Goal: Task Accomplishment & Management: Manage account settings

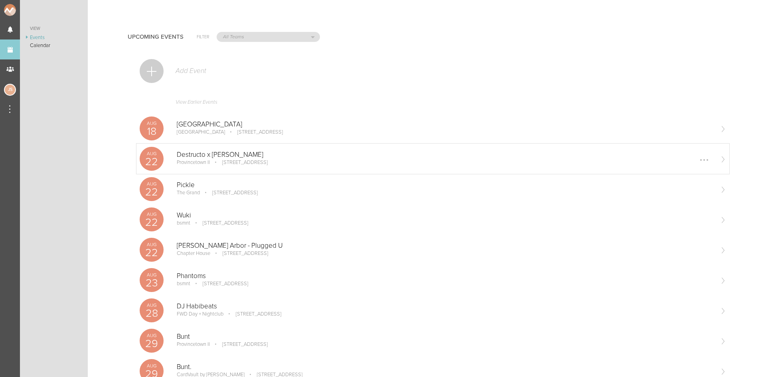
click at [220, 167] on div "Aug 22 Destructo x Justin Martin Provincetown II 164 Seaport Blvd Boston, MA 02…" at bounding box center [432, 159] width 593 height 30
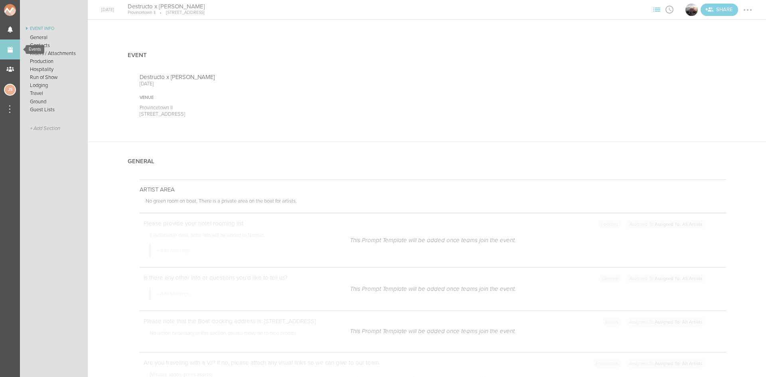
click at [13, 53] on link "Events" at bounding box center [10, 49] width 20 height 20
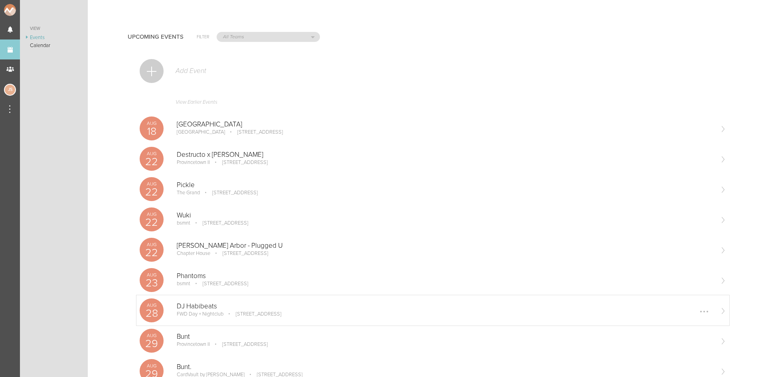
click at [215, 317] on div "DJ [PERSON_NAME] FWD Day + Nightclub [STREET_ADDRESS] Edit Remove" at bounding box center [445, 310] width 536 height 16
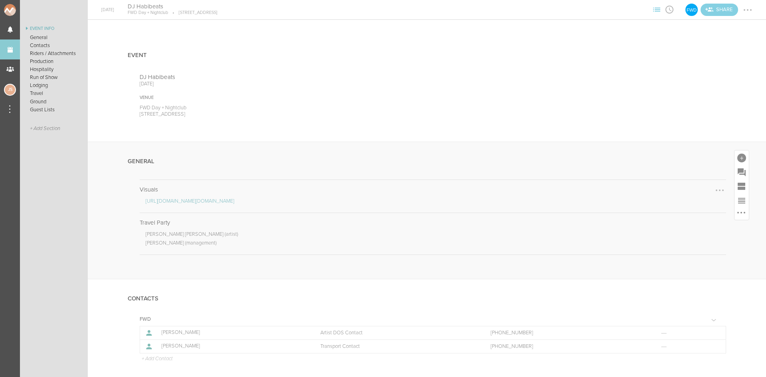
click at [715, 189] on div at bounding box center [719, 190] width 13 height 13
click at [695, 193] on link "Edit Note" at bounding box center [694, 191] width 61 height 14
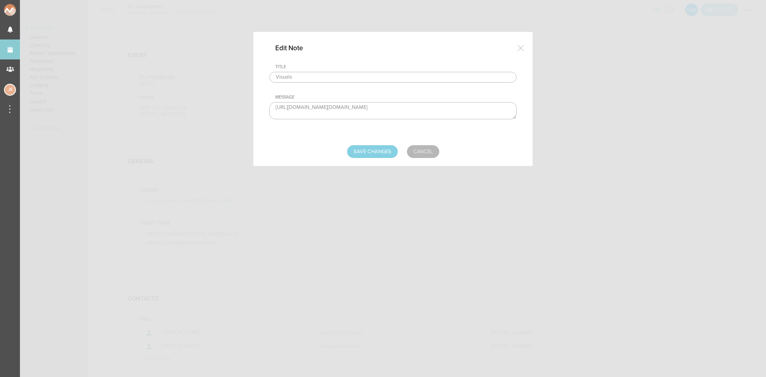
scroll to position [19, 0]
drag, startPoint x: 271, startPoint y: 109, endPoint x: 546, endPoint y: 163, distance: 280.5
click at [546, 163] on div "Edit Note Title Visuals Message https://urldefense.proofpoint.com/v2/url?u=http…" at bounding box center [383, 188] width 766 height 377
paste textarea "www.dropbox.com/home/DJ%20HABIBEATS%20KIT%2025'"
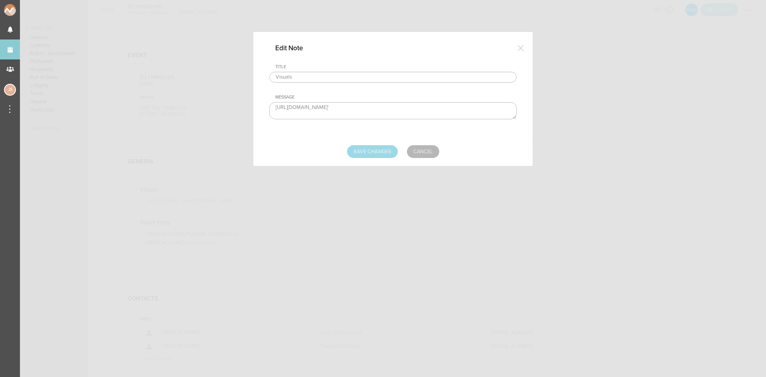
type textarea "https://www.dropbox.com/home/DJ%20HABIBEATS%20KIT%2025'"
click at [383, 156] on input "Save Changes" at bounding box center [372, 151] width 51 height 13
type input "Saving..."
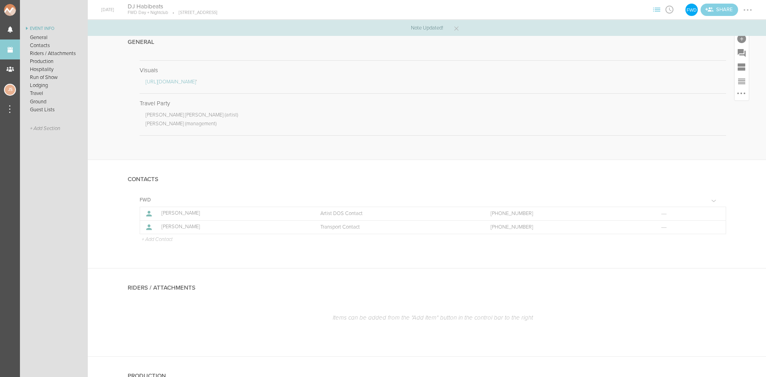
scroll to position [120, 0]
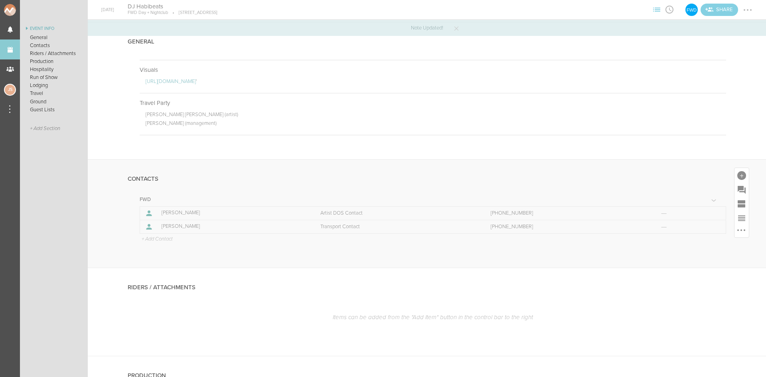
click at [168, 239] on p "+ Add Contact" at bounding box center [157, 239] width 32 height 6
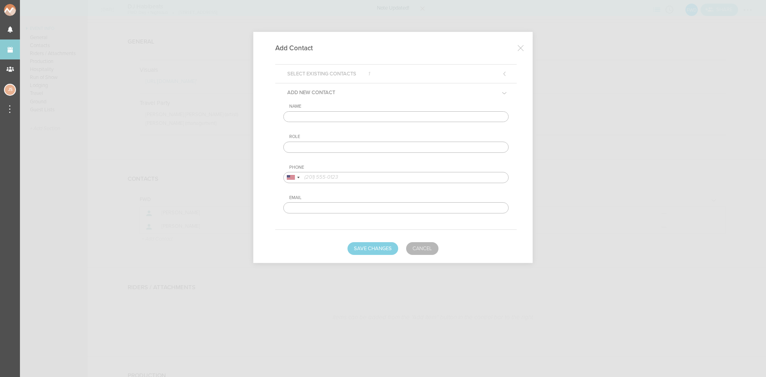
click at [331, 121] on input "text" at bounding box center [395, 116] width 225 height 11
type input "Isabella Mastrey"
click at [339, 147] on input "text" at bounding box center [395, 147] width 225 height 11
type input "Venue DOS Contact"
click at [348, 175] on input "tel" at bounding box center [395, 177] width 225 height 11
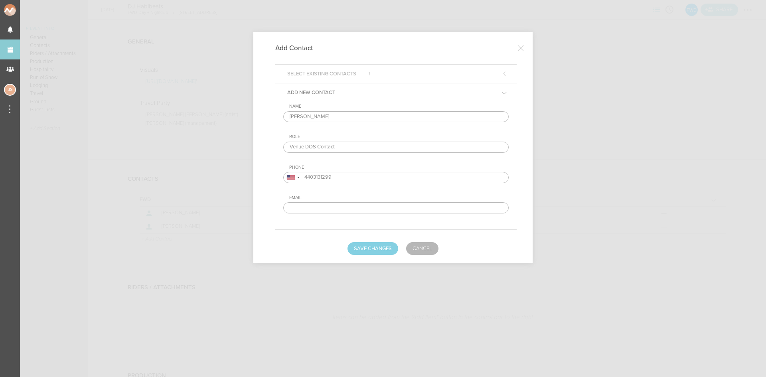
type input "4403131299"
click at [360, 241] on form "Select Existing Contacts 1 Add New Contact Name Isabella Mastrey Role Venue DOS…" at bounding box center [392, 159] width 247 height 191
click at [361, 243] on button "Save Changes" at bounding box center [372, 248] width 51 height 13
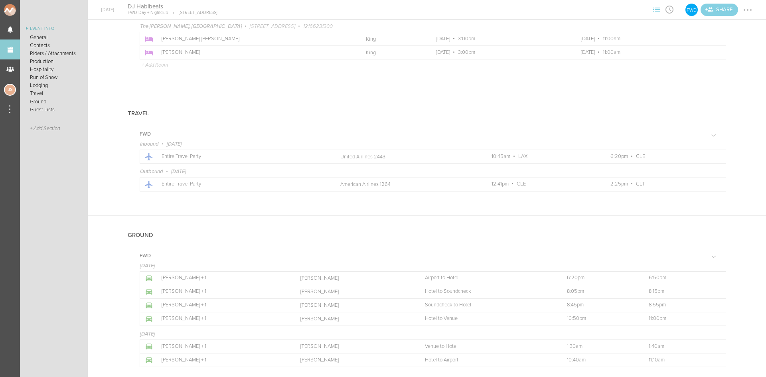
scroll to position [837, 0]
click at [746, 12] on div at bounding box center [747, 10] width 13 height 13
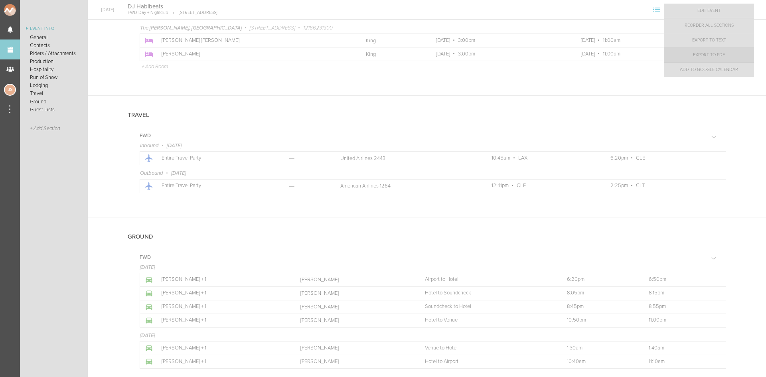
click at [734, 57] on link "Export to PDF" at bounding box center [709, 55] width 90 height 14
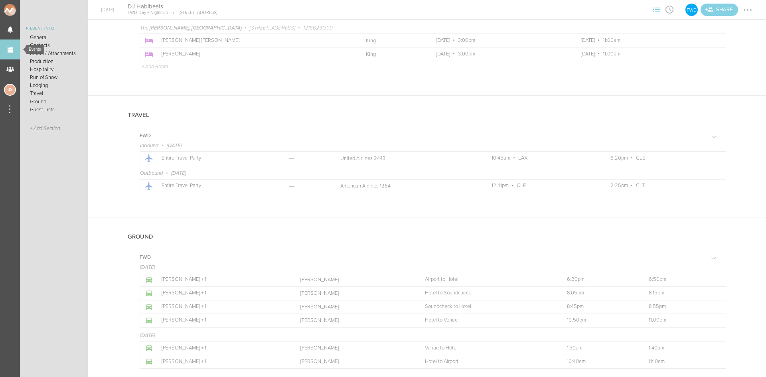
click at [15, 47] on link "Events" at bounding box center [10, 49] width 20 height 20
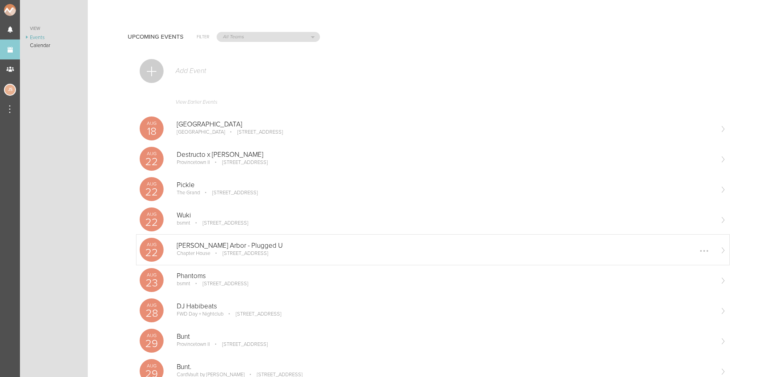
click at [219, 258] on div "Ann Arbor - Plugged U Chapter House 1331 Hill St Ann Arbor, MI Edit Remove" at bounding box center [445, 250] width 536 height 16
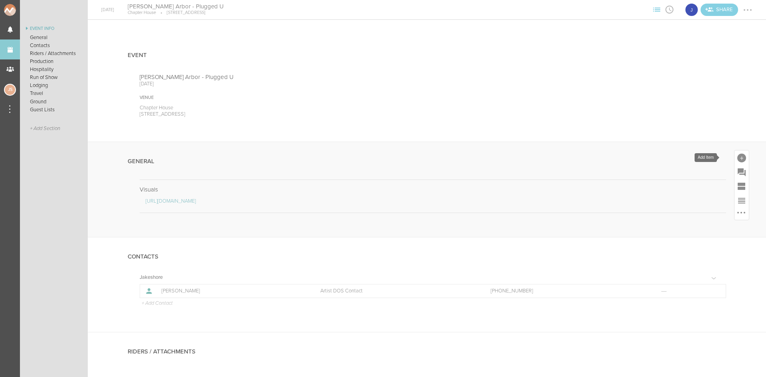
click at [737, 158] on div at bounding box center [741, 158] width 9 height 9
click at [622, 285] on icon at bounding box center [630, 280] width 16 height 16
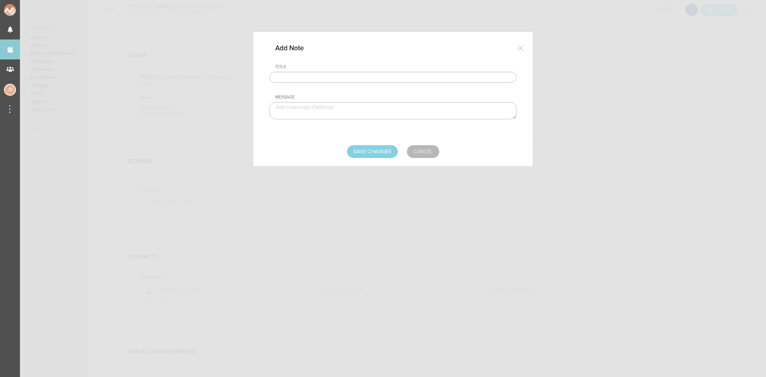
click at [361, 78] on input "text" at bounding box center [392, 77] width 247 height 11
type input "Travel Party"
click at [329, 114] on textarea at bounding box center [392, 110] width 247 height 17
type textarea "Jake Poliszczuk - Artist"
click at [368, 156] on input "Save Changes" at bounding box center [372, 151] width 51 height 13
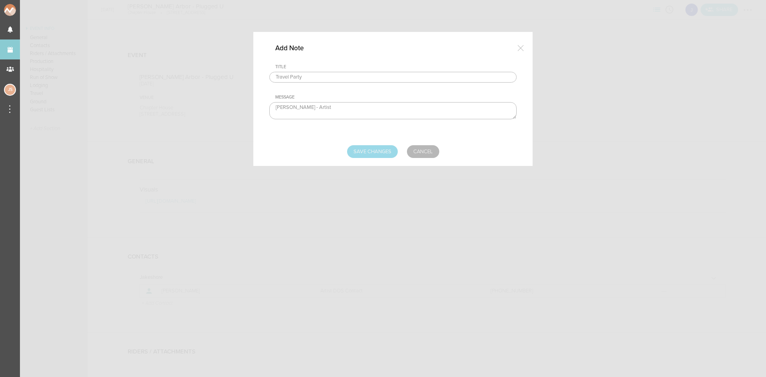
type input "Saving..."
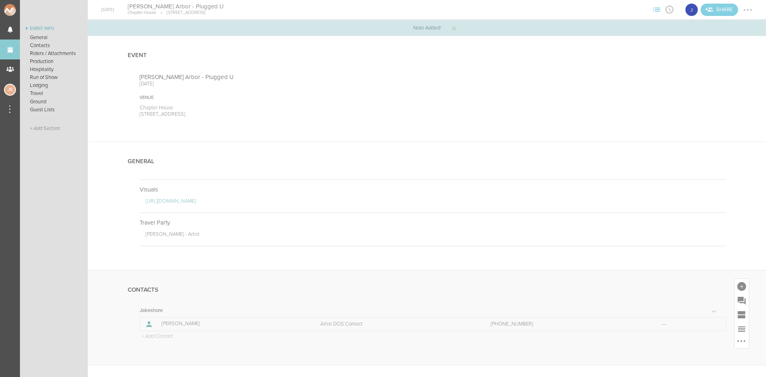
click at [156, 339] on p "+ Add Contact" at bounding box center [157, 336] width 32 height 6
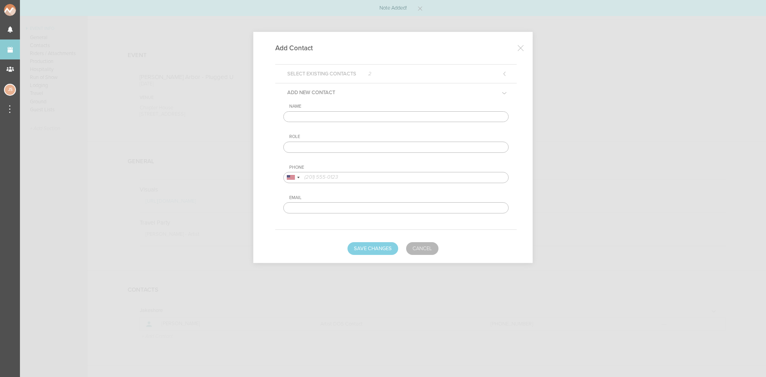
click at [308, 121] on input "text" at bounding box center [395, 116] width 225 height 11
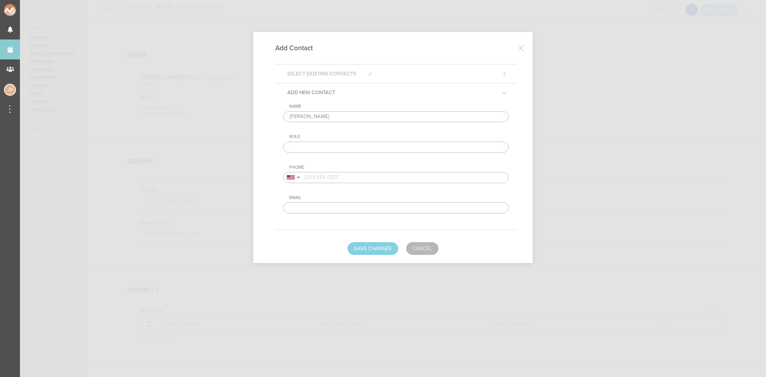
type input "Alex Rubin"
type input "Venue DOS Contact"
click at [379, 175] on input "tel" at bounding box center [395, 177] width 225 height 11
type input "5168165508"
click at [390, 247] on button "Save Changes" at bounding box center [372, 248] width 51 height 13
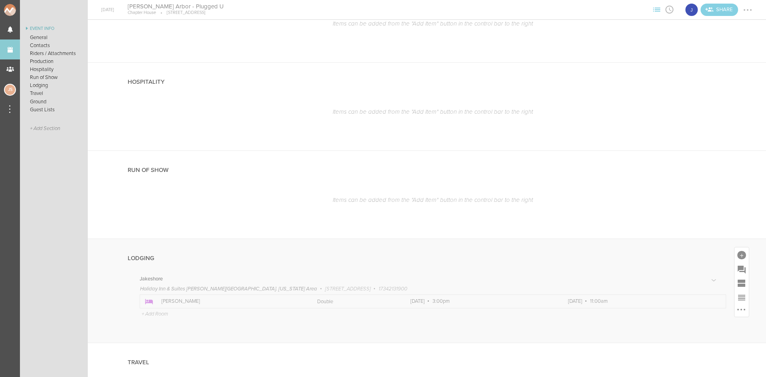
scroll to position [518, 0]
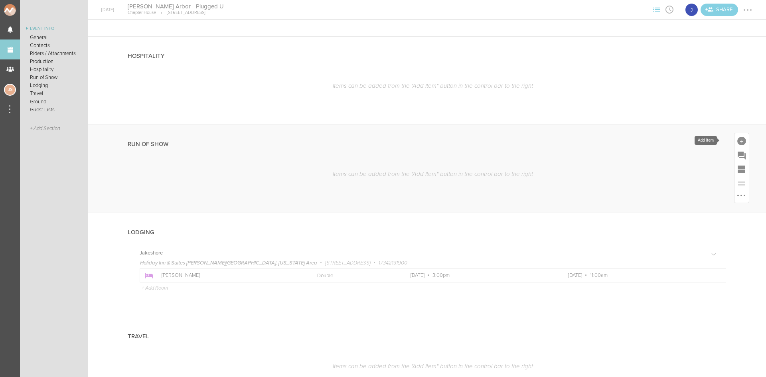
click at [734, 143] on div at bounding box center [741, 140] width 14 height 14
click at [595, 217] on icon at bounding box center [596, 211] width 16 height 16
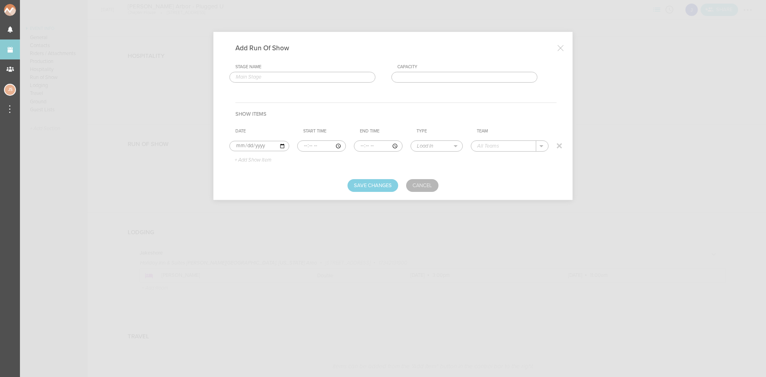
click at [303, 146] on input "time" at bounding box center [321, 145] width 49 height 11
type input "20:00"
type input "20:30"
select select "Soundcheck"
click at [493, 155] on p "Jakeshore" at bounding box center [498, 158] width 25 height 6
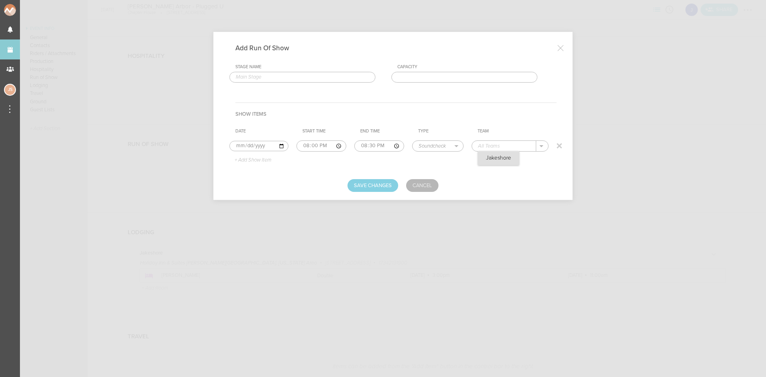
type input "Jakeshore"
click at [256, 160] on p "+ Add Show Item" at bounding box center [249, 160] width 43 height 6
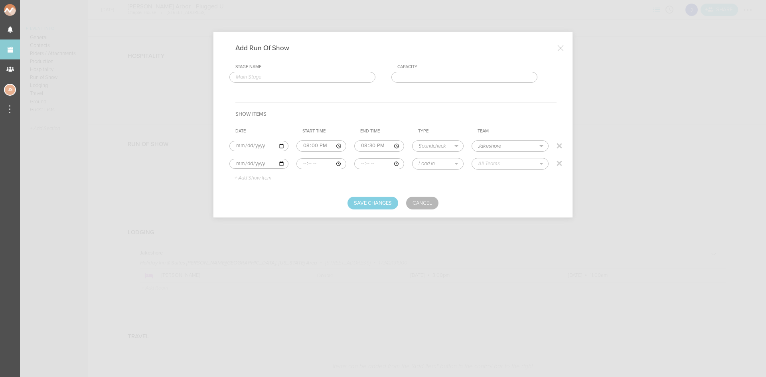
click at [303, 162] on input "time" at bounding box center [321, 163] width 50 height 11
type input "21:00"
type input "22:30"
click at [447, 163] on select "Load In Soundcheck Line Check Programming Doors Set Time Changeover Curfew Load…" at bounding box center [437, 163] width 51 height 10
click at [412, 158] on select "Load In Soundcheck Line Check Programming Doors Set Time Changeover Curfew Load…" at bounding box center [437, 163] width 51 height 10
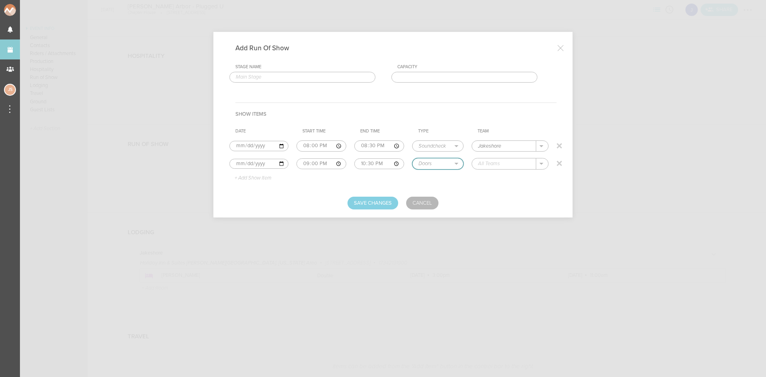
click at [443, 164] on select "Load In Soundcheck Line Check Programming Doors Set Time Changeover Curfew Load…" at bounding box center [437, 163] width 51 height 10
select select "Set Time"
click at [412, 158] on select "Load In Soundcheck Line Check Programming Doors Set Time Changeover Curfew Load…" at bounding box center [437, 163] width 51 height 10
click at [496, 166] on input "text" at bounding box center [504, 163] width 64 height 10
type input "Support"
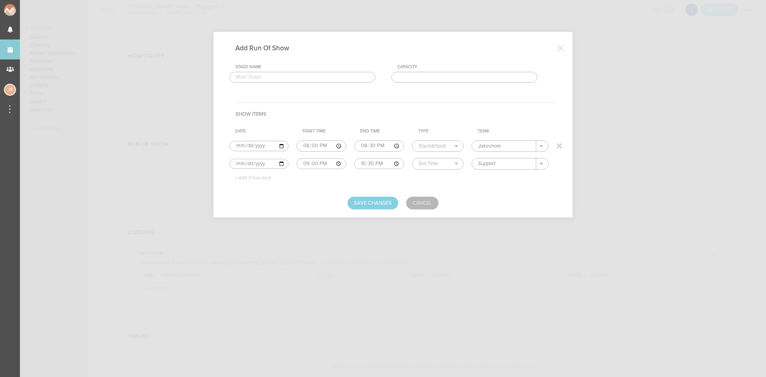
click at [250, 175] on p "+ Add Show Item" at bounding box center [249, 178] width 43 height 6
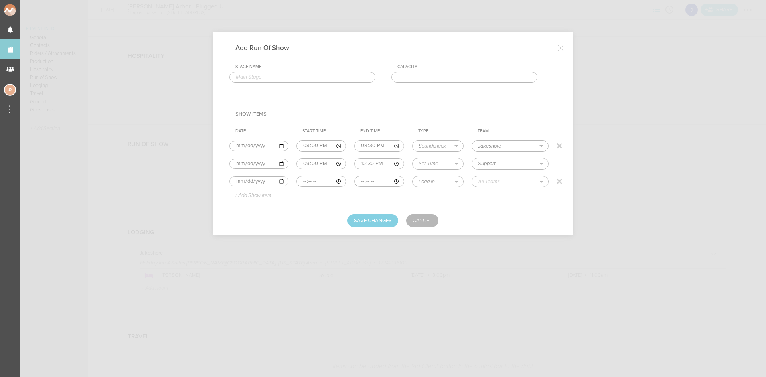
click at [305, 180] on input "time" at bounding box center [321, 181] width 50 height 11
type input "22:30"
type input "00:00"
select select "Set Time"
click at [502, 190] on p "Jakeshore" at bounding box center [498, 193] width 25 height 6
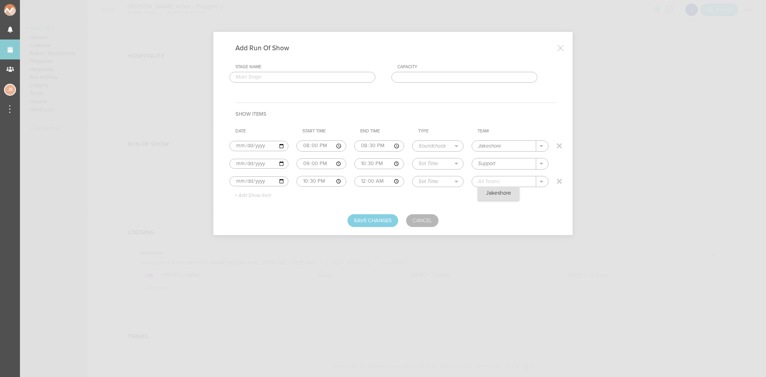
type input "Jakeshore"
click at [374, 221] on button "Save Changes" at bounding box center [372, 220] width 51 height 13
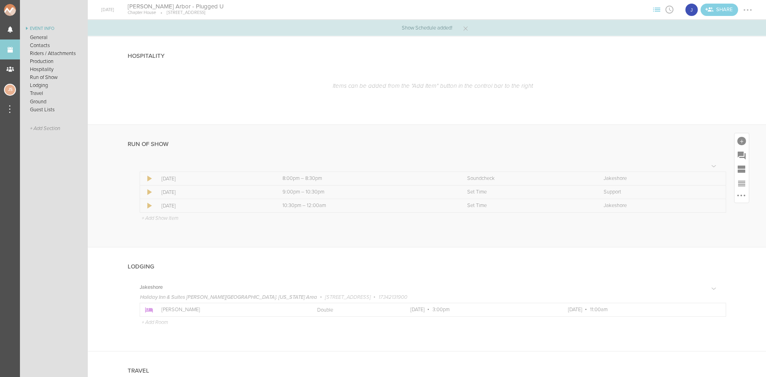
scroll to position [678, 0]
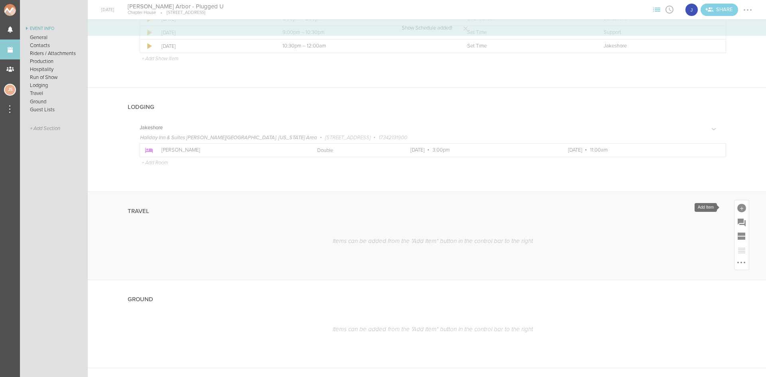
click at [737, 207] on div at bounding box center [741, 208] width 9 height 9
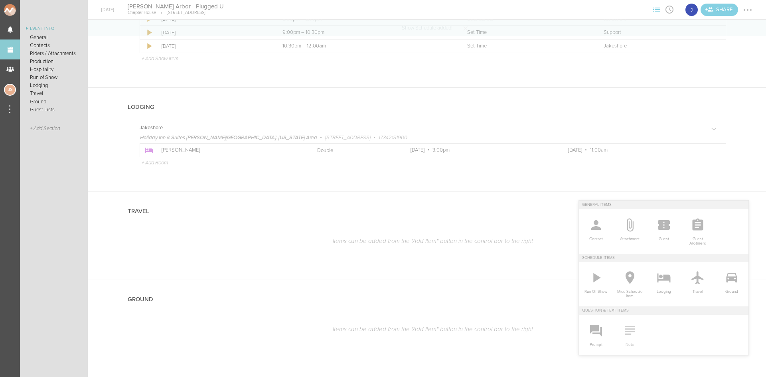
click at [624, 329] on icon at bounding box center [629, 330] width 10 height 9
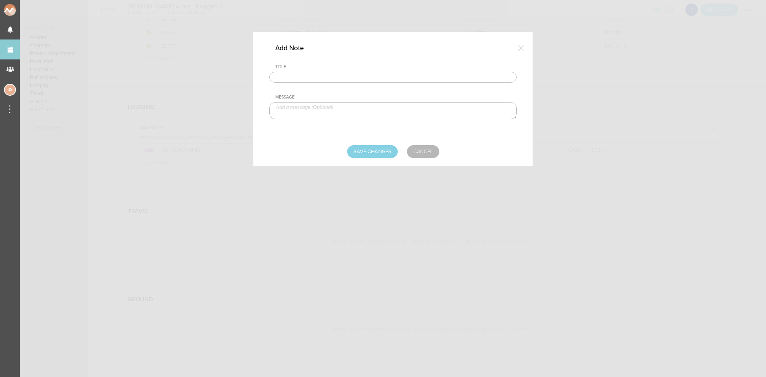
click at [374, 77] on input "text" at bounding box center [392, 77] width 247 height 11
type input "TRAVEL"
click at [342, 108] on textarea at bounding box center [392, 110] width 247 height 17
type textarea "Jake is driving in from Chicago."
click at [381, 156] on input "Save Changes" at bounding box center [372, 151] width 51 height 13
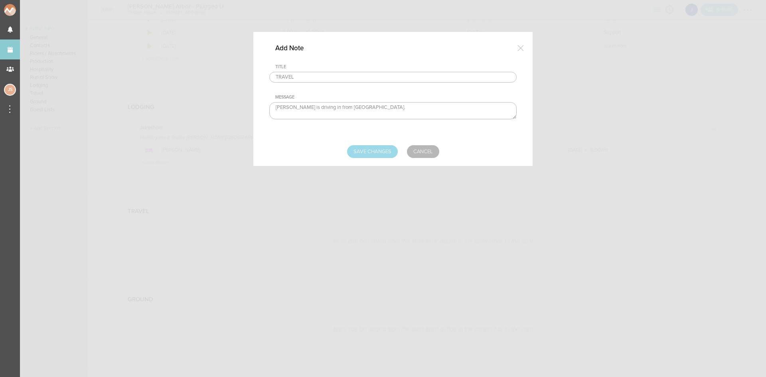
type input "Saving..."
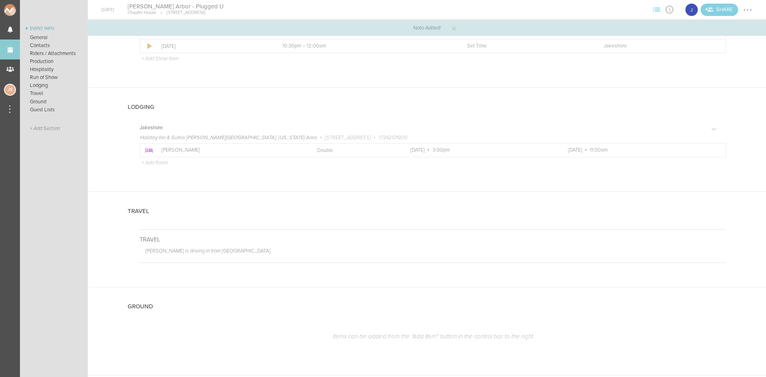
click at [749, 12] on div at bounding box center [747, 10] width 13 height 13
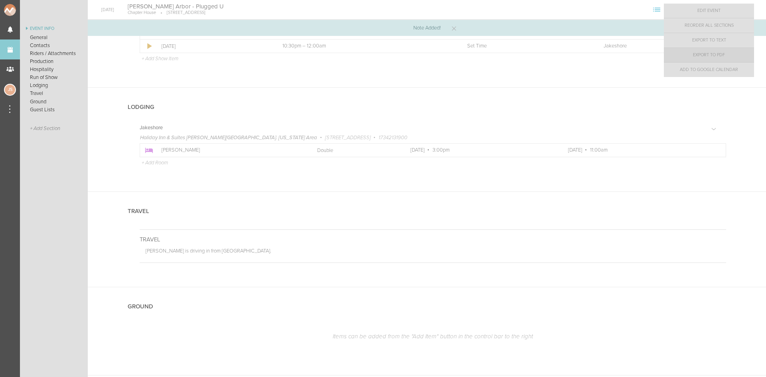
click at [746, 55] on link "Export to PDF" at bounding box center [709, 55] width 90 height 14
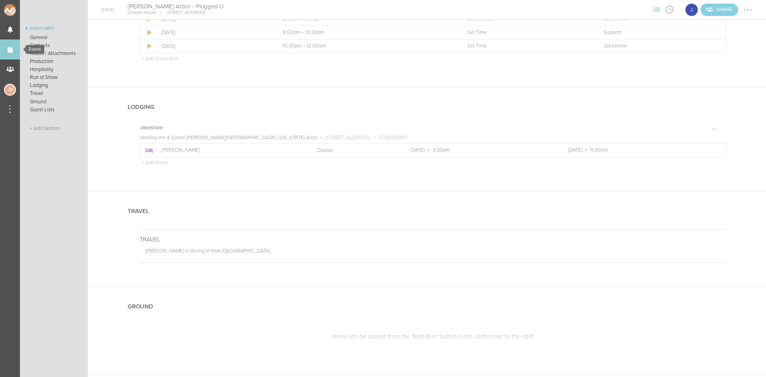
click at [12, 45] on link "Events" at bounding box center [10, 49] width 20 height 20
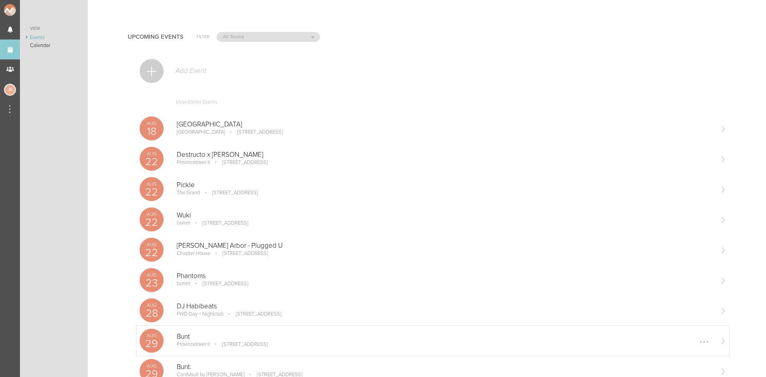
click at [218, 338] on p "Bunt" at bounding box center [445, 337] width 536 height 8
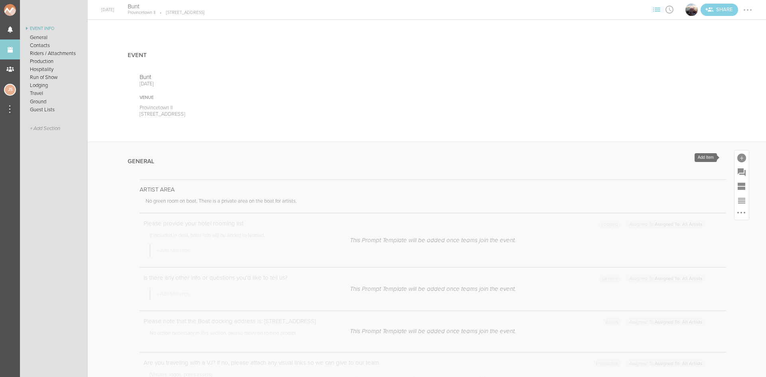
click at [737, 154] on div at bounding box center [741, 158] width 9 height 9
click at [613, 286] on link "Note" at bounding box center [630, 284] width 34 height 40
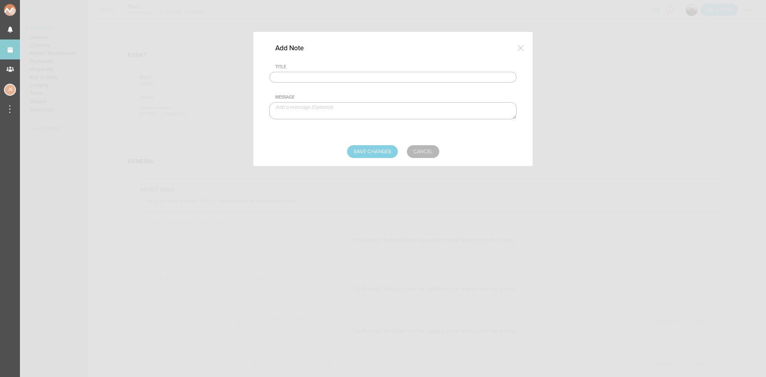
click at [317, 69] on div "Title" at bounding box center [395, 67] width 241 height 6
drag, startPoint x: 319, startPoint y: 75, endPoint x: 323, endPoint y: 83, distance: 8.6
click at [320, 75] on input "text" at bounding box center [392, 77] width 247 height 11
type input "Travel Party"
click at [333, 110] on textarea at bounding box center [392, 110] width 247 height 17
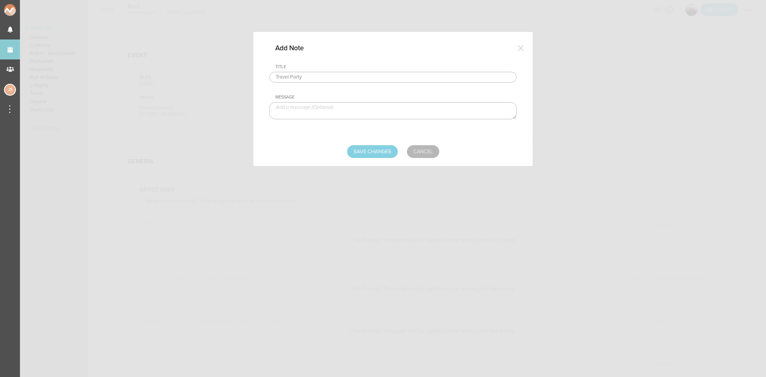
paste textarea "TM, Artist, Management, Videographer 2x, VJ TBD, Significant Other"
click at [286, 104] on textarea "TM, Artist, Management, Videographer 2x, VJ TBD, Significant Other" at bounding box center [392, 110] width 247 height 17
click at [289, 116] on textarea "TM - Austen Berens Artist, Management, Videographer 2x, VJ TBD, Significant Oth…" at bounding box center [392, 110] width 247 height 17
click at [309, 117] on textarea "TM - Austen Berens Artist Management, Videographer 2x, VJ TBD, Significant Other" at bounding box center [392, 110] width 247 height 17
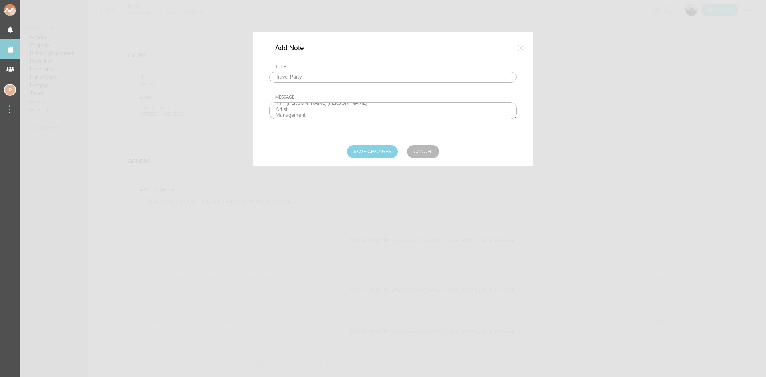
scroll to position [10, 0]
click at [317, 112] on textarea "TM - Austen Berens Artist Management Videographer 2x, VJ TBD, Significant Other" at bounding box center [392, 110] width 247 height 17
click at [317, 117] on textarea "TM - Austen Berens Artist Management Videographer 2x, VJ TBD, Significant Other" at bounding box center [392, 110] width 247 height 17
click at [283, 114] on textarea "TM - Austen Berens Artist Management Videographer 2x VJ TBD, Significant Other" at bounding box center [392, 110] width 247 height 17
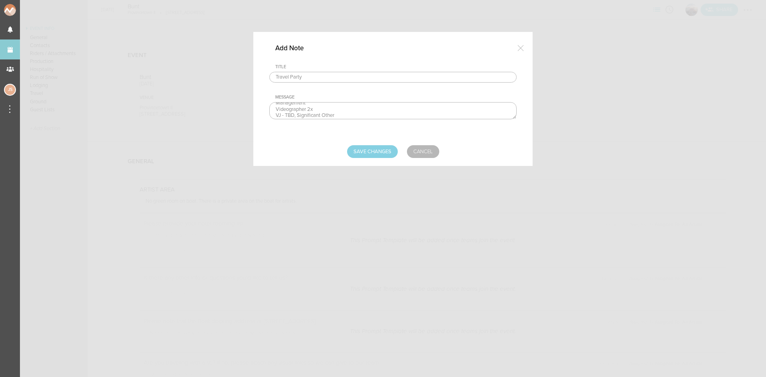
click at [297, 114] on textarea "TM - Austen Berens Artist Management Videographer 2x VJ - TBD, Significant Other" at bounding box center [392, 110] width 247 height 17
type textarea "TM - Austen Berens Artist Management Videographer 2x VJ - TBD Significant Other"
click at [375, 152] on input "Save Changes" at bounding box center [372, 151] width 51 height 13
type input "Saving..."
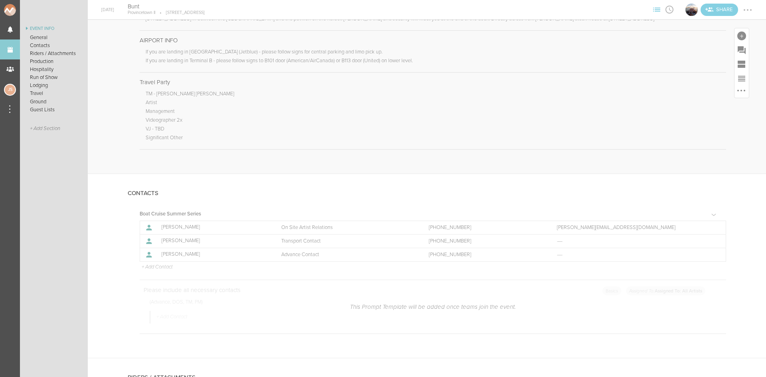
scroll to position [479, 0]
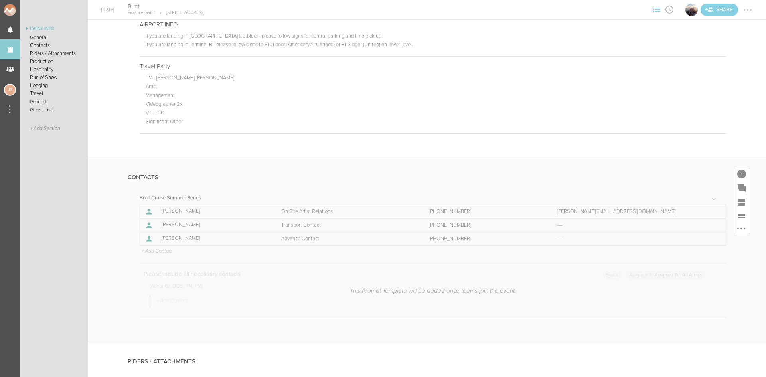
click at [168, 250] on p "+ Add Contact" at bounding box center [157, 251] width 32 height 6
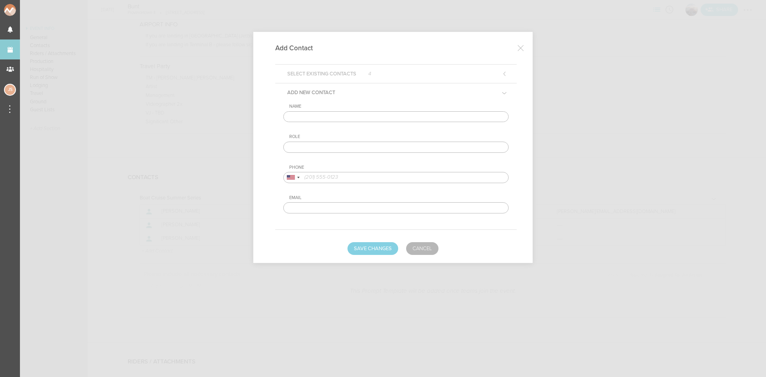
click at [308, 119] on input "text" at bounding box center [395, 116] width 225 height 11
type input "[PERSON_NAME] [PERSON_NAME]"
type input "Artist DOS Contact"
click at [321, 177] on input "tel" at bounding box center [395, 177] width 225 height 11
paste input "520.861.0191"
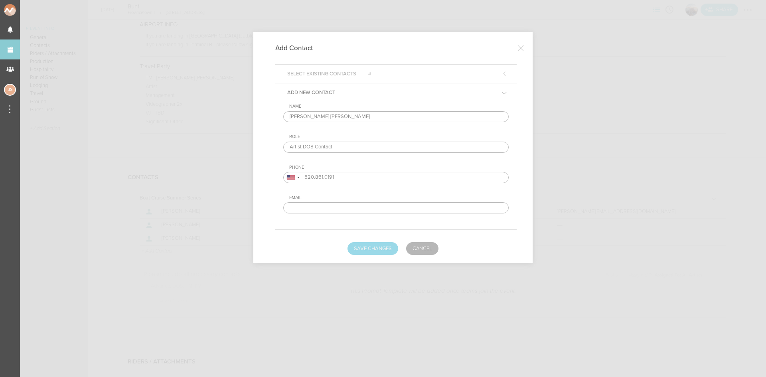
type input "520.861.0191"
click at [393, 249] on button "Save Changes" at bounding box center [372, 248] width 51 height 13
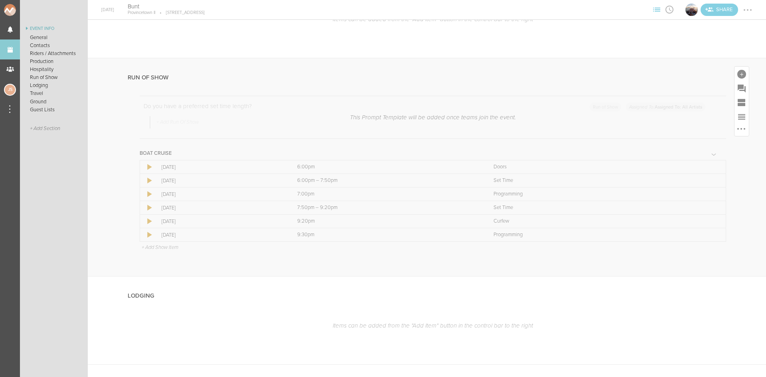
scroll to position [1117, 0]
click at [709, 164] on div at bounding box center [715, 164] width 13 height 13
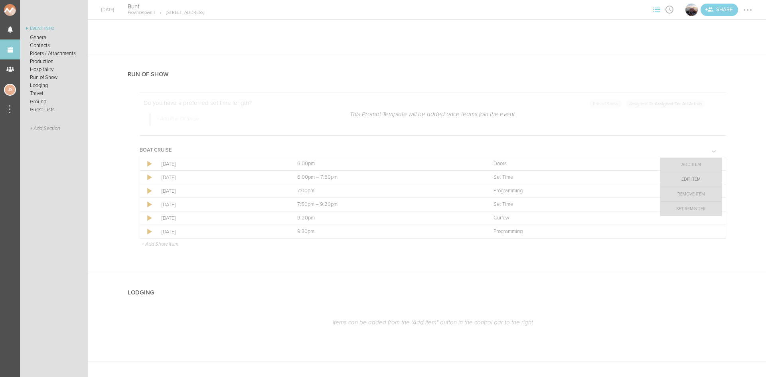
click at [696, 182] on link "Edit Item" at bounding box center [690, 179] width 61 height 14
select select "Doors"
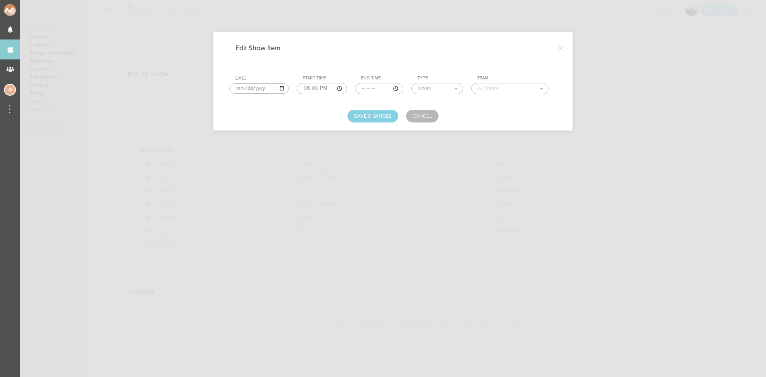
click at [517, 91] on input "text" at bounding box center [503, 88] width 65 height 10
click at [502, 96] on div "Boat Cruise Summer Series" at bounding box center [518, 101] width 82 height 14
type input "Boat Cruise Summer Series"
click at [382, 114] on button "Save Changes" at bounding box center [372, 116] width 51 height 13
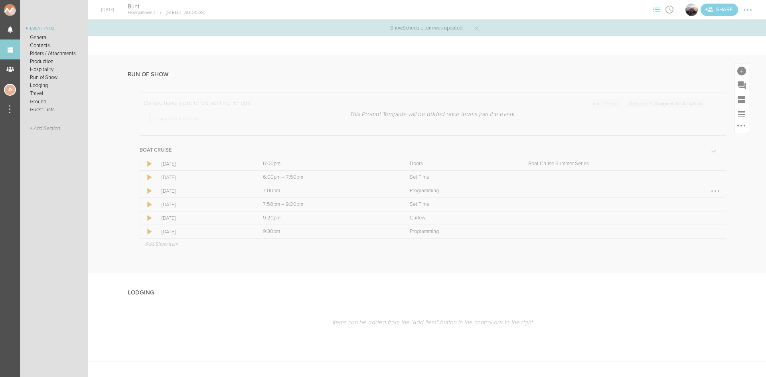
click at [711, 191] on div at bounding box center [715, 191] width 13 height 13
click at [706, 204] on link "Edit Item" at bounding box center [690, 206] width 61 height 14
select select "Programming"
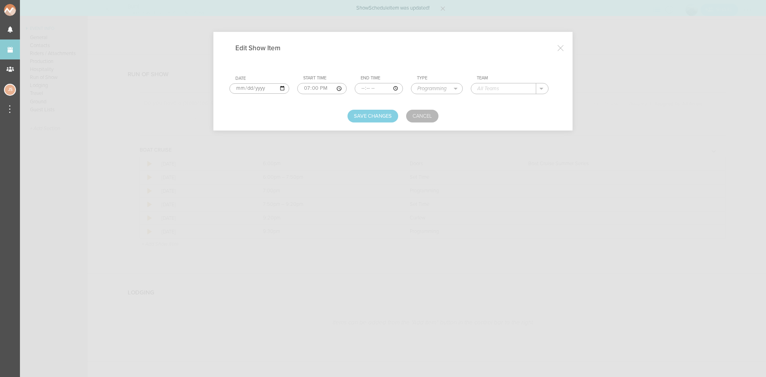
click at [515, 91] on input "text" at bounding box center [503, 88] width 65 height 10
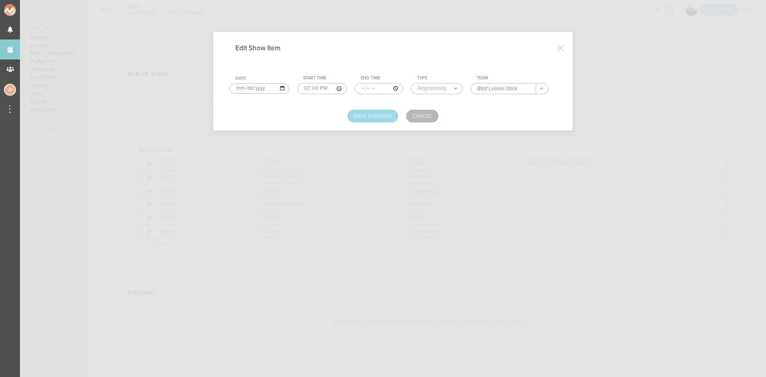
type input "Boat Leaves Dock"
click at [363, 112] on button "Save Changes" at bounding box center [372, 116] width 51 height 13
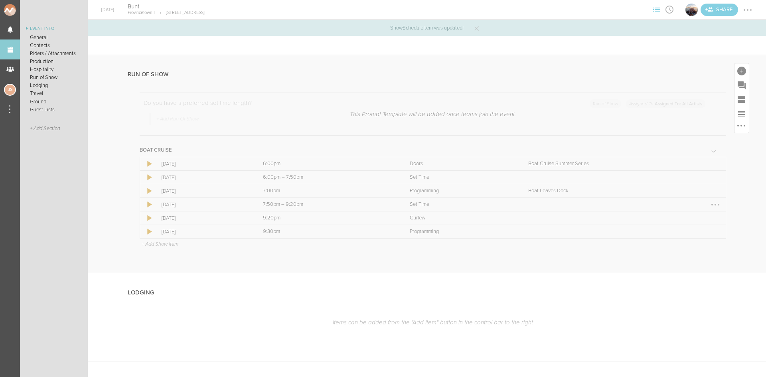
click at [710, 205] on div at bounding box center [715, 204] width 13 height 13
drag, startPoint x: 708, startPoint y: 217, endPoint x: 703, endPoint y: 212, distance: 7.9
click at [708, 218] on link "Edit Item" at bounding box center [690, 220] width 61 height 14
select select "Set Time"
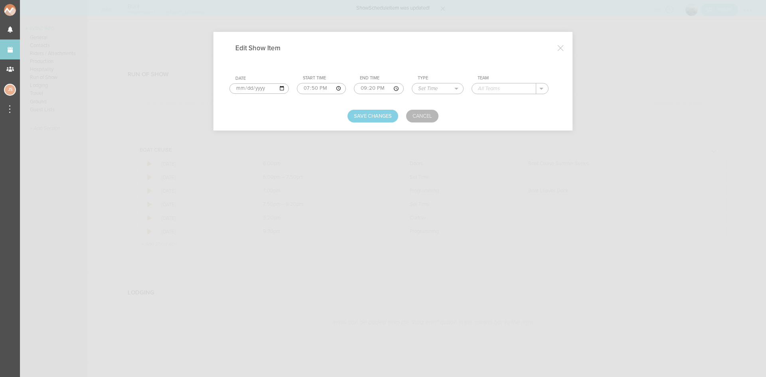
click at [493, 81] on td "Team ." at bounding box center [513, 84] width 85 height 25
click at [494, 85] on input "text" at bounding box center [504, 88] width 64 height 10
type input "Bunt"
click at [373, 117] on button "Save Changes" at bounding box center [372, 116] width 51 height 13
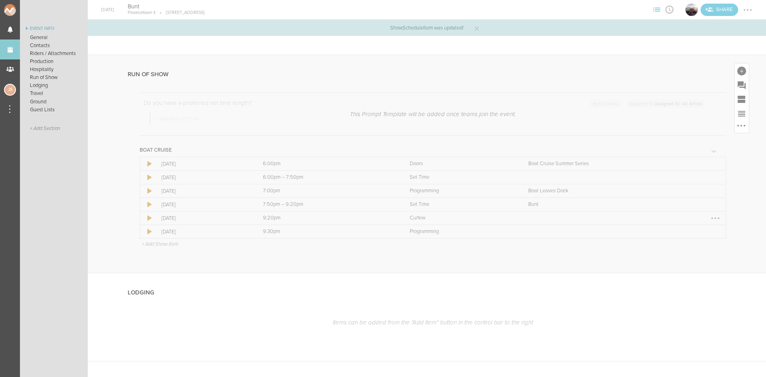
click at [710, 219] on div at bounding box center [715, 218] width 13 height 13
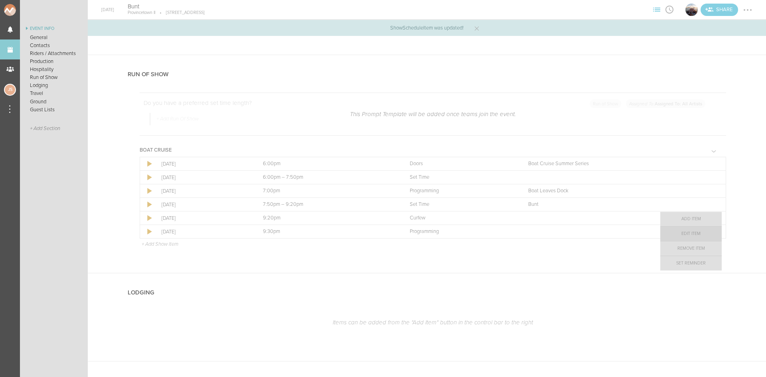
drag, startPoint x: 691, startPoint y: 238, endPoint x: 678, endPoint y: 220, distance: 22.4
click at [691, 238] on link "Edit Item" at bounding box center [690, 234] width 61 height 14
select select "Curfew"
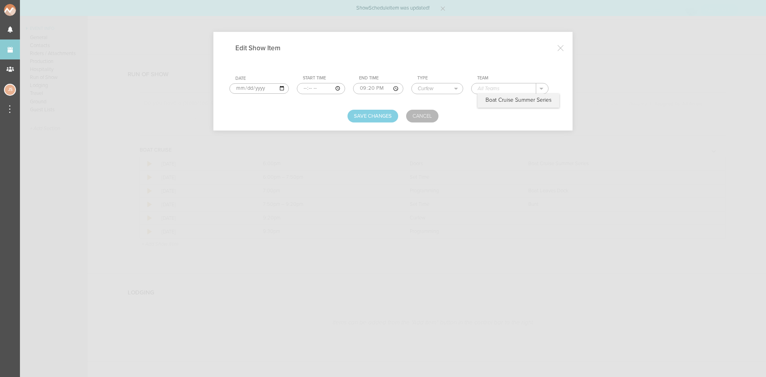
click at [488, 87] on input "text" at bounding box center [503, 88] width 65 height 10
click at [490, 101] on p "Boat Cruise Summer Series" at bounding box center [518, 100] width 66 height 6
type input "Boat Cruise Summer Series"
click at [380, 116] on button "Save Changes" at bounding box center [372, 116] width 51 height 13
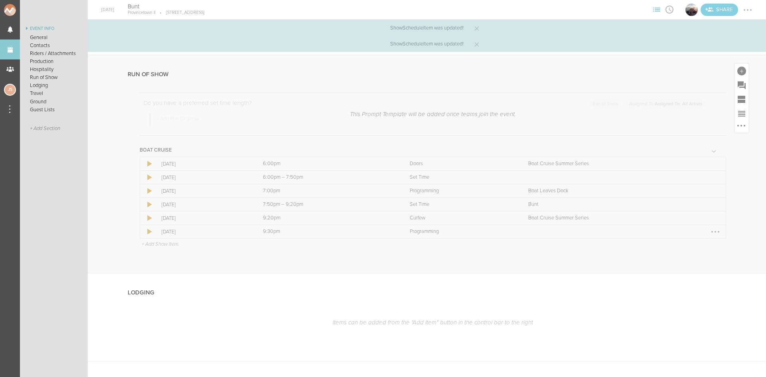
click at [713, 230] on div at bounding box center [715, 231] width 13 height 13
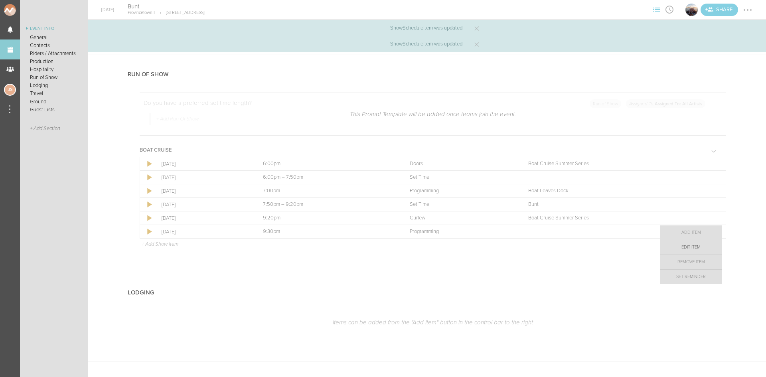
drag, startPoint x: 702, startPoint y: 246, endPoint x: 604, endPoint y: 181, distance: 118.0
click at [702, 247] on link "Edit Item" at bounding box center [690, 247] width 61 height 14
select select "Programming"
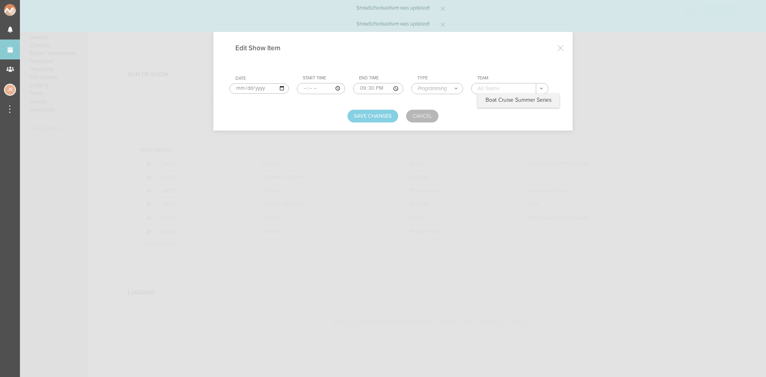
click at [498, 91] on input "text" at bounding box center [503, 88] width 65 height 10
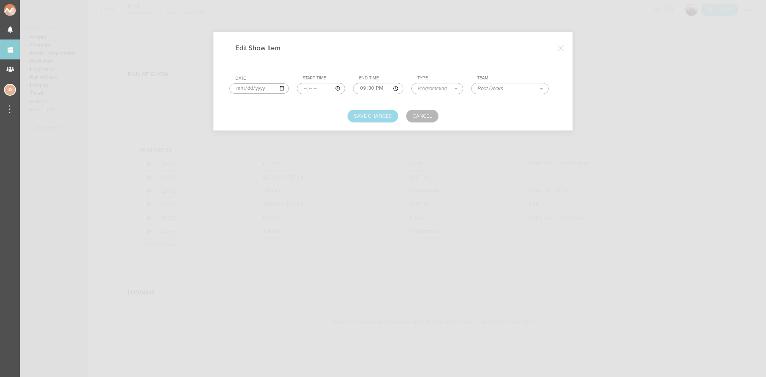
type input "Boat Docks"
click at [366, 117] on button "Save Changes" at bounding box center [372, 116] width 51 height 13
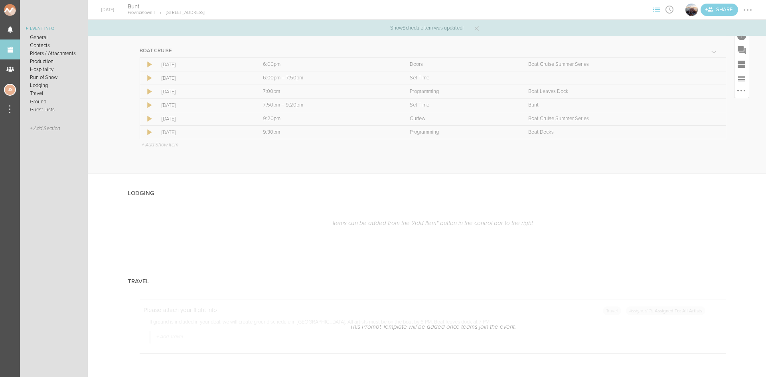
scroll to position [1236, 0]
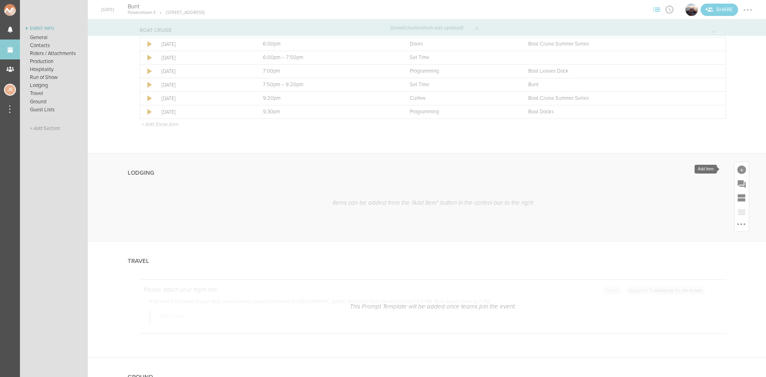
click at [737, 171] on div at bounding box center [741, 169] width 9 height 9
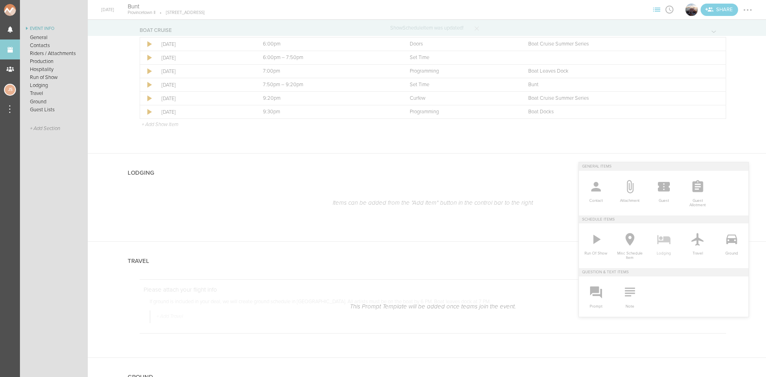
click at [656, 244] on icon at bounding box center [664, 239] width 16 height 16
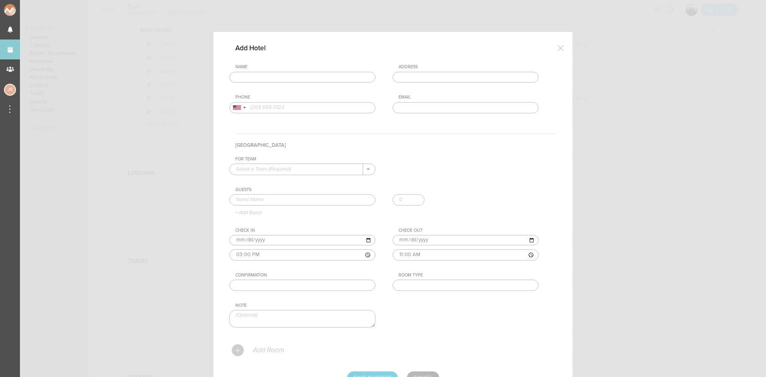
click at [274, 78] on input "text" at bounding box center [302, 77] width 146 height 11
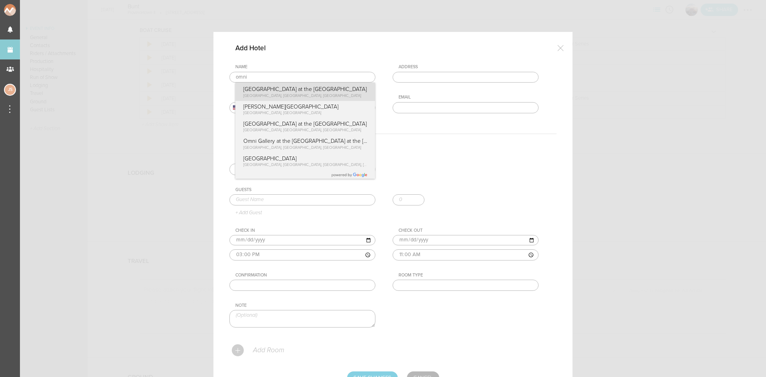
click at [284, 93] on div "Name omni Omni Boston Hotel at the Seaport Summer Street, Boston, MA, USA Omni …" at bounding box center [392, 94] width 327 height 61
type input "[GEOGRAPHIC_DATA] at the [GEOGRAPHIC_DATA]"
type input "[STREET_ADDRESS]"
type input "(617) 476-6664"
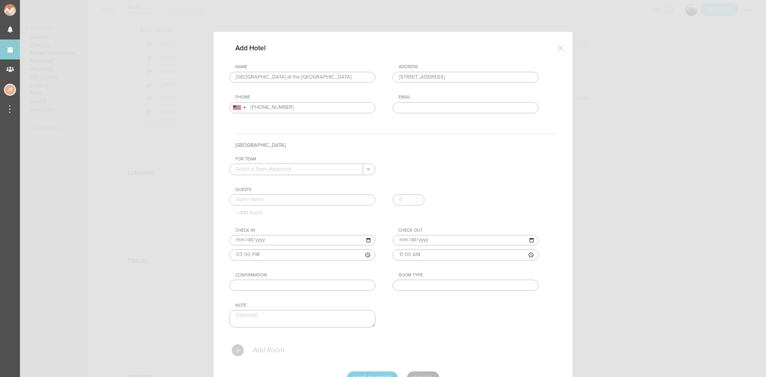
click at [303, 169] on input "text" at bounding box center [296, 169] width 133 height 10
click at [304, 181] on p "Boat Cruise Summer Series" at bounding box center [302, 182] width 133 height 14
type input "Boat Cruise Summer Series"
click at [303, 201] on input "text" at bounding box center [302, 199] width 146 height 11
type input "[PERSON_NAME] [PERSON_NAME]"
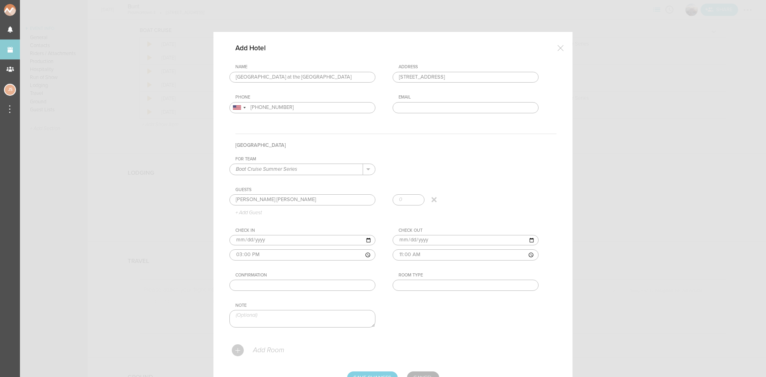
click at [268, 209] on div "Guests Austen Berens Austen Berens + Add Guest" at bounding box center [392, 201] width 327 height 29
click at [448, 285] on input "text" at bounding box center [465, 285] width 146 height 11
type input "King"
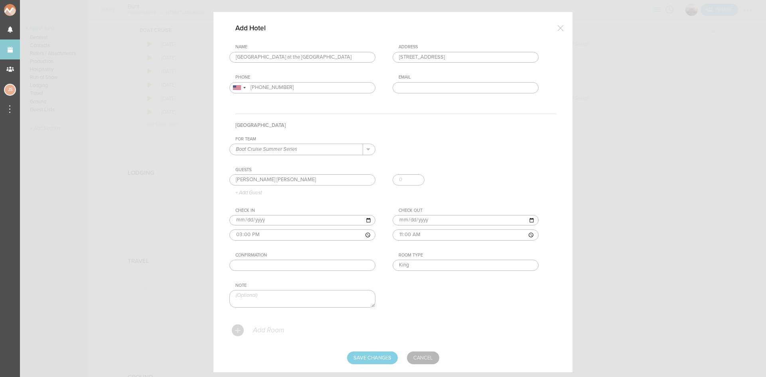
scroll to position [39, 0]
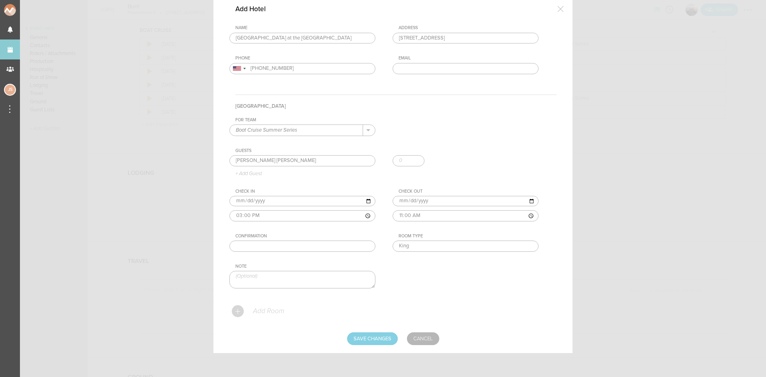
click at [258, 308] on p "Add Room" at bounding box center [268, 311] width 32 height 8
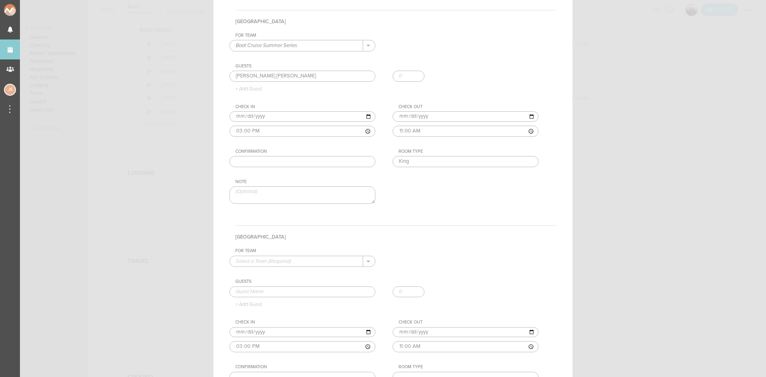
scroll to position [238, 0]
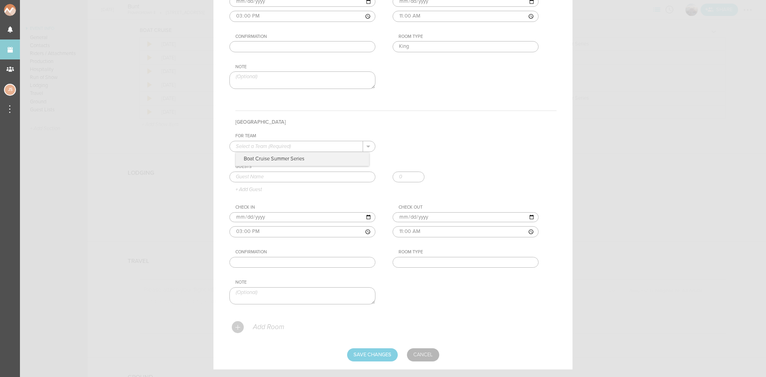
click at [312, 158] on p "Boat Cruise Summer Series" at bounding box center [302, 159] width 133 height 14
type input "Boat Cruise Summer Series"
click at [310, 171] on input "text" at bounding box center [302, 176] width 146 height 11
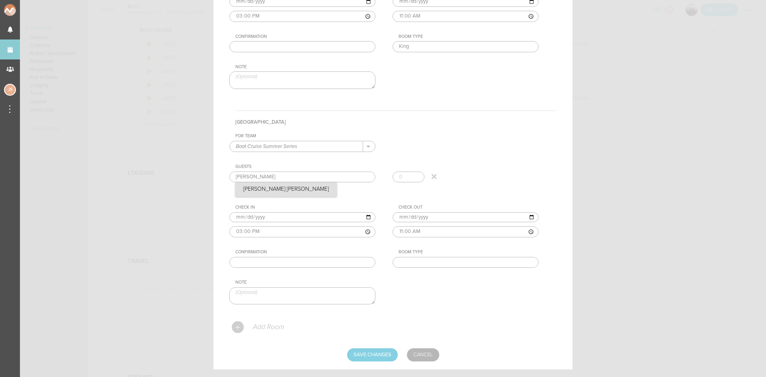
type input "[PERSON_NAME] [PERSON_NAME]"
click at [268, 186] on div "Guests Austen Berens Austen Berens + Add Guest" at bounding box center [392, 178] width 327 height 29
click at [428, 52] on input "text" at bounding box center [465, 46] width 146 height 11
type input "Double"
click at [382, 356] on input "Save Changes" at bounding box center [372, 354] width 51 height 13
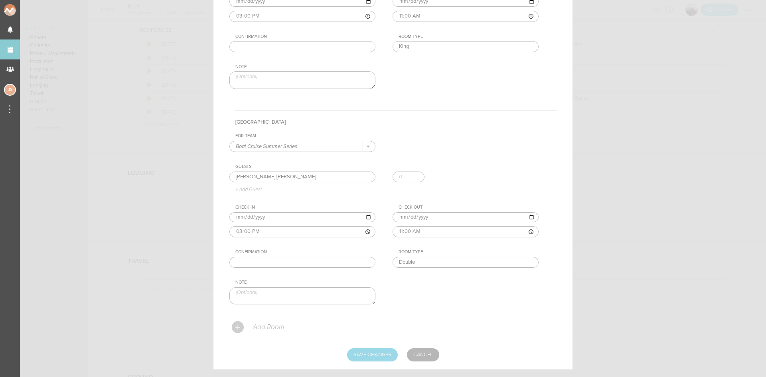
type input "Saving..."
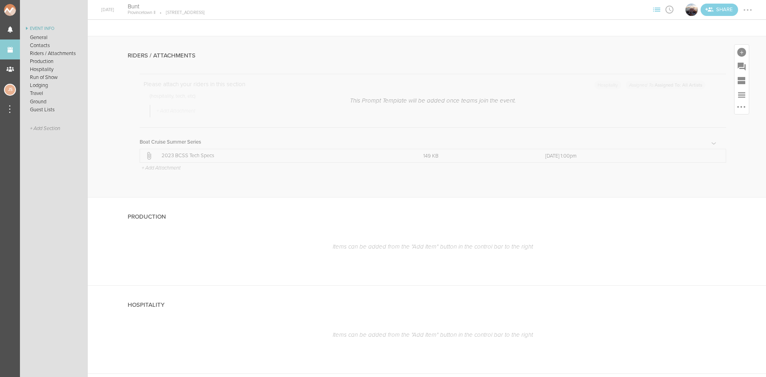
scroll to position [798, 0]
click at [177, 169] on p "+ Add Attachment" at bounding box center [161, 168] width 40 height 6
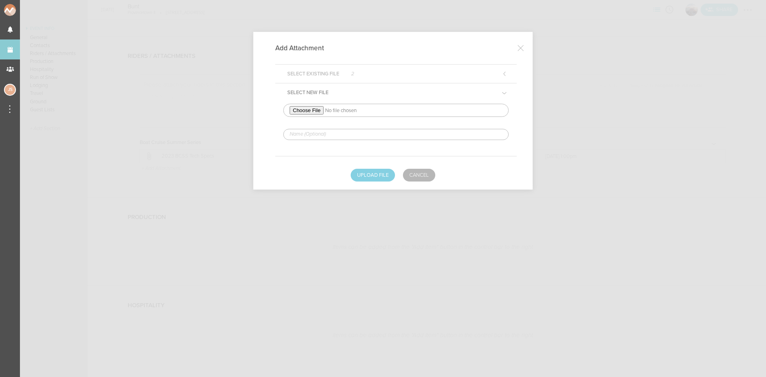
click at [307, 111] on input "file" at bounding box center [395, 110] width 225 height 13
type input "C:\fakepath\BUNT RIDER 2025 - In The Round V1-bcssredlined.pdf"
drag, startPoint x: 345, startPoint y: 133, endPoint x: 349, endPoint y: 139, distance: 7.1
click at [345, 133] on input "text" at bounding box center [395, 134] width 225 height 11
type input "REDLINED HERE"
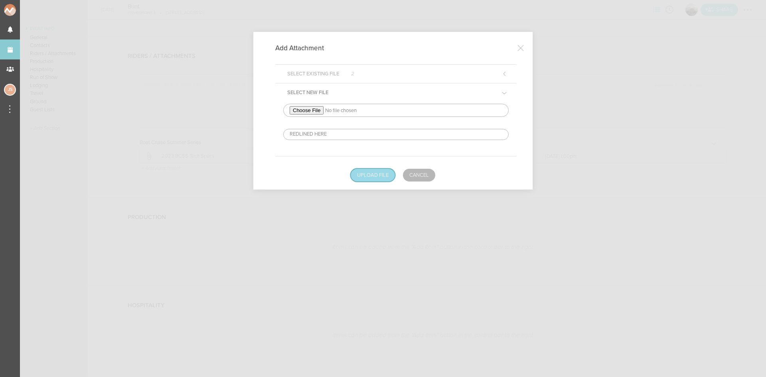
click at [376, 172] on button "Upload File" at bounding box center [373, 175] width 44 height 13
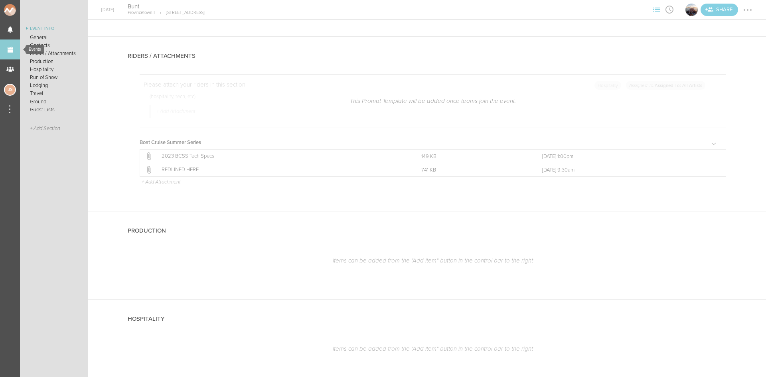
click at [13, 42] on link "Events" at bounding box center [10, 49] width 20 height 20
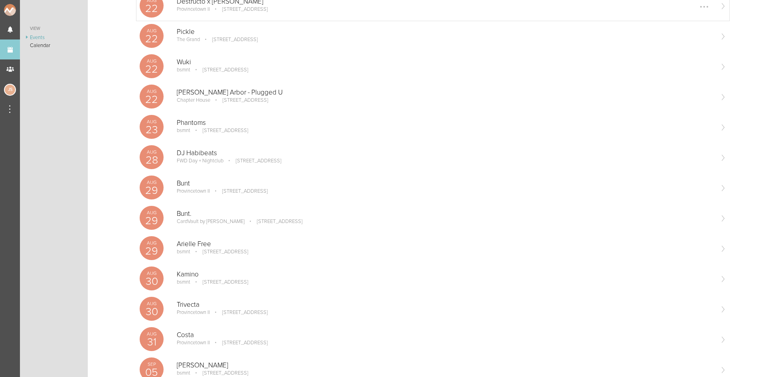
scroll to position [160, 0]
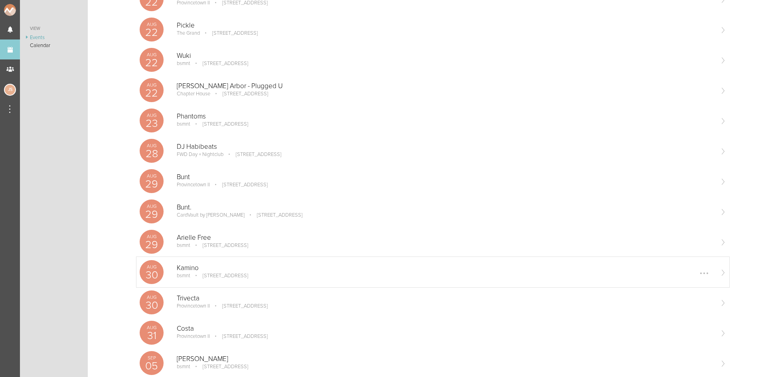
click at [242, 271] on p "Kamino" at bounding box center [445, 268] width 536 height 8
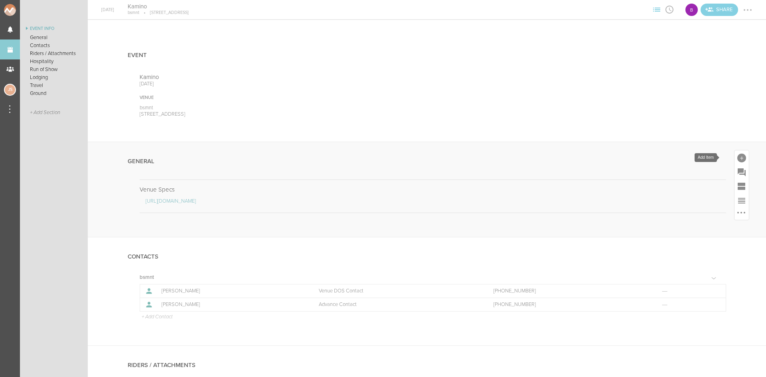
click at [737, 153] on div at bounding box center [741, 157] width 14 height 14
click at [624, 284] on icon at bounding box center [629, 280] width 10 height 9
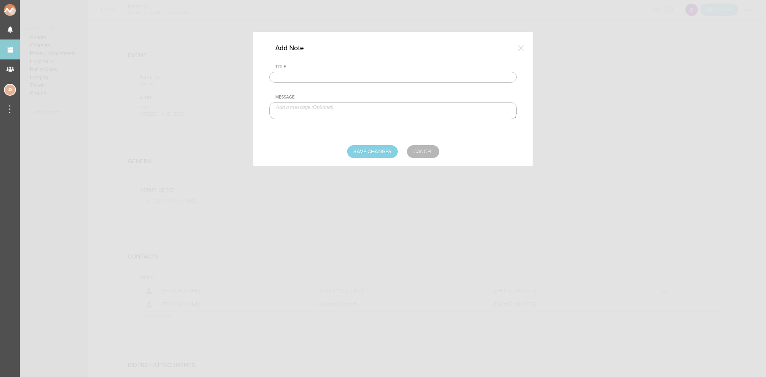
click at [398, 77] on input "text" at bounding box center [392, 77] width 247 height 11
type input "Travel Party"
click at [324, 111] on textarea at bounding box center [392, 110] width 247 height 17
type textarea "Ascanio Branca - Artist"
click at [362, 144] on form "Title Travel Party Message Ascanio Branca - Artist Save Changes Cancel" at bounding box center [392, 111] width 247 height 94
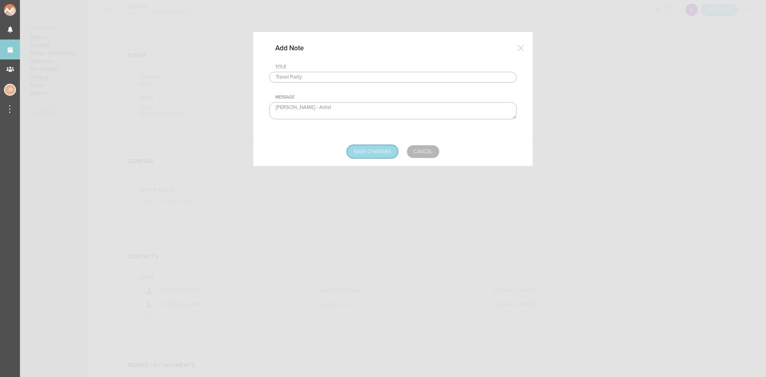
click at [376, 151] on input "Save Changes" at bounding box center [372, 151] width 51 height 13
type input "Saving..."
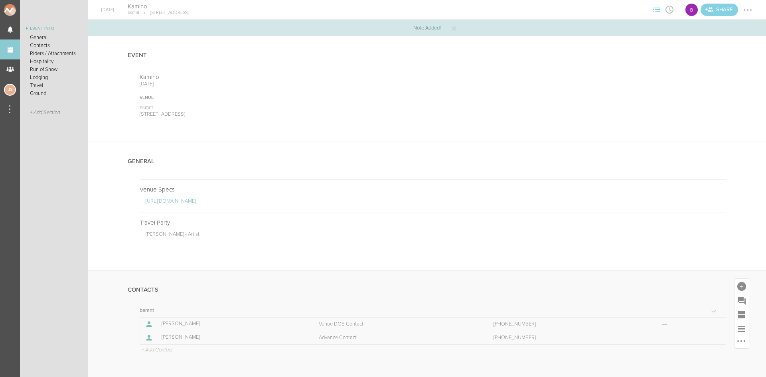
click at [153, 351] on p "+ Add Contact" at bounding box center [157, 350] width 32 height 6
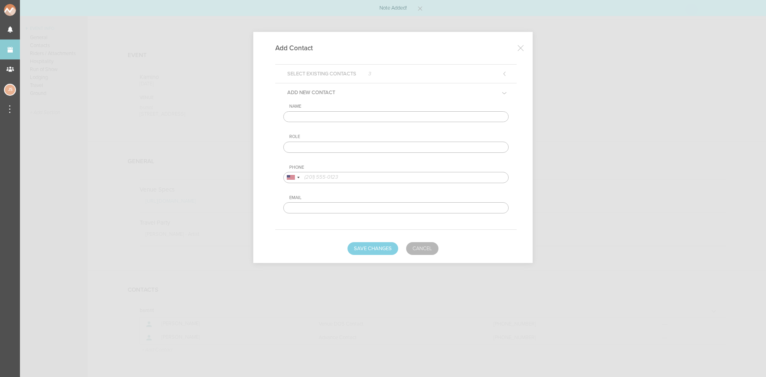
click at [311, 112] on input "text" at bounding box center [395, 116] width 225 height 11
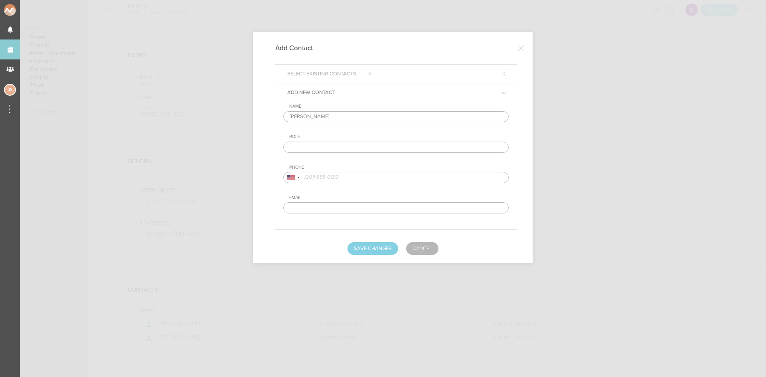
type input "Ascanio Branca"
type input "Artist DOS Contact"
click at [398, 181] on input "tel" at bounding box center [395, 177] width 225 height 11
paste input "(646) 704-9966"
type input "(646) 704-9966"
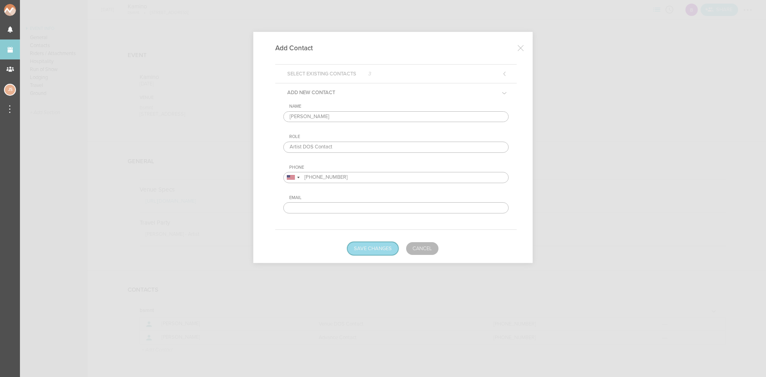
click at [386, 248] on button "Save Changes" at bounding box center [372, 248] width 51 height 13
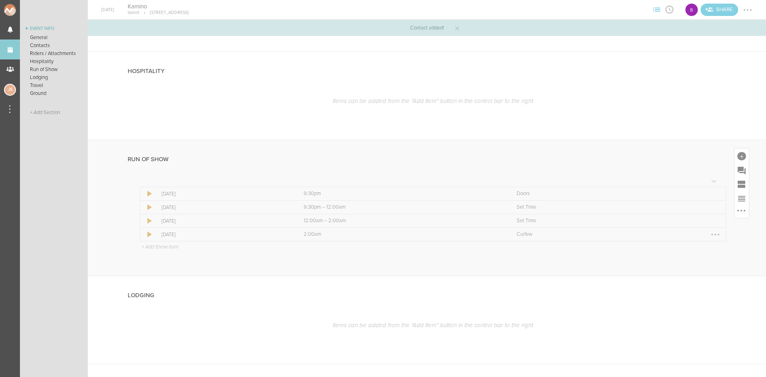
scroll to position [439, 0]
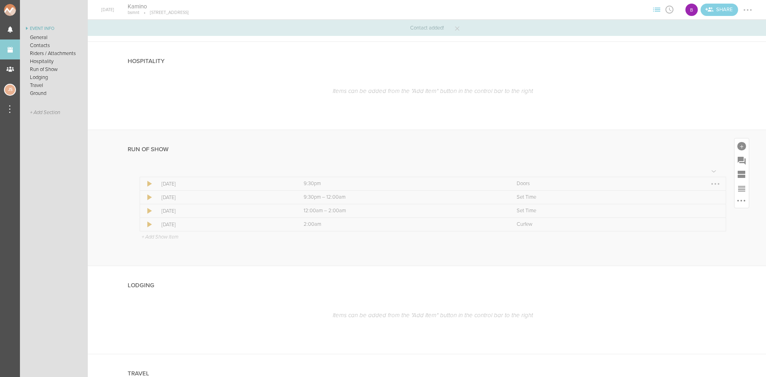
click at [709, 184] on div at bounding box center [715, 183] width 13 height 13
drag, startPoint x: 704, startPoint y: 184, endPoint x: 636, endPoint y: 177, distance: 67.8
click at [705, 199] on link "Edit Item" at bounding box center [690, 199] width 61 height 14
select select "Doors"
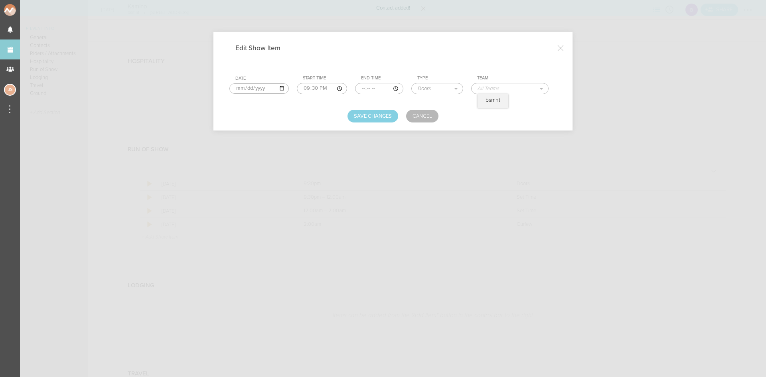
click at [484, 91] on input "text" at bounding box center [503, 88] width 65 height 10
click at [487, 103] on p "bsmnt" at bounding box center [492, 100] width 15 height 6
type input "bsmnt"
click at [384, 115] on button "Save Changes" at bounding box center [372, 116] width 51 height 13
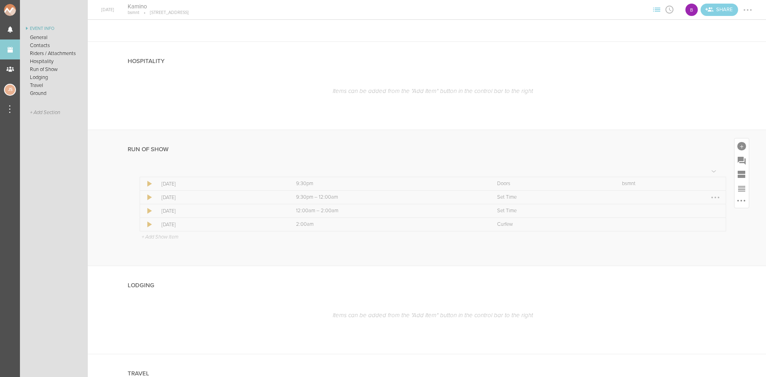
click at [709, 199] on div at bounding box center [715, 197] width 13 height 13
click at [695, 213] on link "Edit Item" at bounding box center [690, 213] width 61 height 14
select select "Set Time"
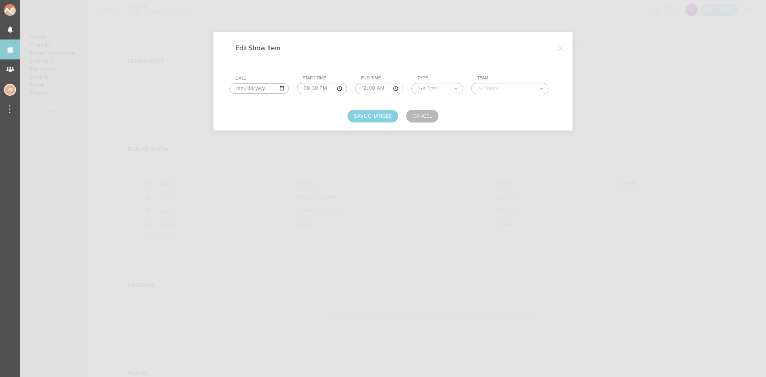
click at [360, 89] on input "00:00" at bounding box center [379, 88] width 48 height 11
type input "22:45"
type input "SAAT"
click at [382, 114] on button "Save Changes" at bounding box center [372, 116] width 51 height 13
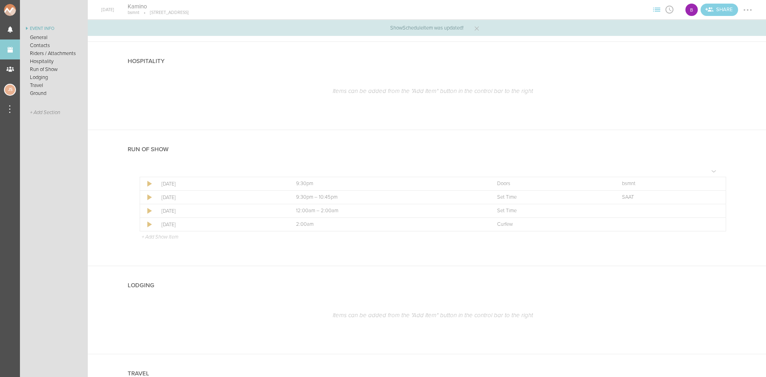
click at [148, 236] on p "+ Add Show Item" at bounding box center [160, 237] width 37 height 6
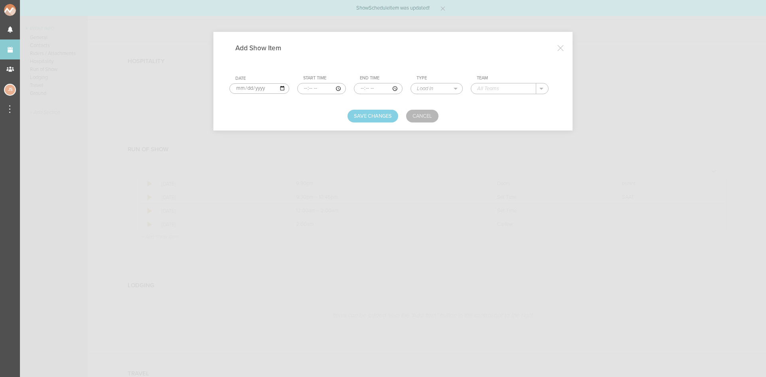
click at [299, 91] on input "time" at bounding box center [321, 88] width 49 height 11
type input "22:45"
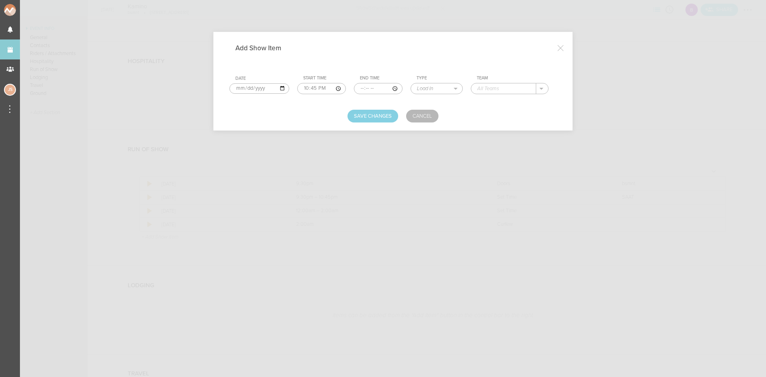
type input "00:00"
select select "Set Time"
type input "Dew Galvin"
click at [376, 114] on button "Save Changes" at bounding box center [372, 116] width 51 height 13
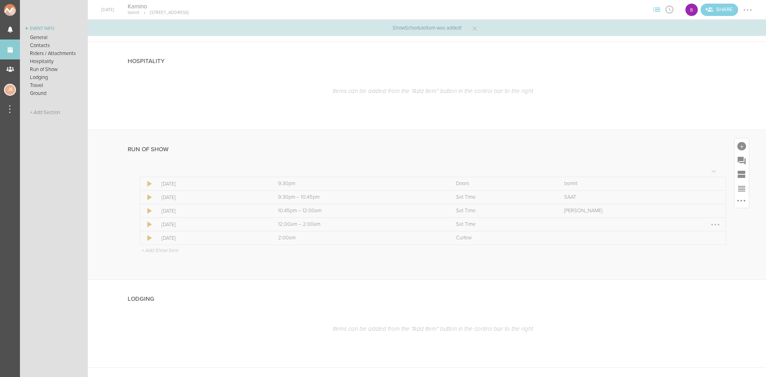
click at [709, 225] on div at bounding box center [715, 224] width 13 height 13
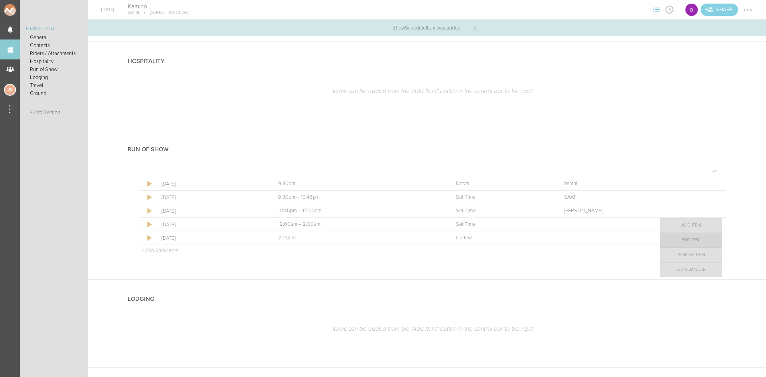
click at [703, 238] on link "Edit Item" at bounding box center [690, 240] width 61 height 14
select select "Set Time"
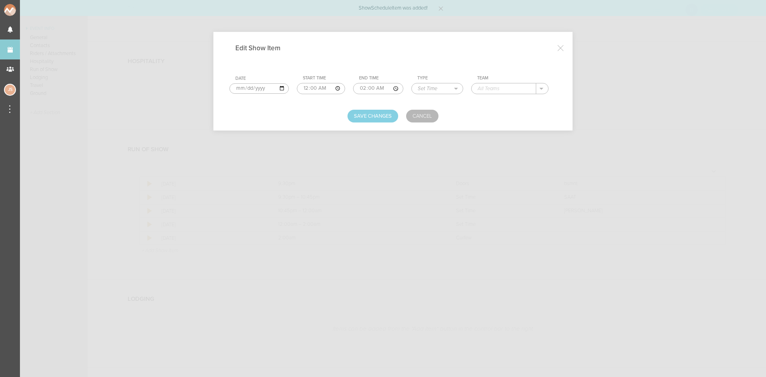
click at [504, 91] on input "text" at bounding box center [503, 88] width 65 height 10
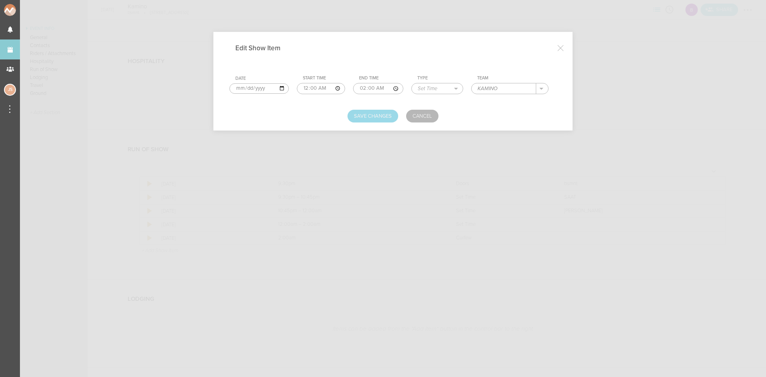
type input "KAMINO"
click at [376, 110] on button "Save Changes" at bounding box center [372, 116] width 51 height 13
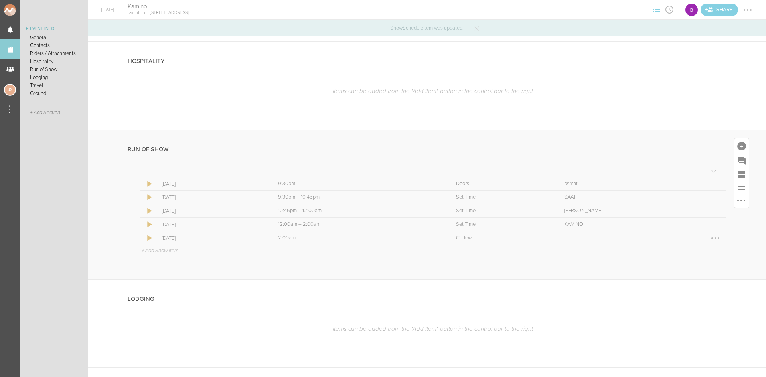
click at [713, 236] on div at bounding box center [715, 238] width 13 height 13
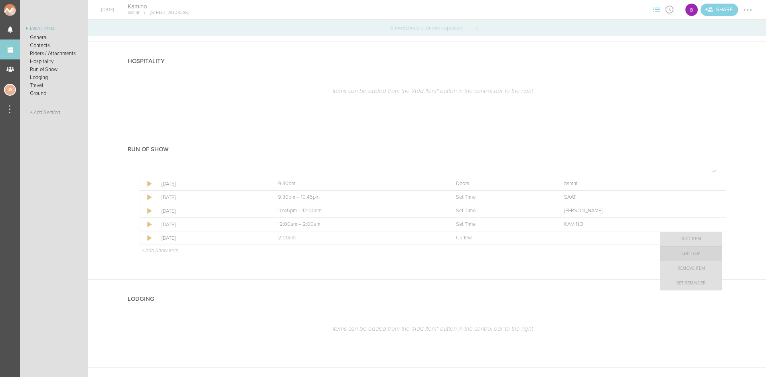
click at [702, 255] on link "Edit Item" at bounding box center [690, 253] width 61 height 14
select select "Curfew"
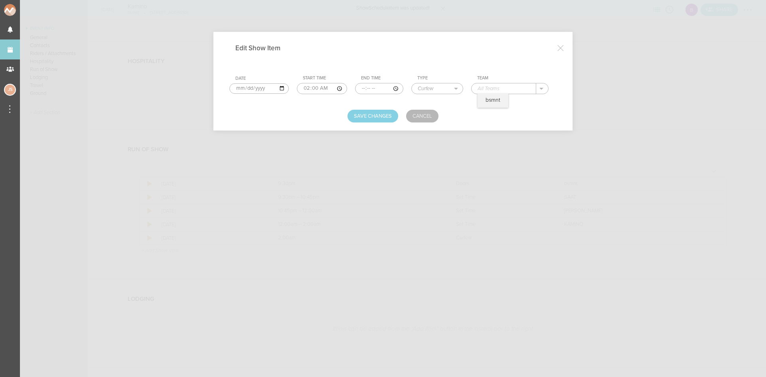
click at [485, 87] on input "text" at bounding box center [503, 88] width 65 height 10
click at [487, 102] on p "bsmnt" at bounding box center [492, 100] width 15 height 6
type input "bsmnt"
click at [374, 114] on button "Save Changes" at bounding box center [372, 116] width 51 height 13
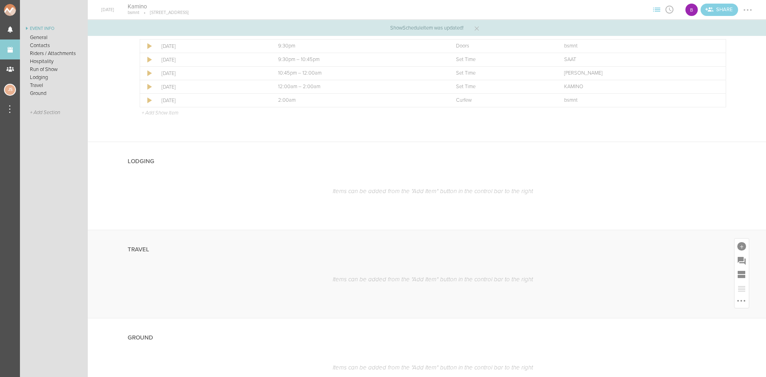
scroll to position [598, 0]
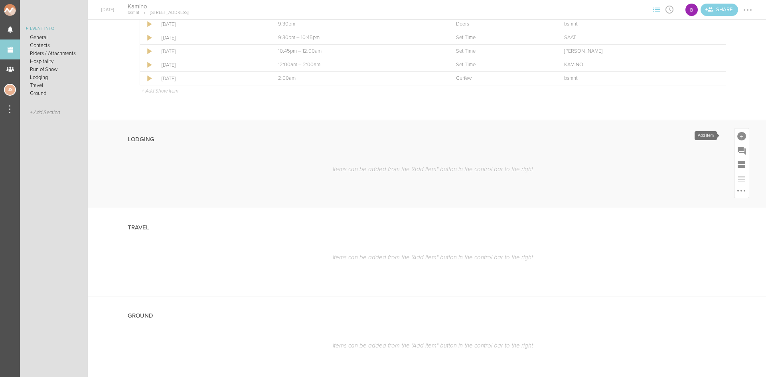
click at [736, 131] on div at bounding box center [741, 135] width 14 height 14
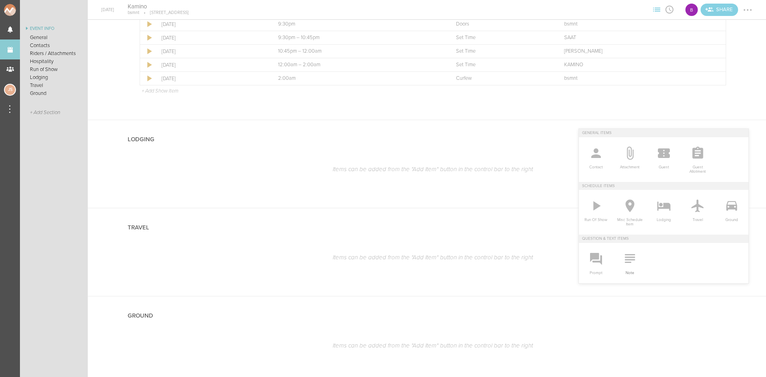
drag, startPoint x: 627, startPoint y: 258, endPoint x: 615, endPoint y: 238, distance: 23.4
click at [627, 258] on icon at bounding box center [630, 258] width 16 height 16
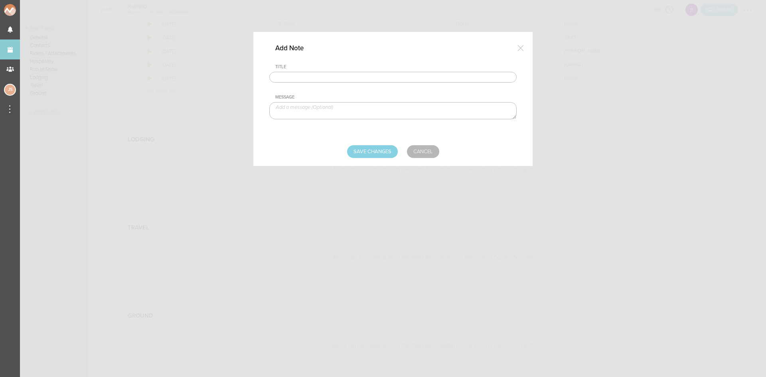
click at [386, 77] on input "text" at bounding box center [392, 77] width 247 height 11
type input "Lodging/GROUND"
click at [329, 114] on textarea at bounding box center [392, 110] width 247 height 17
type textarea "$350 buyout to be sent with final payment"
click at [364, 144] on form "Title Lodging/GROUND Message $350 buyout to be sent with final payment Save Cha…" at bounding box center [392, 111] width 247 height 94
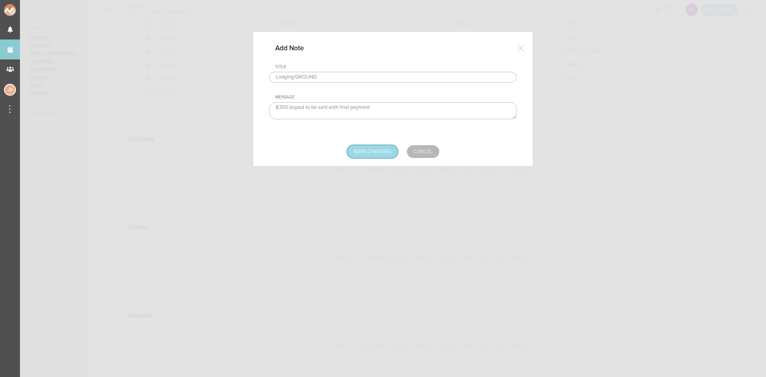
click at [366, 146] on input "Save Changes" at bounding box center [372, 151] width 51 height 13
type input "Saving..."
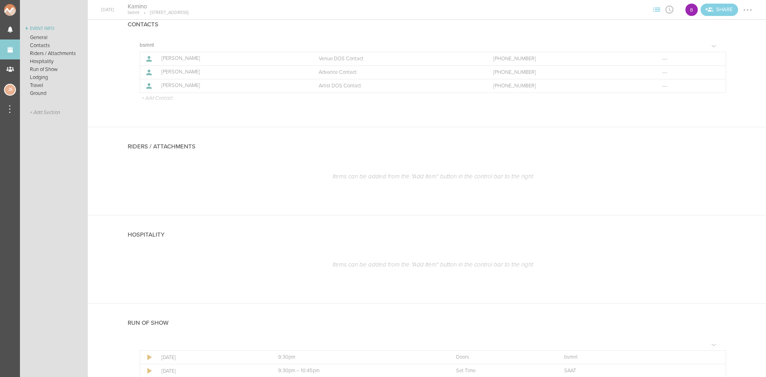
scroll to position [199, 0]
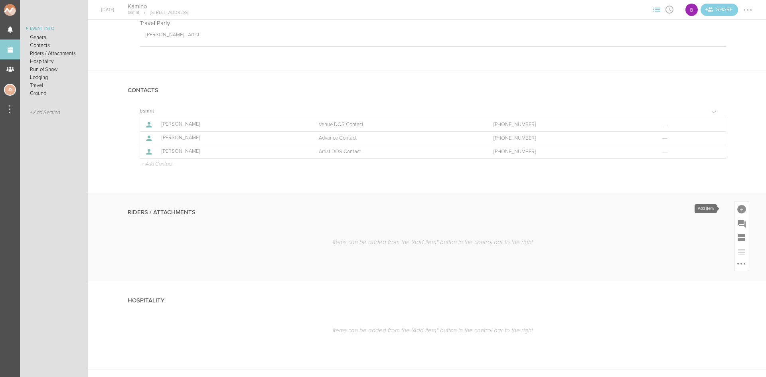
click at [738, 203] on div at bounding box center [741, 208] width 14 height 14
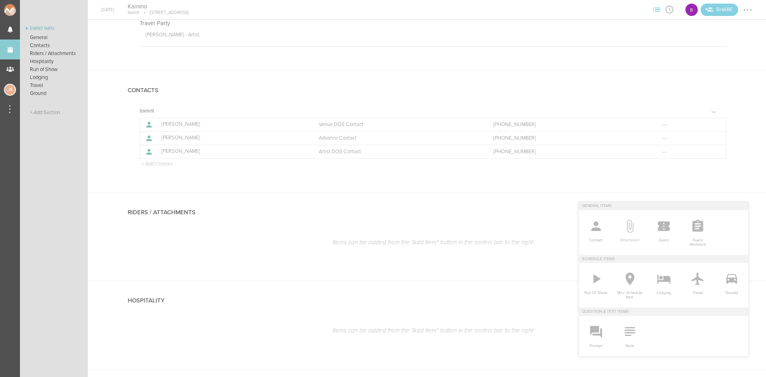
click at [626, 227] on icon at bounding box center [629, 225] width 7 height 13
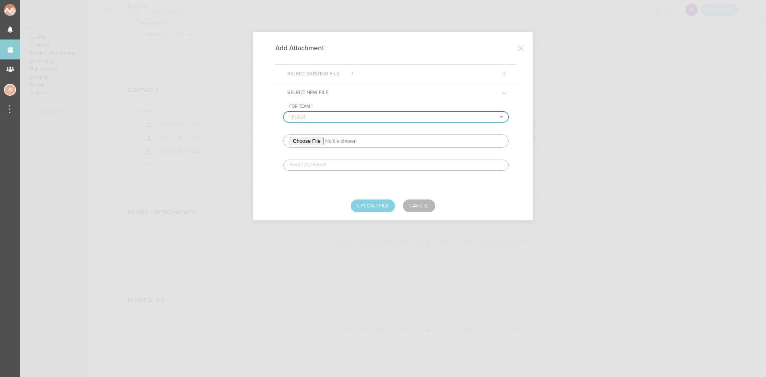
drag, startPoint x: 326, startPoint y: 114, endPoint x: 323, endPoint y: 120, distance: 6.6
click at [326, 115] on select "-Select- bsmnt" at bounding box center [396, 117] width 225 height 10
select select "1884"
click at [284, 112] on select "-Select- bsmnt" at bounding box center [396, 117] width 225 height 10
click at [313, 144] on input "file" at bounding box center [395, 140] width 225 height 13
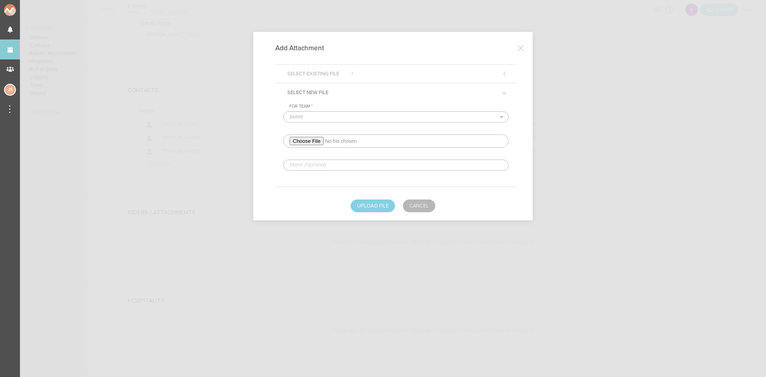
type input "C:\fakepath\KAMINO TECHNICAL + HOSPITALITY RIDER.docx.pdf"
click at [357, 164] on input "text" at bounding box center [395, 165] width 225 height 11
type input "Rider"
click at [388, 203] on button "Upload File" at bounding box center [373, 205] width 44 height 13
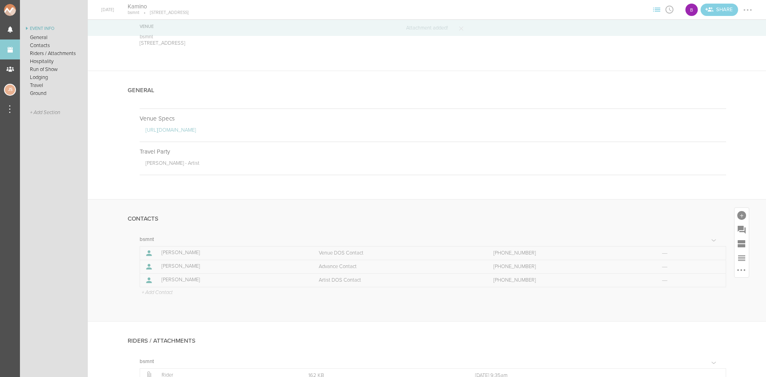
scroll to position [0, 0]
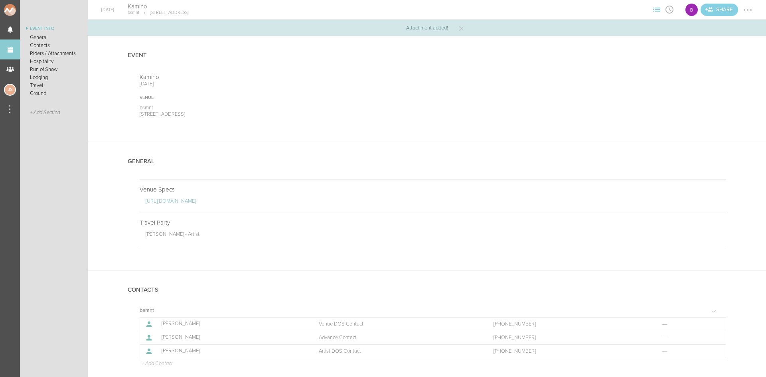
click at [752, 10] on div at bounding box center [747, 10] width 13 height 13
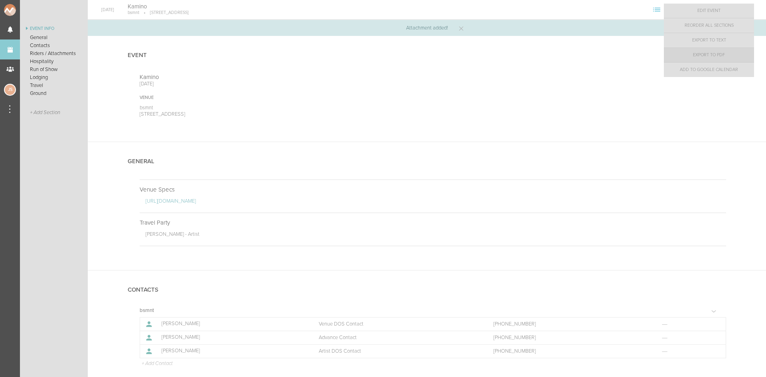
click at [734, 56] on link "Export to PDF" at bounding box center [709, 55] width 90 height 14
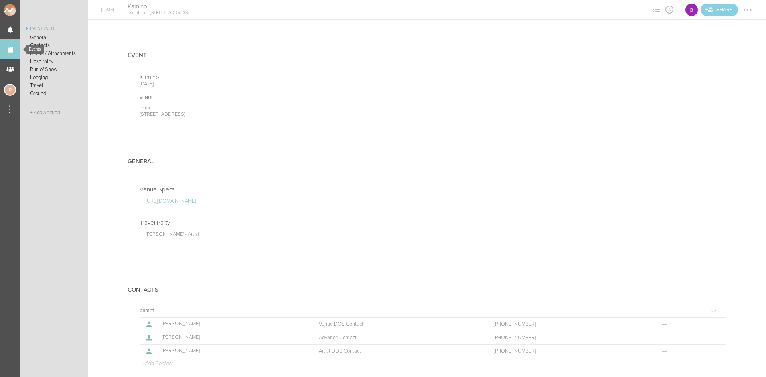
click at [6, 49] on link "Events" at bounding box center [10, 49] width 20 height 20
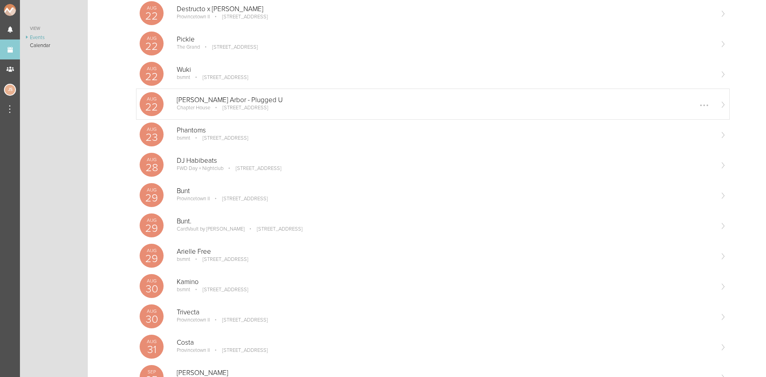
scroll to position [160, 0]
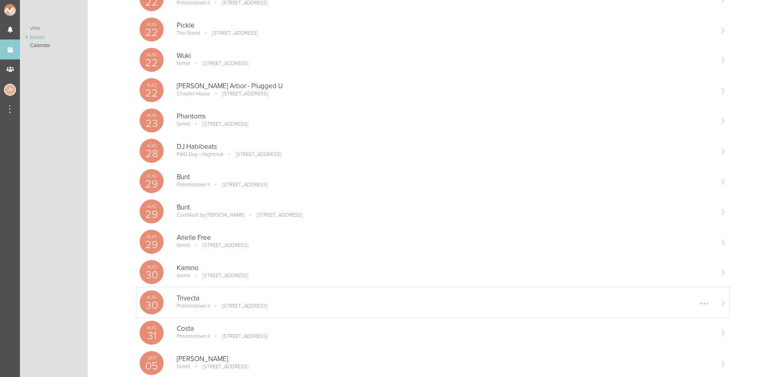
click at [255, 309] on div "Trivecta Provincetown II 164 Seaport Blvd Boston, MA 02110 Edit Remove" at bounding box center [445, 302] width 536 height 16
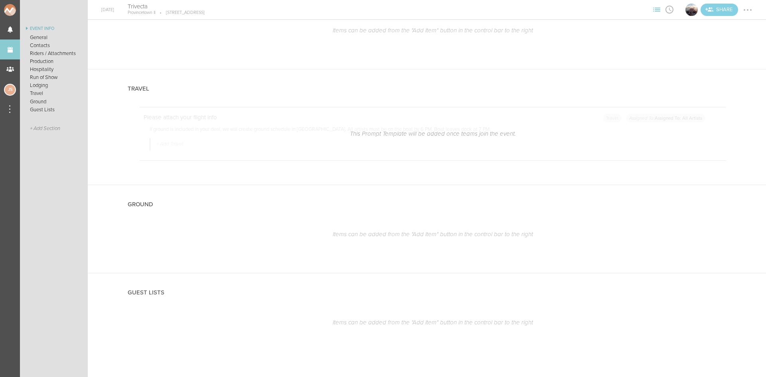
scroll to position [1372, 0]
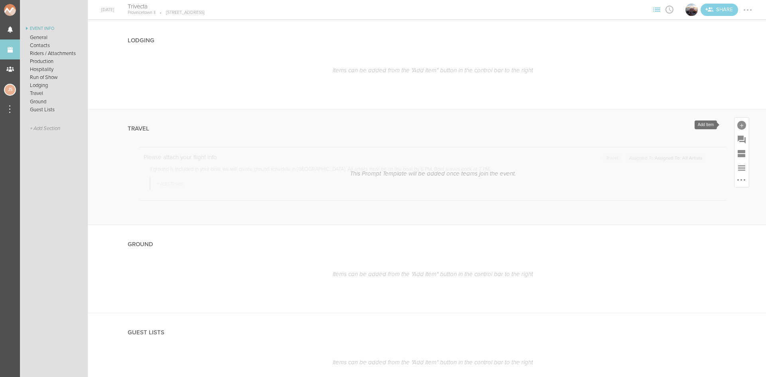
click at [737, 126] on div at bounding box center [741, 125] width 9 height 9
click at [692, 193] on icon at bounding box center [697, 195] width 16 height 16
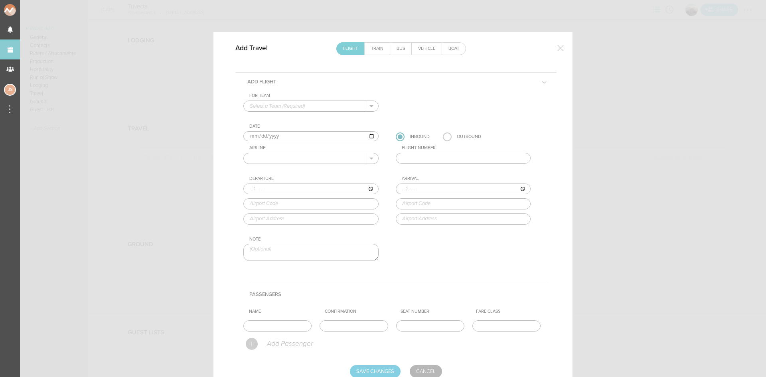
click at [319, 107] on input "text" at bounding box center [305, 106] width 122 height 10
click at [318, 115] on p "Boat Cruise Summer Series" at bounding box center [311, 119] width 122 height 14
type input "Boat Cruise Summer Series"
click at [287, 158] on input "text" at bounding box center [305, 158] width 122 height 10
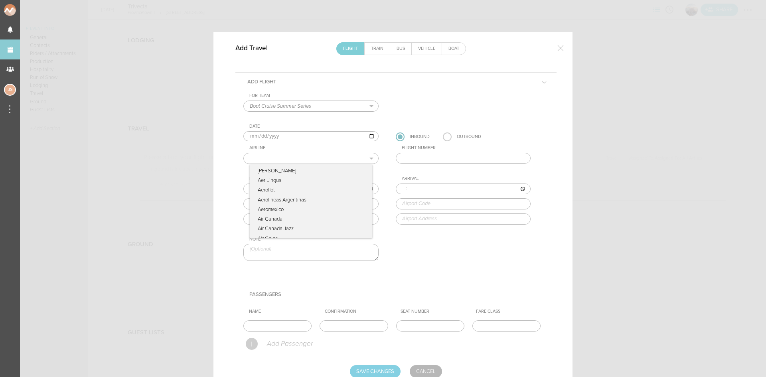
type input "Delta Airlines"
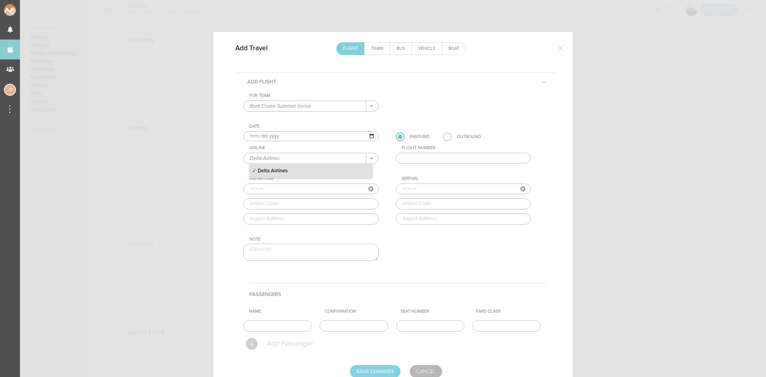
click at [301, 176] on p "Delta Airlines" at bounding box center [311, 171] width 122 height 14
click at [409, 160] on input "text" at bounding box center [463, 158] width 135 height 11
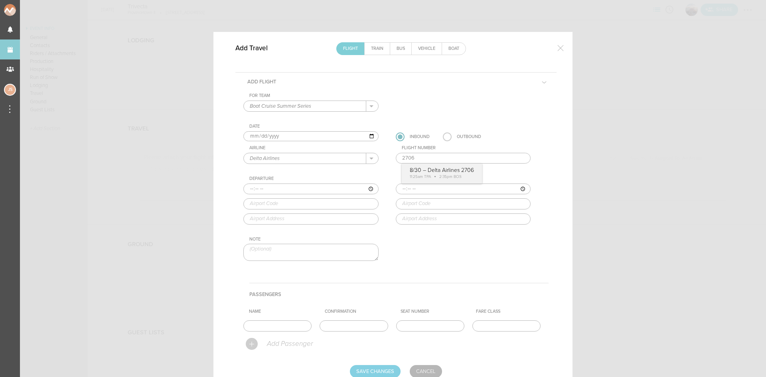
type input "2706"
type input "11:25"
type input "TPA"
type input "Tampa International Airport, 5507 West Spruce Street, Tampa, FL, 33607, United …"
type input "14:35"
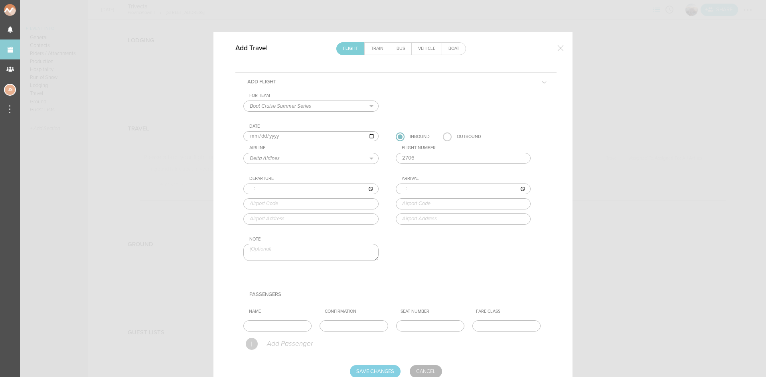
type input "BOS"
type input "Boston Logan International Airport, One Harborside Drive, Boston, MA, 02128-290…"
click at [416, 171] on div "For Team Boat Cruise Summer Series + Add New Team Boat Cruise Summer Series . B…" at bounding box center [395, 184] width 305 height 182
click at [277, 325] on input "text" at bounding box center [277, 325] width 68 height 11
type input "Entire Travel Party"
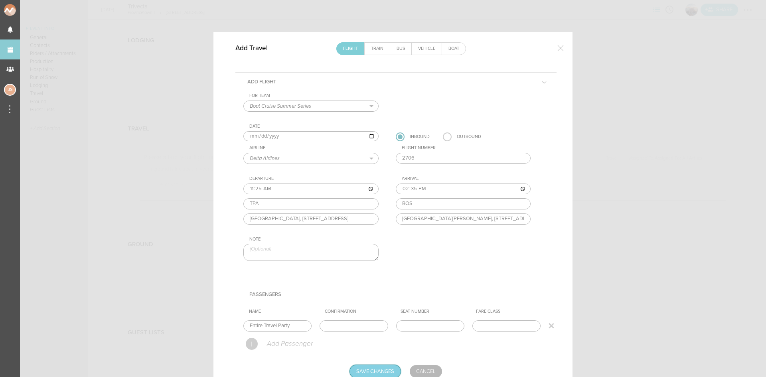
drag, startPoint x: 374, startPoint y: 372, endPoint x: 444, endPoint y: 321, distance: 85.9
click at [374, 372] on input "Save Changes" at bounding box center [375, 371] width 51 height 13
type input "Saving..."
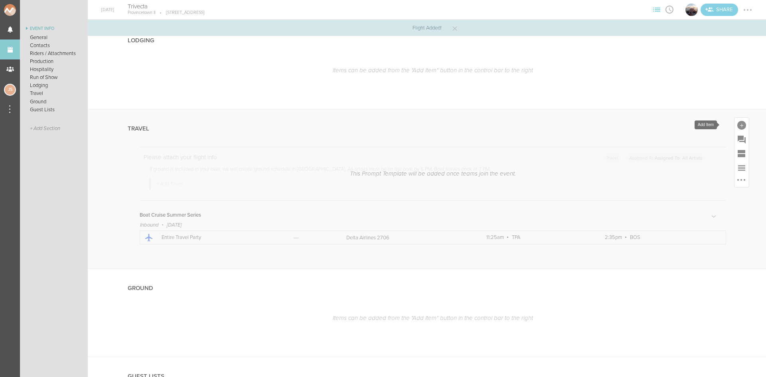
click at [738, 124] on div at bounding box center [741, 125] width 9 height 9
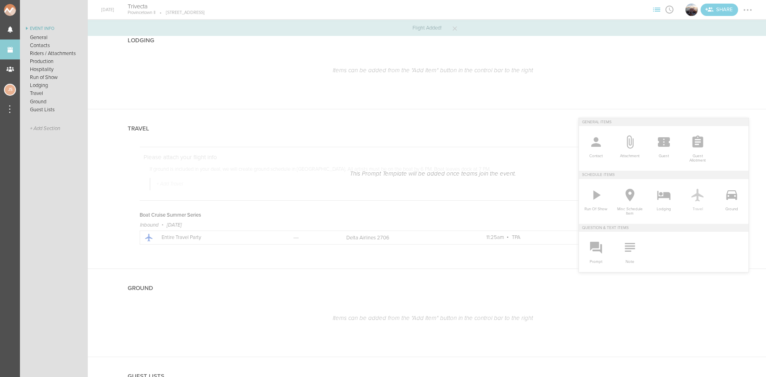
click at [689, 199] on icon at bounding box center [697, 195] width 16 height 16
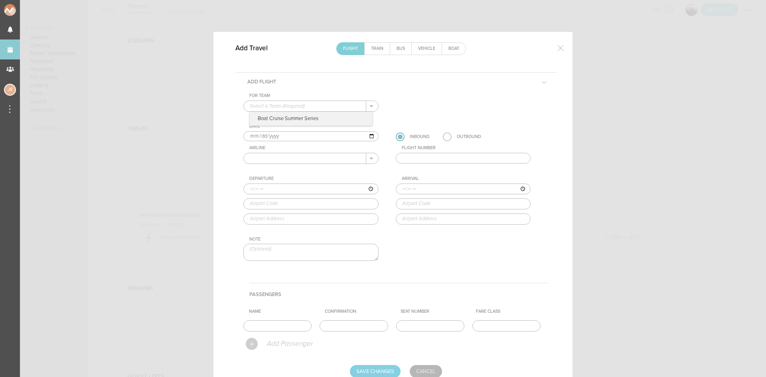
click at [303, 102] on input "text" at bounding box center [305, 106] width 122 height 10
click at [303, 119] on p "Boat Cruise Summer Series" at bounding box center [311, 119] width 122 height 14
type input "Boat Cruise Summer Series"
click at [257, 137] on input "2025-08-30" at bounding box center [310, 136] width 135 height 10
type input "2025-08-31"
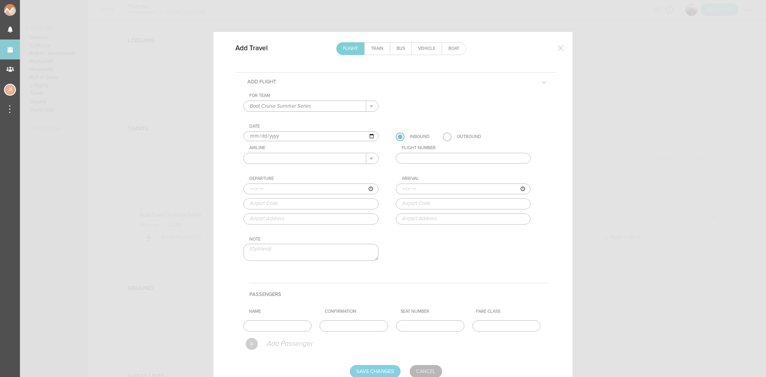
click at [448, 135] on div "Outbound" at bounding box center [462, 136] width 38 height 9
click at [444, 135] on label at bounding box center [447, 136] width 9 height 9
click at [0, 0] on input "radio" at bounding box center [0, 0] width 0 height 0
click at [333, 160] on input "text" at bounding box center [305, 158] width 122 height 10
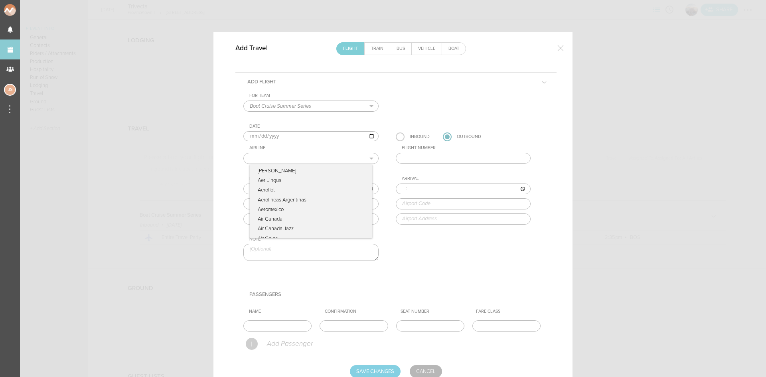
type input "Delta Airlines"
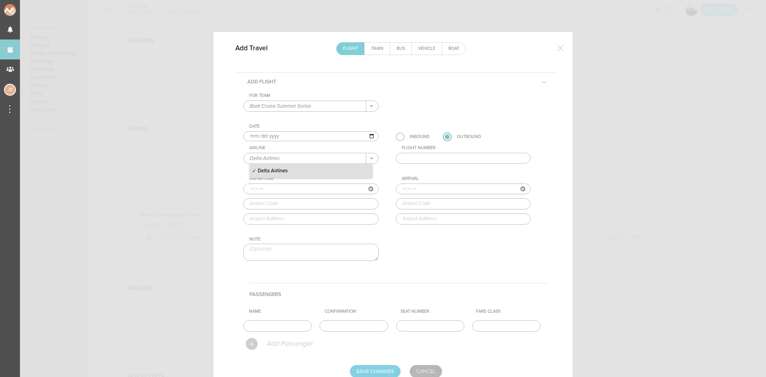
click at [308, 168] on p "Delta Airlines" at bounding box center [311, 171] width 122 height 14
click at [418, 156] on input "text" at bounding box center [463, 158] width 135 height 11
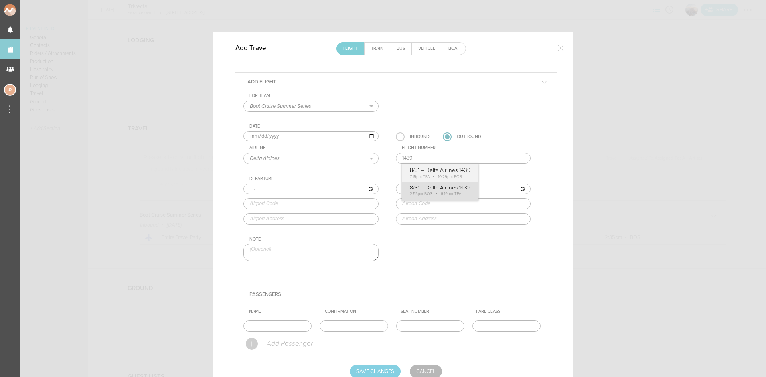
type input "1439"
type input "14:55"
type input "BOS"
type input "Boston Logan International Airport, One Harborside Drive, Boston, MA, 02128-290…"
type input "18:19"
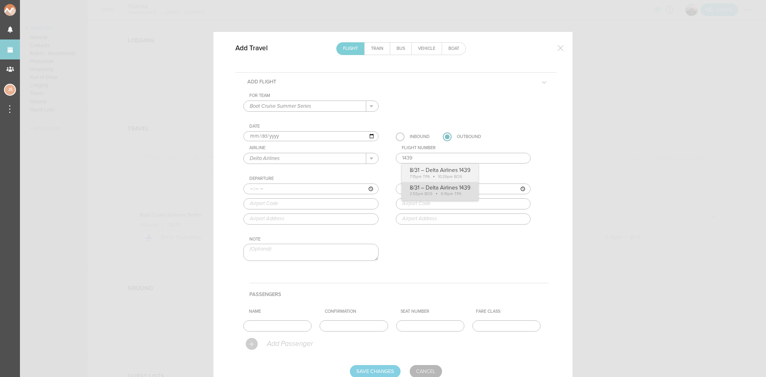
type input "TPA"
type input "Tampa International Airport, 5507 West Spruce Street, Tampa, FL, 33607, United …"
click at [436, 189] on div "For Team Boat Cruise Summer Series + Add New Team Boat Cruise Summer Series . B…" at bounding box center [395, 184] width 305 height 182
click at [286, 331] on input "text" at bounding box center [277, 325] width 68 height 11
type input "Entire Travel Party"
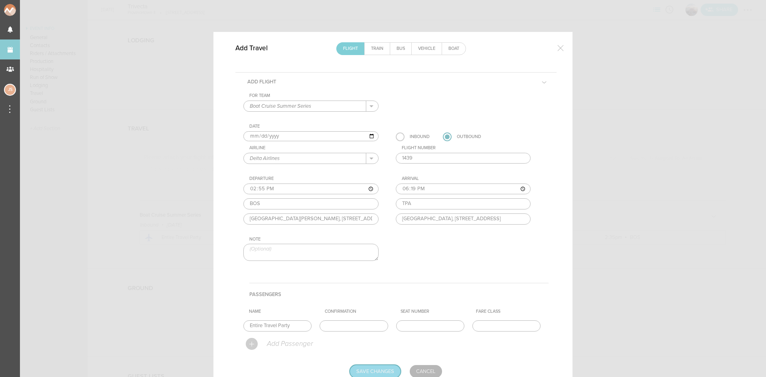
click at [362, 367] on input "Save Changes" at bounding box center [375, 371] width 51 height 13
type input "Saving..."
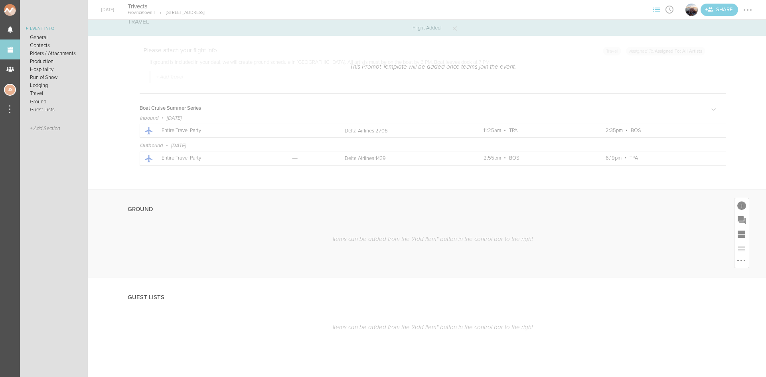
scroll to position [1483, 0]
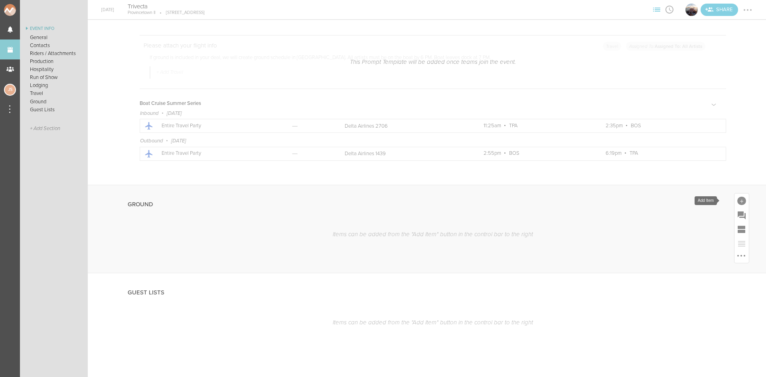
click at [737, 199] on div at bounding box center [741, 201] width 9 height 9
click at [723, 271] on icon at bounding box center [731, 270] width 16 height 16
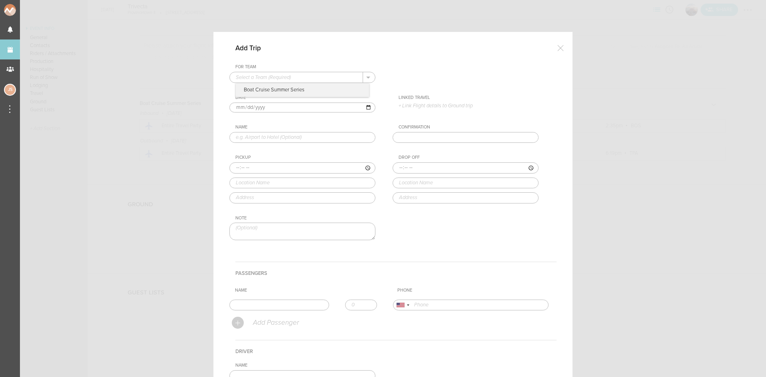
click at [283, 74] on input "text" at bounding box center [296, 77] width 133 height 10
click at [296, 91] on p "Boat Cruise Summer Series" at bounding box center [302, 90] width 133 height 14
type input "Boat Cruise Summer Series"
click at [421, 106] on p "+ Link Flight details to Ground trip" at bounding box center [468, 105] width 140 height 6
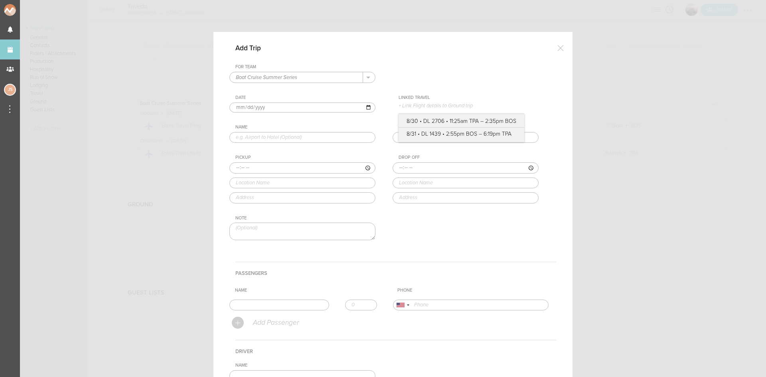
click at [428, 118] on label "8/30 • DL 2706 • 11:25am TPA – 2:35pm BOS" at bounding box center [461, 121] width 110 height 8
click at [0, 0] on input "8/30 • DL 2706 • 11:25am TPA – 2:35pm BOS" at bounding box center [0, 0] width 0 height 0
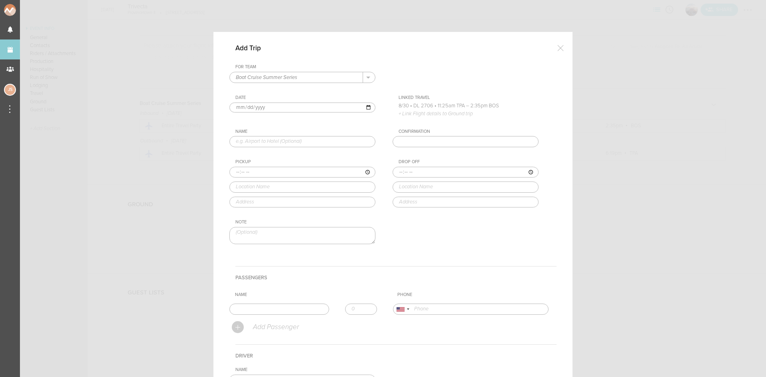
click at [339, 143] on input "text" at bounding box center [302, 141] width 146 height 11
type input "Airport to Hotel"
click at [235, 171] on input "time" at bounding box center [302, 172] width 146 height 11
click at [232, 173] on input "time" at bounding box center [302, 172] width 146 height 11
type input "14:35"
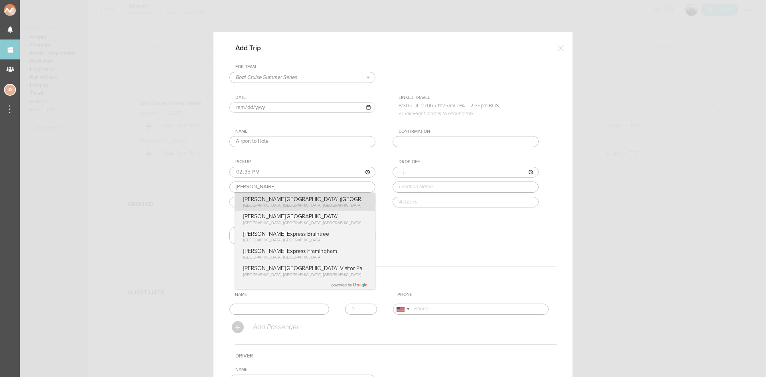
click at [263, 201] on div "Pickup 14:35 logan Logan Airport (BOS) East Boston, MA, USA Logan Airport Termi…" at bounding box center [310, 183] width 162 height 48
type input "Logan Airport (BOS)"
type input "East Boston, MA 02128, USA"
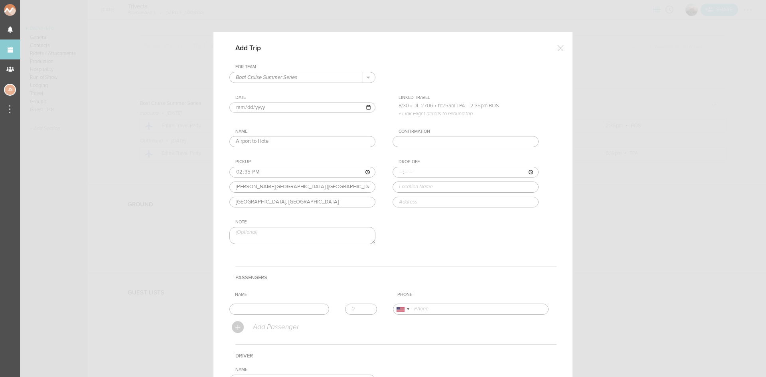
click at [395, 170] on input "time" at bounding box center [465, 172] width 146 height 11
type input "14:50"
click at [422, 199] on div "Drop Off 14:50 omni Omni Boston Hotel at the Seaport Summer Street, Boston, MA,…" at bounding box center [473, 183] width 162 height 48
type input "[GEOGRAPHIC_DATA] at the [GEOGRAPHIC_DATA]"
type input "[STREET_ADDRESS]"
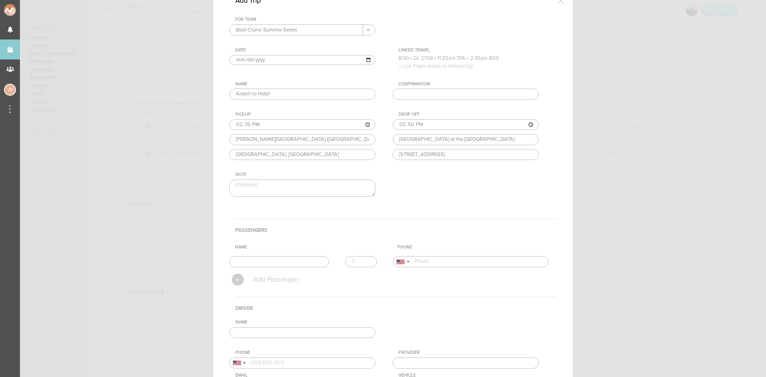
scroll to position [80, 0]
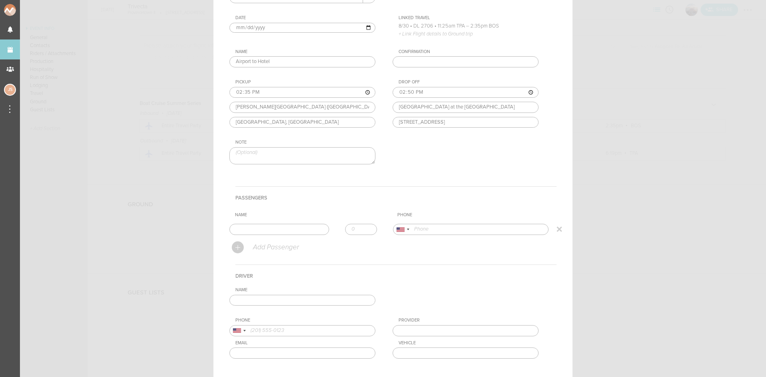
click at [310, 230] on input "text" at bounding box center [279, 229] width 100 height 11
type input "Sam Dobkin"
type input "14079139111"
click at [276, 257] on form "For Team Boat Cruise Summer Series + Add New Team Boat Cruise Summer Series . B…" at bounding box center [392, 189] width 327 height 411
click at [355, 303] on input "text" at bounding box center [302, 300] width 146 height 11
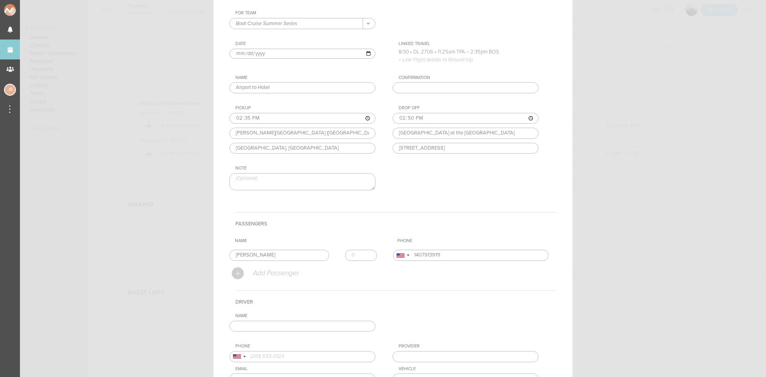
scroll to position [40, 0]
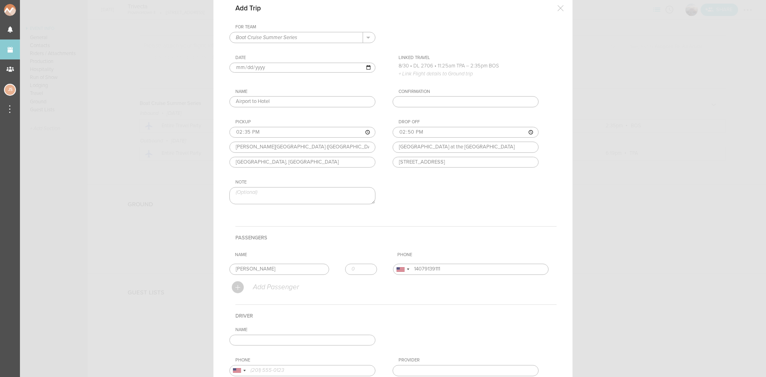
click at [245, 67] on input "2025-08-30" at bounding box center [302, 68] width 146 height 10
type input "[DATE]"
click at [332, 337] on input "text" at bounding box center [302, 340] width 146 height 11
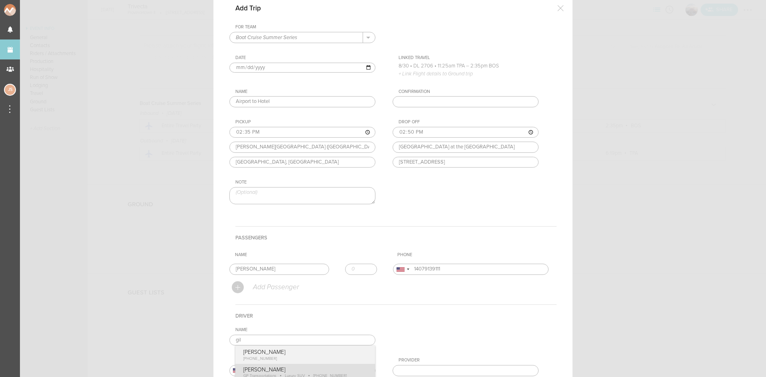
type input "[PERSON_NAME]"
type input "18574170489"
type input "GP Transportations"
type input "Luxury SUV"
click at [305, 368] on div "Name Gilbert Payoute Gilbert Payoute +1 (857) 417-0489 Gilbert Payoute GP Trans…" at bounding box center [392, 369] width 327 height 84
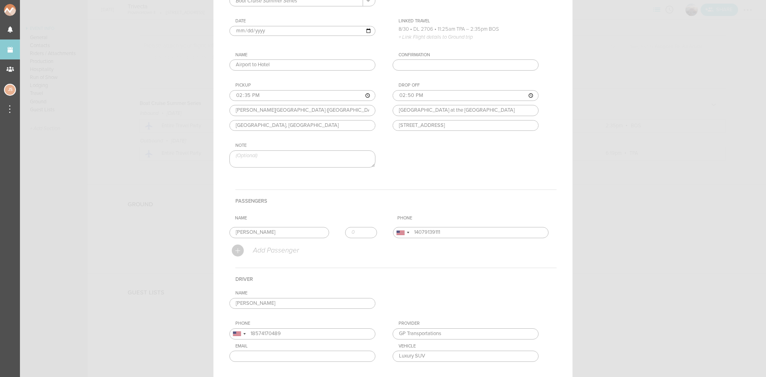
scroll to position [130, 0]
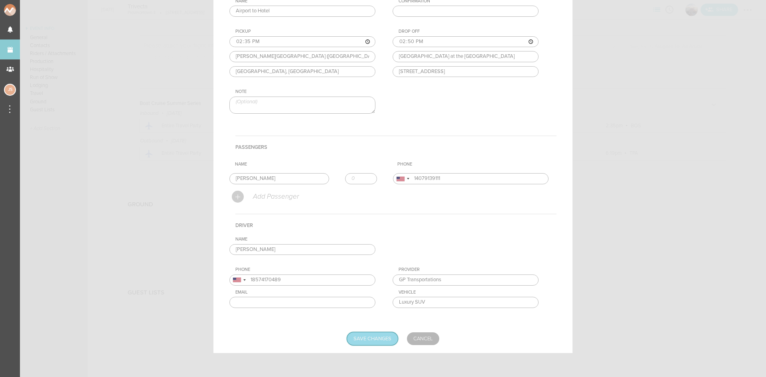
click at [374, 343] on input "Save Changes" at bounding box center [372, 338] width 51 height 13
type input "Saving..."
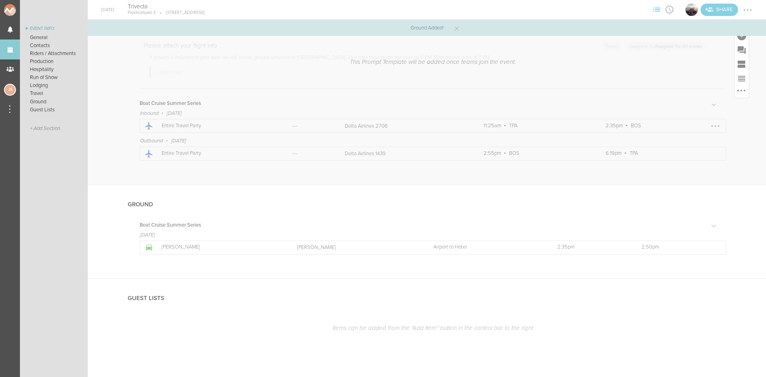
click at [709, 126] on div at bounding box center [715, 126] width 13 height 13
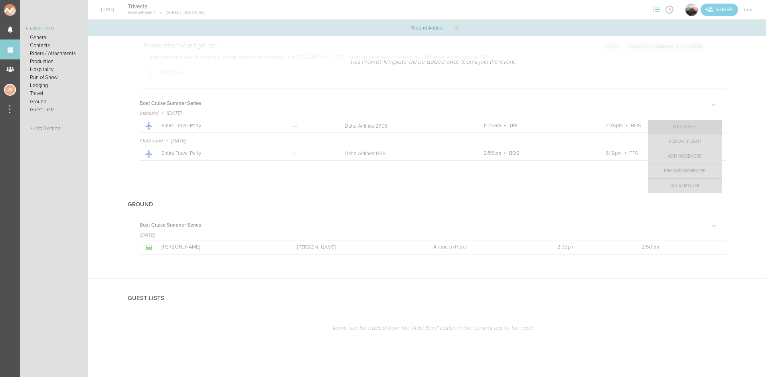
click at [688, 131] on link "Edit Flight" at bounding box center [685, 127] width 74 height 14
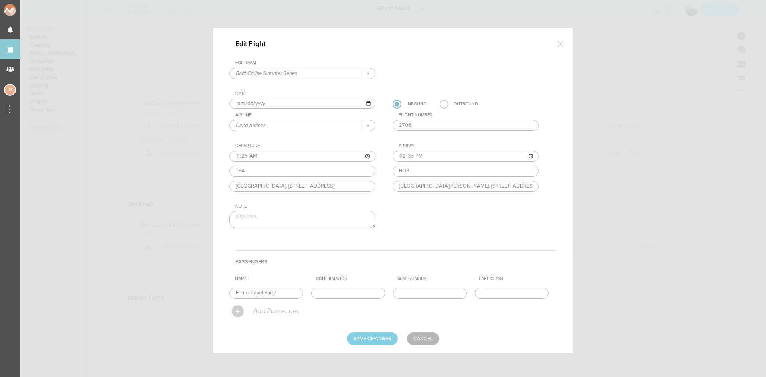
scroll to position [4, 0]
click at [244, 102] on input "2025-08-30" at bounding box center [302, 103] width 146 height 10
type input "[DATE]"
click at [250, 112] on div "For Team Boat Cruise Summer Series + Add New Team Boat Cruise Summer Series . D…" at bounding box center [392, 151] width 327 height 182
click at [380, 341] on input "Save Changes" at bounding box center [372, 338] width 51 height 13
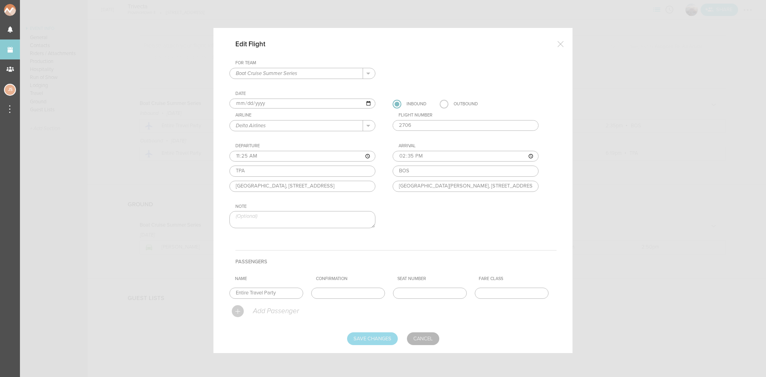
type input "Saving..."
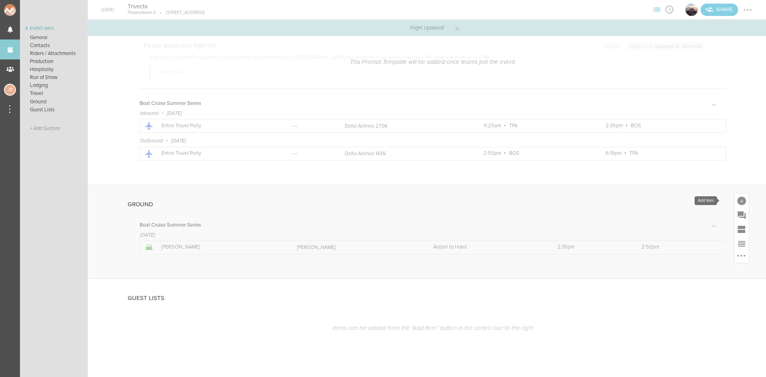
click at [739, 195] on div at bounding box center [741, 200] width 14 height 14
click at [726, 272] on icon at bounding box center [731, 271] width 11 height 10
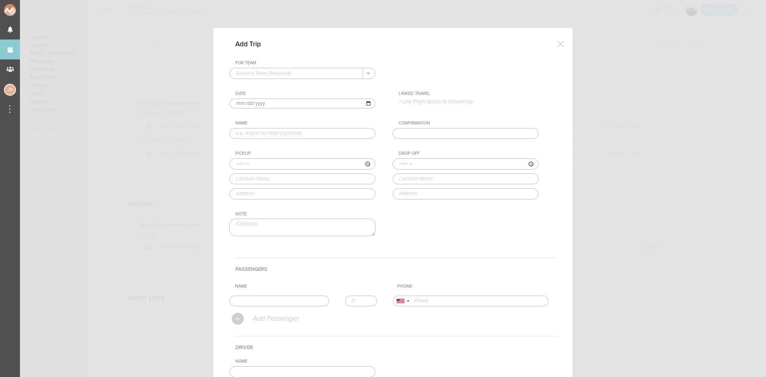
click at [274, 73] on input "text" at bounding box center [296, 73] width 133 height 10
click at [278, 87] on p "Boat Cruise Summer Series" at bounding box center [302, 86] width 133 height 14
type input "Boat Cruise Summer Series"
click at [244, 106] on input "2025-08-30" at bounding box center [302, 103] width 146 height 10
type input "2025-08-31"
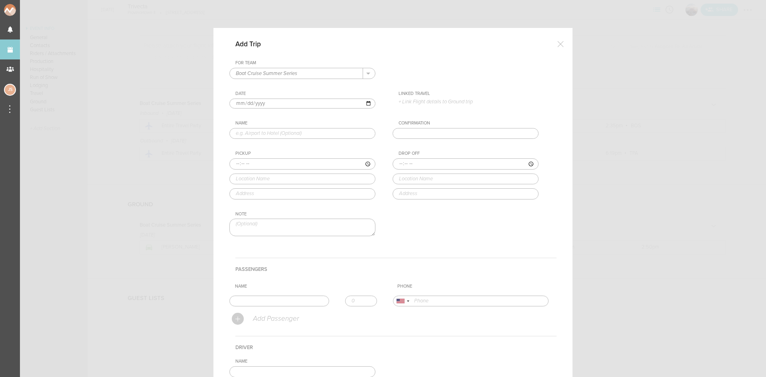
click at [418, 96] on div "Linked Travel" at bounding box center [468, 94] width 140 height 6
click at [422, 100] on p "+ Link Flight details to Ground trip" at bounding box center [468, 101] width 140 height 6
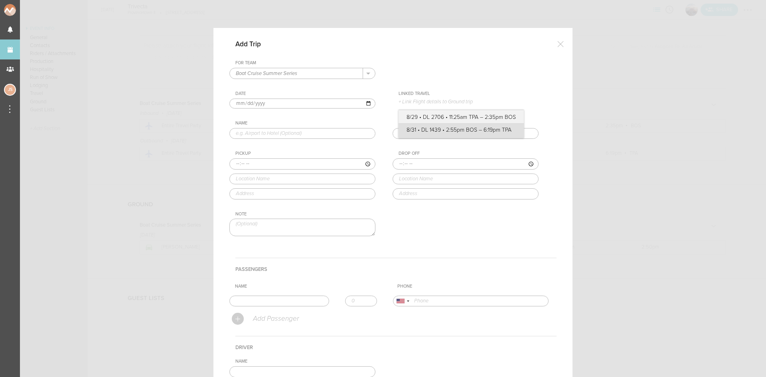
click at [443, 133] on label "8/31 • DL 1439 • 2:55pm BOS – 6:19pm TPA" at bounding box center [460, 130] width 109 height 8
click at [0, 0] on input "8/31 • DL 1439 • 2:55pm BOS – 6:19pm TPA" at bounding box center [0, 0] width 0 height 0
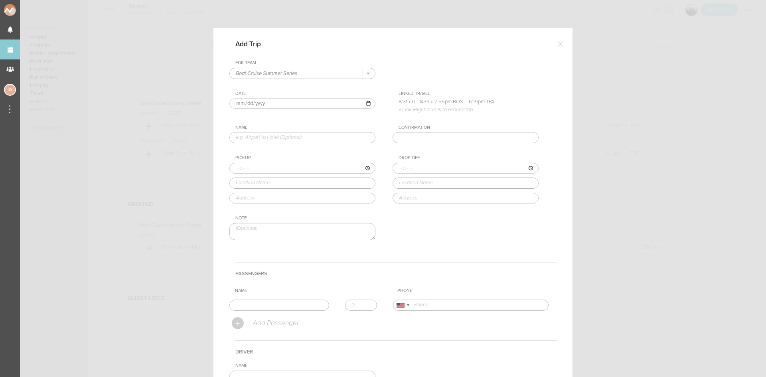
click at [342, 136] on input "text" at bounding box center [302, 137] width 146 height 11
type input "Hotel to Airport"
click at [232, 168] on input "time" at bounding box center [302, 168] width 146 height 11
click at [232, 169] on input "time" at bounding box center [302, 168] width 146 height 11
type input "13:10"
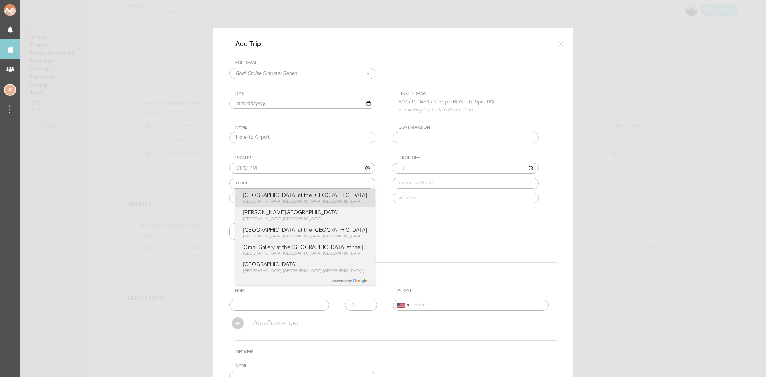
type input "[GEOGRAPHIC_DATA] at the [GEOGRAPHIC_DATA]"
type input "[STREET_ADDRESS]"
click at [255, 201] on div "Pickup 13:10 Omni Boston Hotel at the Seaport Omni Boston Hotel at the Seaport …" at bounding box center [310, 179] width 162 height 48
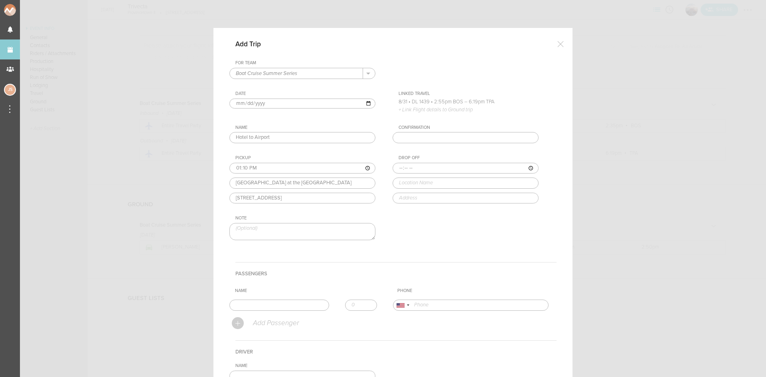
click at [395, 167] on input "time" at bounding box center [465, 168] width 146 height 11
type input "13:30"
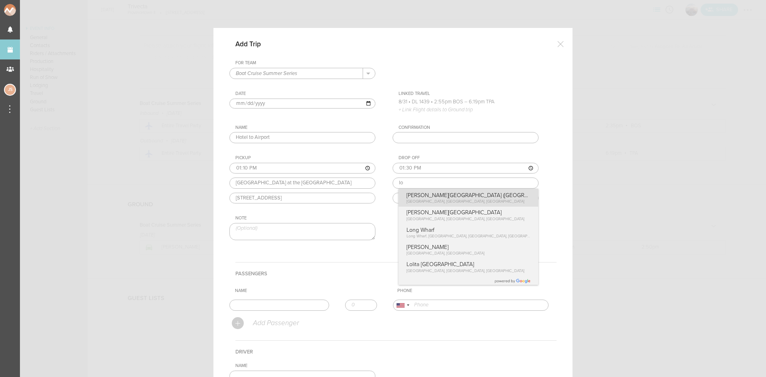
type input "Logan Airport (BOS)"
type input "East Boston, MA 02128, USA"
click at [429, 203] on div "Drop Off 13:30 Logan Airport (BOS) Logan Airport (BOS) East Boston, MA, USA Log…" at bounding box center [473, 179] width 162 height 48
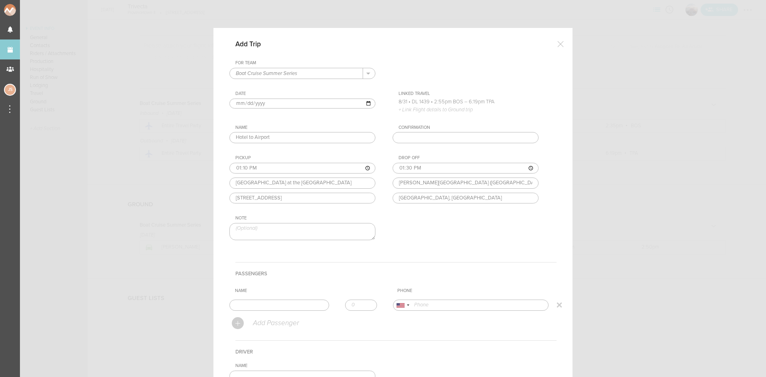
click at [288, 303] on input "text" at bounding box center [279, 304] width 100 height 11
type input "Sam Dobkin"
type input "14079139111"
click at [262, 323] on form "For Team Boat Cruise Summer Series + Add New Team Boat Cruise Summer Series . B…" at bounding box center [392, 265] width 327 height 411
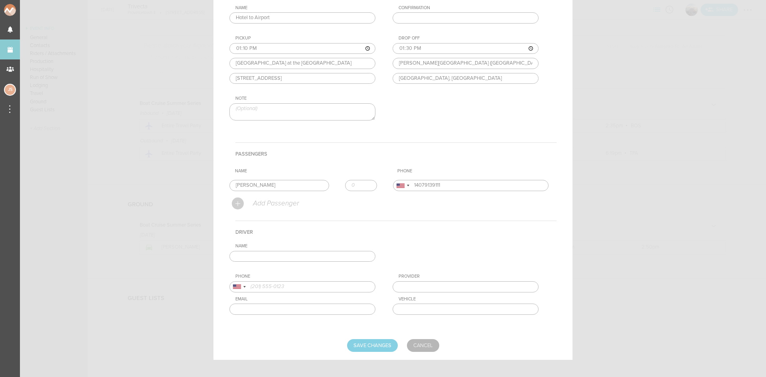
click at [293, 257] on input "text" at bounding box center [302, 256] width 146 height 11
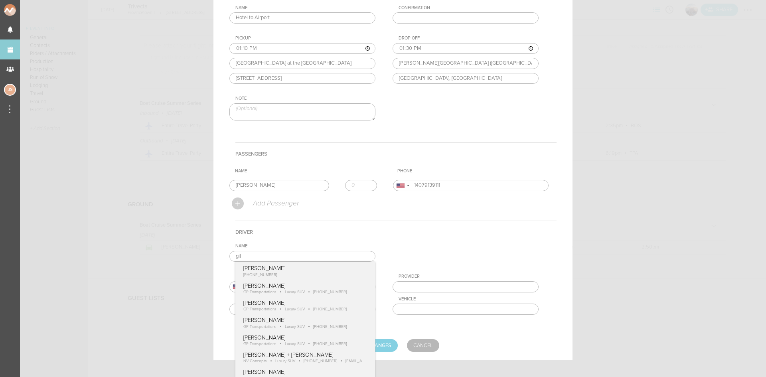
type input "[PERSON_NAME]"
type input "18574170489"
type input "GP Transportations"
type input "Luxury SUV"
click at [313, 304] on div "Name Gilbert Payoute Gilbert Payoute +1 (857) 417-0489 Gilbert Payoute GP Trans…" at bounding box center [392, 285] width 327 height 84
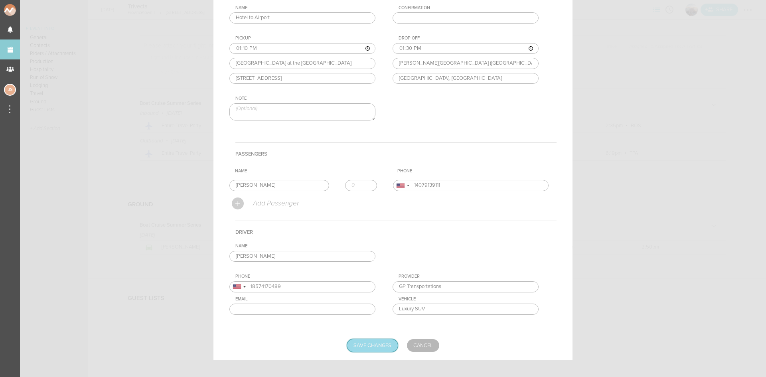
click at [374, 347] on input "Save Changes" at bounding box center [372, 345] width 51 height 13
type input "Saving..."
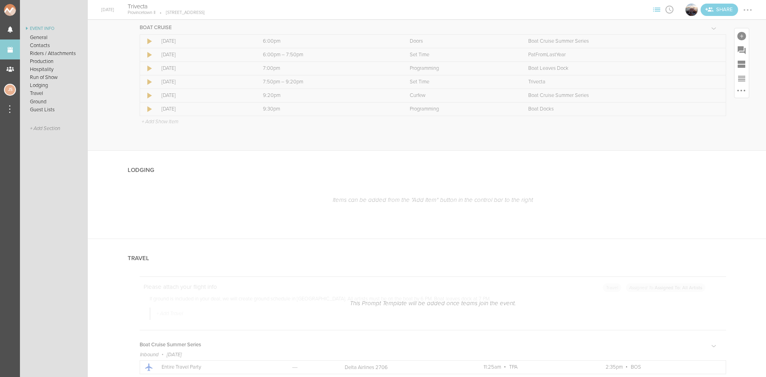
scroll to position [1244, 0]
click at [737, 167] on div at bounding box center [741, 164] width 9 height 9
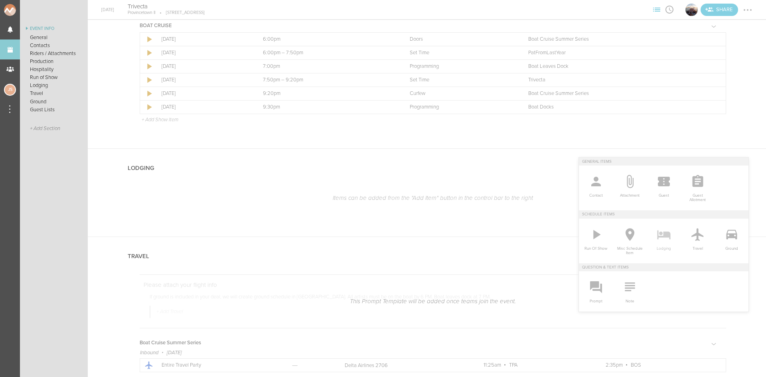
click at [666, 237] on link "Lodging" at bounding box center [663, 239] width 34 height 40
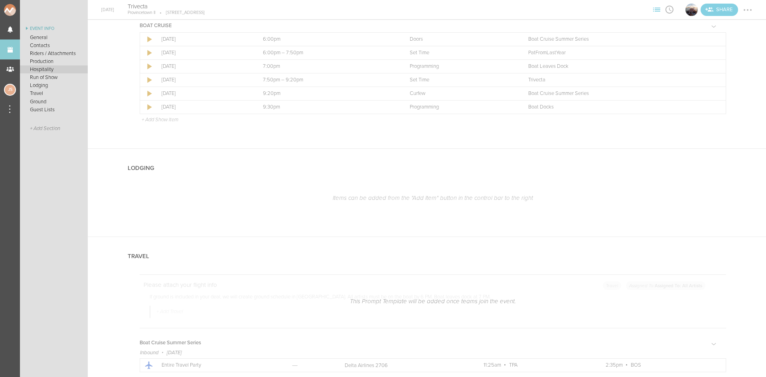
scroll to position [39, 0]
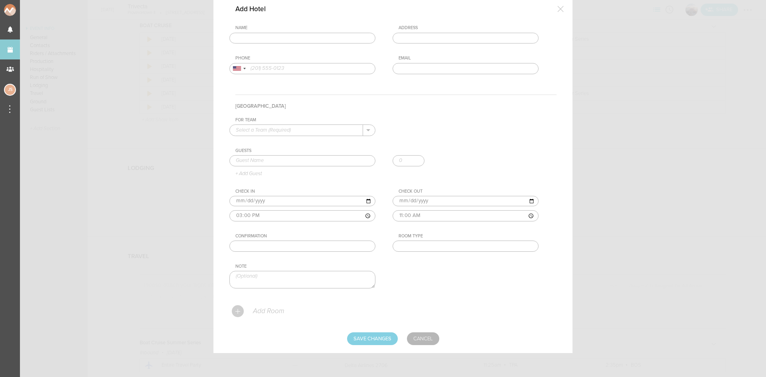
click at [307, 36] on input "text" at bounding box center [302, 38] width 146 height 11
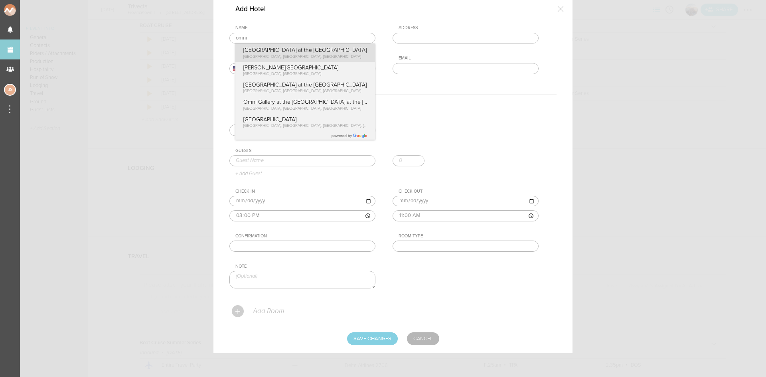
type input "[GEOGRAPHIC_DATA] at the [GEOGRAPHIC_DATA]"
type input "[STREET_ADDRESS]"
type input "(617) 476-6664"
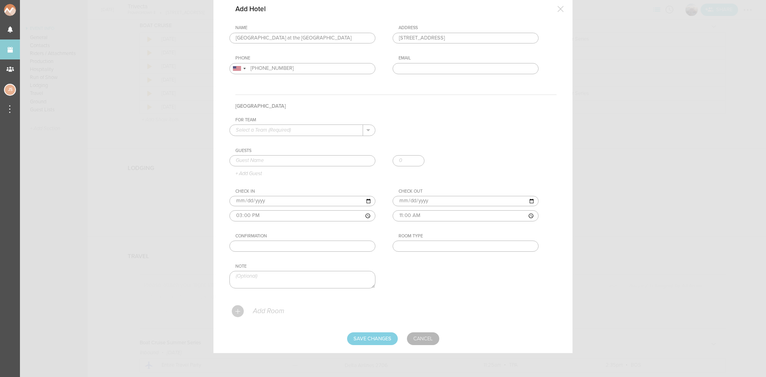
click at [316, 55] on div "Name Omni Boston Hotel at the Seaport Omni Boston Hotel at the Seaport Summer S…" at bounding box center [392, 55] width 327 height 61
click at [339, 129] on input "text" at bounding box center [296, 130] width 133 height 10
click at [343, 140] on p "Boat Cruise Summer Series" at bounding box center [302, 143] width 133 height 14
type input "Boat Cruise Summer Series"
click at [345, 161] on input "text" at bounding box center [302, 160] width 146 height 11
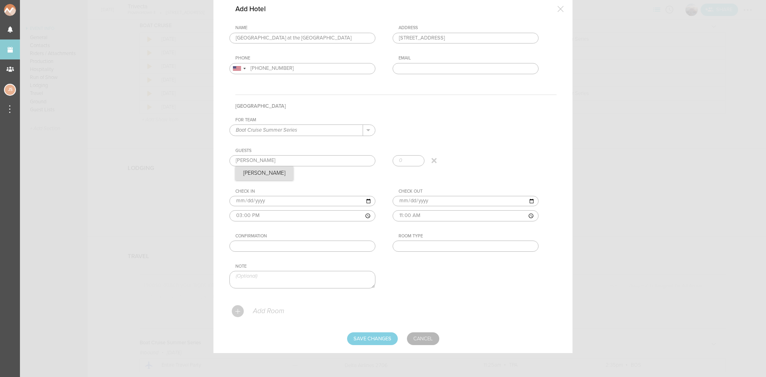
type input "Sam Dobkin"
click at [248, 176] on div "Guests Sam Dobkin Sam Dobkin + Add Guest" at bounding box center [392, 162] width 327 height 29
click at [246, 201] on input "2025-08-30" at bounding box center [302, 201] width 146 height 10
type input "[DATE]"
drag, startPoint x: 282, startPoint y: 246, endPoint x: 278, endPoint y: 247, distance: 4.5
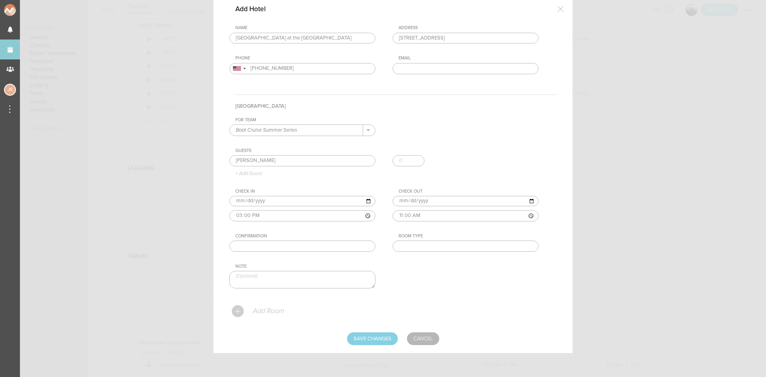
click at [282, 246] on input "text" at bounding box center [302, 245] width 146 height 11
paste input "40061721261"
type input "40061721261"
click at [438, 247] on input "text" at bounding box center [465, 245] width 146 height 11
type input "King"
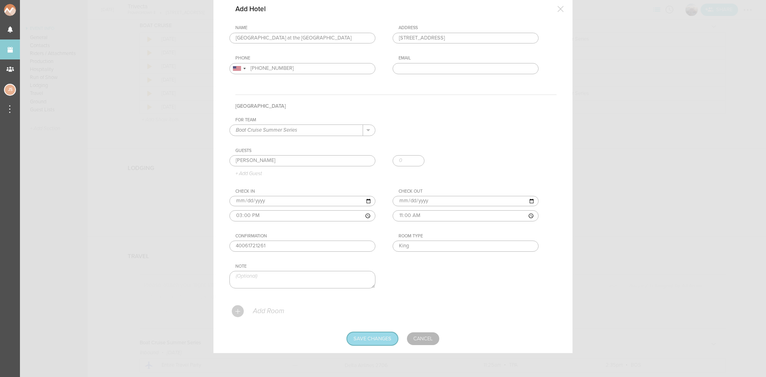
click at [377, 341] on input "Save Changes" at bounding box center [372, 338] width 51 height 13
type input "Saving..."
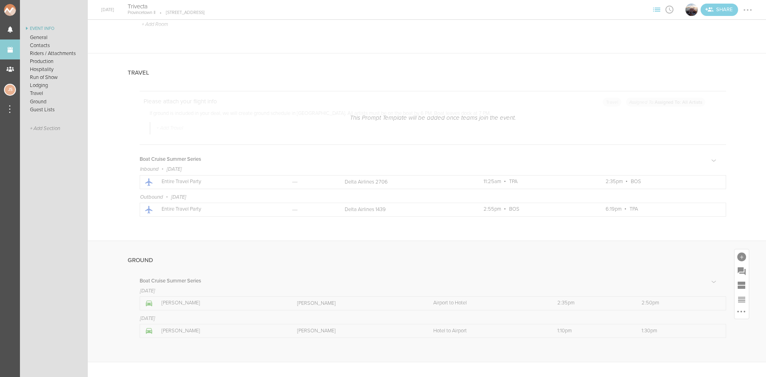
scroll to position [1532, 0]
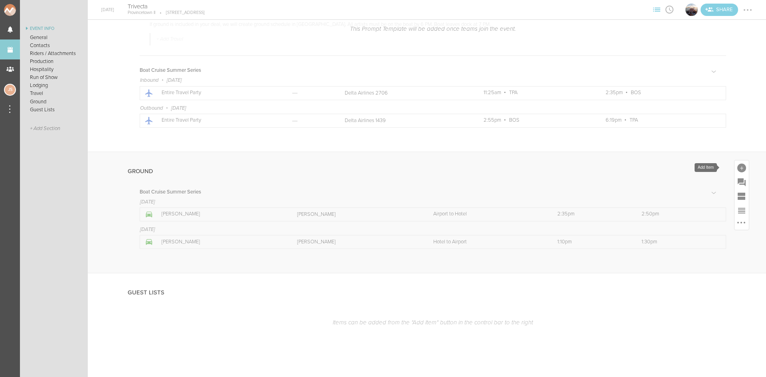
click at [737, 165] on div at bounding box center [741, 167] width 9 height 9
click at [726, 240] on icon at bounding box center [731, 237] width 11 height 10
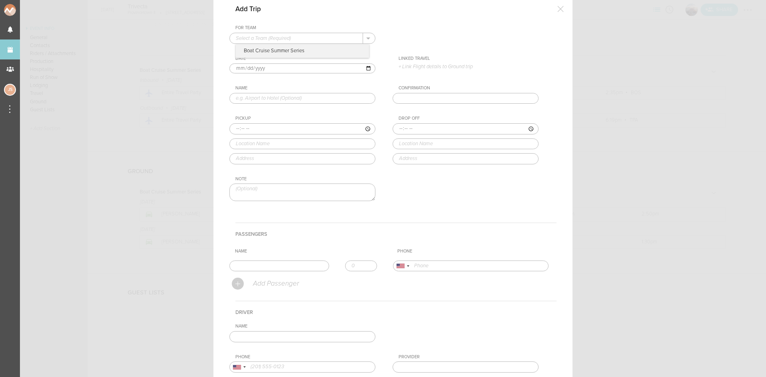
click at [288, 35] on input "text" at bounding box center [296, 38] width 133 height 10
click at [289, 51] on p "Boat Cruise Summer Series" at bounding box center [302, 51] width 133 height 14
type input "Boat Cruise Summer Series"
click at [287, 94] on input "text" at bounding box center [302, 98] width 146 height 11
type input "Hotel to Boat"
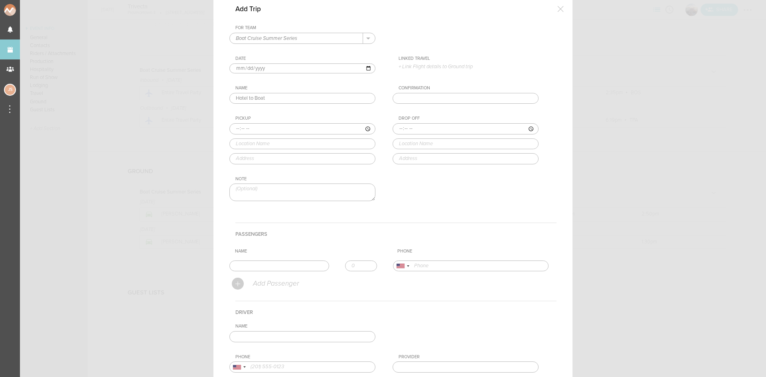
click at [236, 126] on input "time" at bounding box center [302, 128] width 146 height 11
type input "18:20"
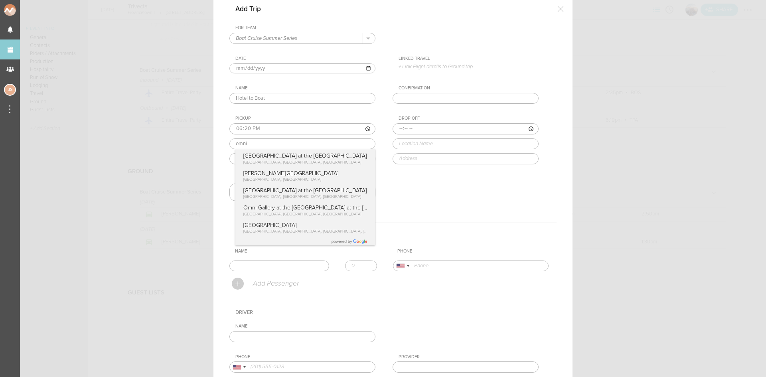
type input "[GEOGRAPHIC_DATA] at the [GEOGRAPHIC_DATA]"
type input "[STREET_ADDRESS]"
click at [264, 160] on div "Pickup 18:20 Omni Boston Hotel at the Seaport Omni Boston Hotel at the Seaport …" at bounding box center [310, 140] width 162 height 48
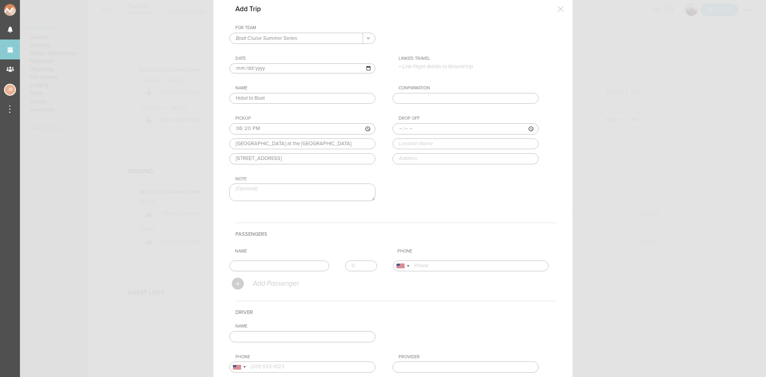
click at [396, 127] on input "time" at bounding box center [465, 128] width 146 height 11
type input "18:30"
drag, startPoint x: 378, startPoint y: 142, endPoint x: 297, endPoint y: 141, distance: 81.4
click at [297, 142] on div "For Team Boat Cruise Summer Series + Add New Team Boat Cruise Summer Series . B…" at bounding box center [392, 119] width 327 height 189
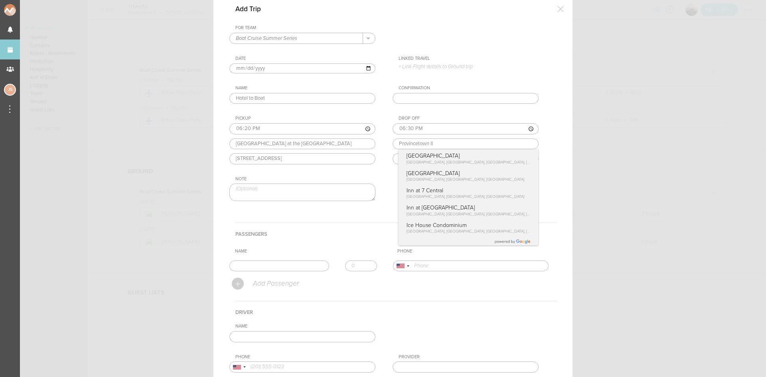
type input "Provincetown II"
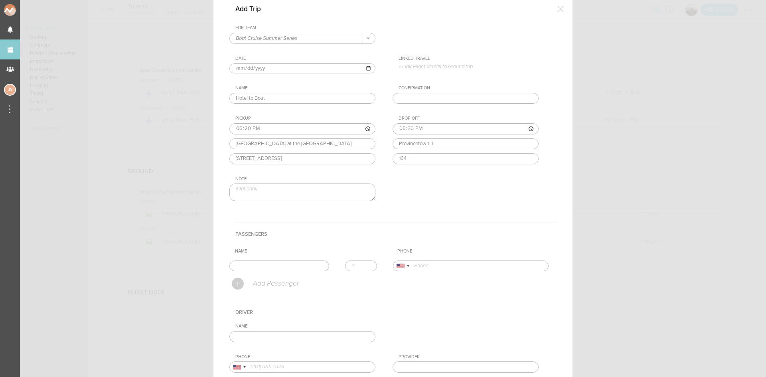
type input "164 Seaport Blvd Boston, MA"
click at [264, 265] on input "text" at bounding box center [279, 265] width 100 height 11
type input "Sam Dobkin"
type input "14079139111"
click at [266, 281] on form "For Team Boat Cruise Summer Series + Add New Team Boat Cruise Summer Series . B…" at bounding box center [392, 228] width 327 height 407
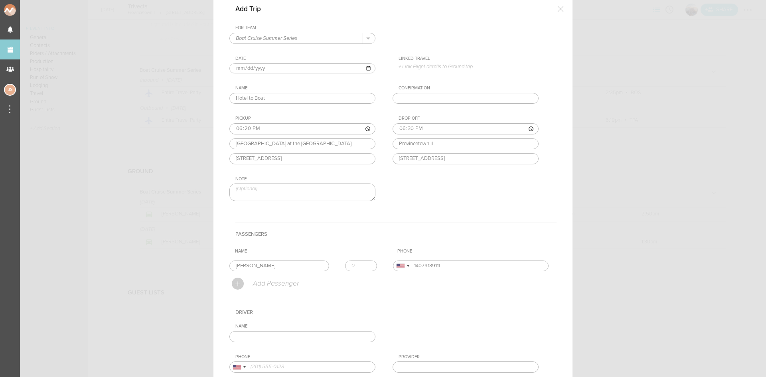
click at [270, 335] on input "text" at bounding box center [302, 336] width 146 height 11
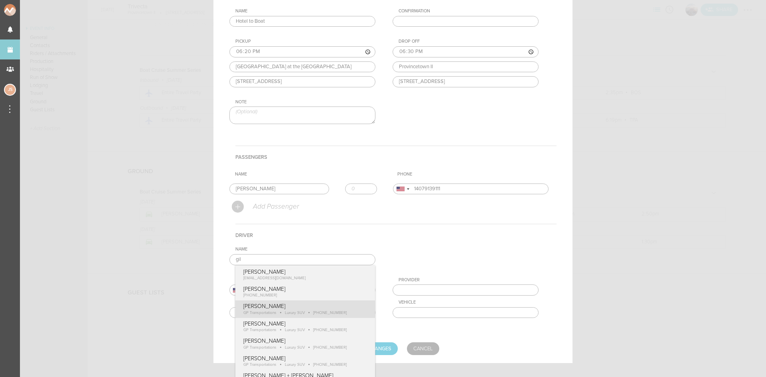
scroll to position [119, 0]
type input "[PERSON_NAME]"
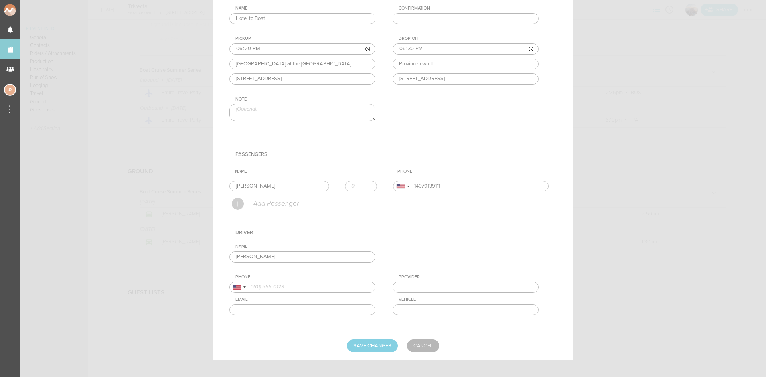
type input "18574170489"
type input "GP Transportations"
type input "Luxury SUV"
drag, startPoint x: 270, startPoint y: 312, endPoint x: 299, endPoint y: 325, distance: 31.6
click at [270, 312] on div "Name Gilbert Payoute Charlie McGinley cmcginley@bignight.com Gilbert Payoute +1…" at bounding box center [392, 286] width 327 height 84
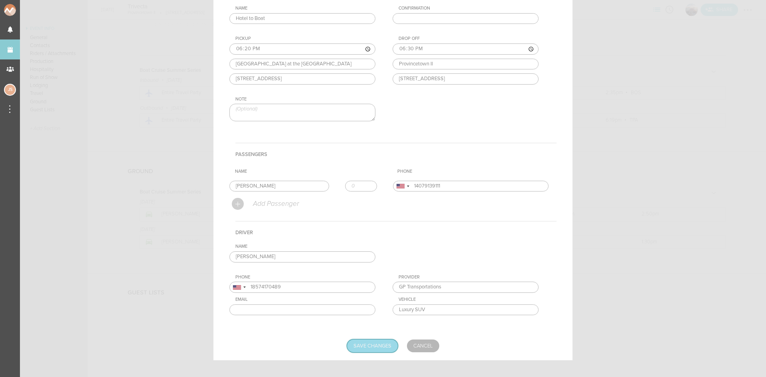
drag, startPoint x: 353, startPoint y: 348, endPoint x: 460, endPoint y: 321, distance: 110.7
click at [353, 349] on input "Save Changes" at bounding box center [372, 345] width 51 height 13
type input "Saving..."
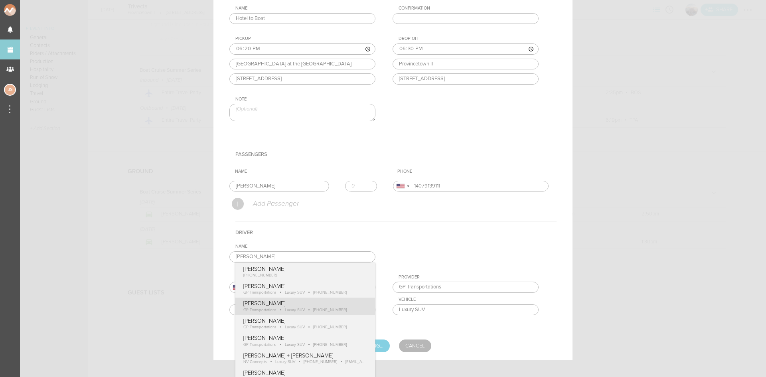
click at [300, 301] on div "Name Gilbert Payoute Gilbert Payoute +1 (857) 417-0489 Gilbert Payoute GP Trans…" at bounding box center [392, 286] width 327 height 84
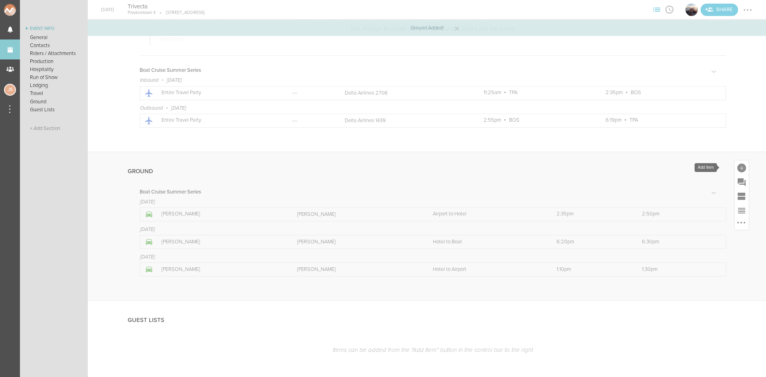
click at [737, 167] on div at bounding box center [741, 167] width 9 height 9
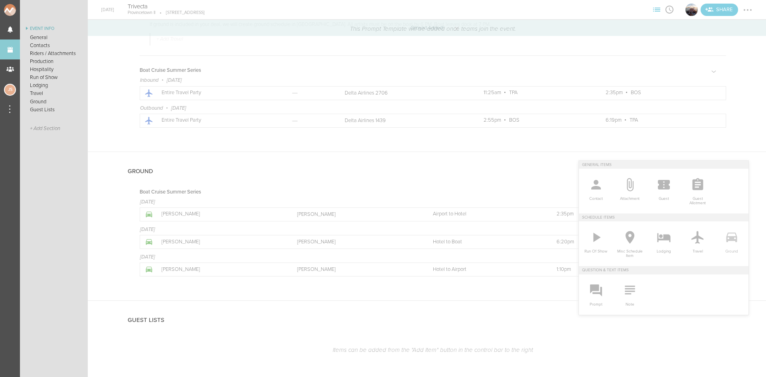
click at [726, 238] on icon at bounding box center [731, 237] width 11 height 10
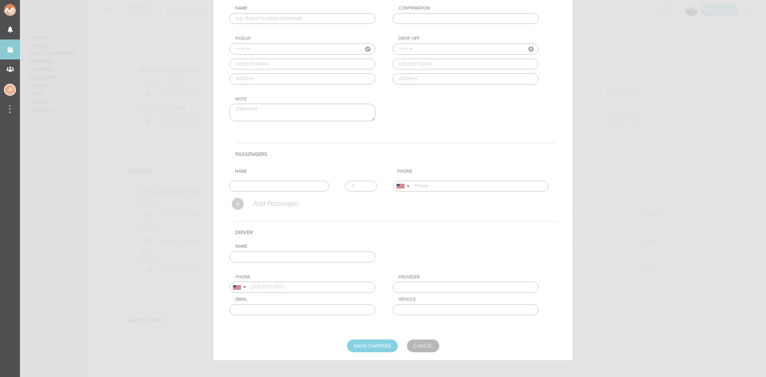
scroll to position [0, 0]
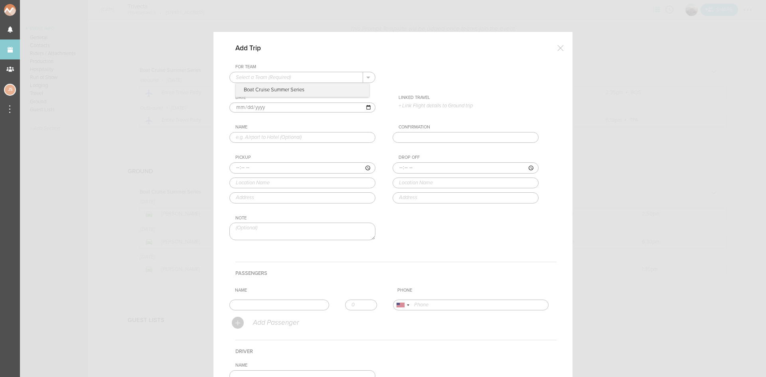
drag, startPoint x: 284, startPoint y: 74, endPoint x: 284, endPoint y: 87, distance: 12.8
click at [284, 74] on input "text" at bounding box center [296, 77] width 133 height 10
click at [284, 89] on p "Boat Cruise Summer Series" at bounding box center [302, 90] width 133 height 14
type input "Boat Cruise Summer Series"
click at [244, 106] on input "2025-08-30" at bounding box center [302, 107] width 146 height 10
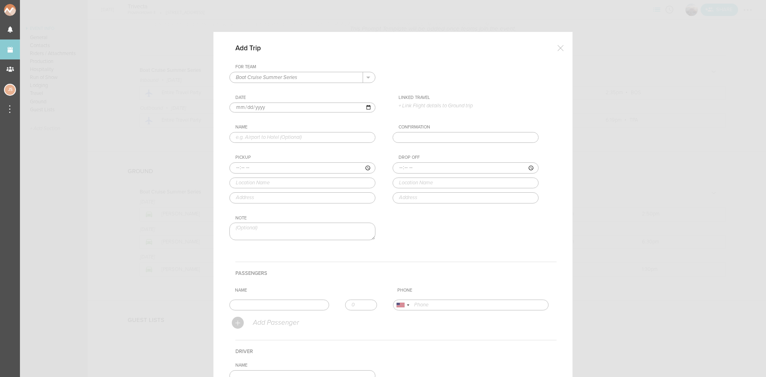
click at [269, 133] on input "text" at bounding box center [302, 137] width 146 height 11
click at [243, 106] on input "2025-08-31" at bounding box center [302, 107] width 146 height 10
type input "2025-08-30"
click at [260, 139] on input "text" at bounding box center [302, 137] width 146 height 11
type input "Boat to Hotel"
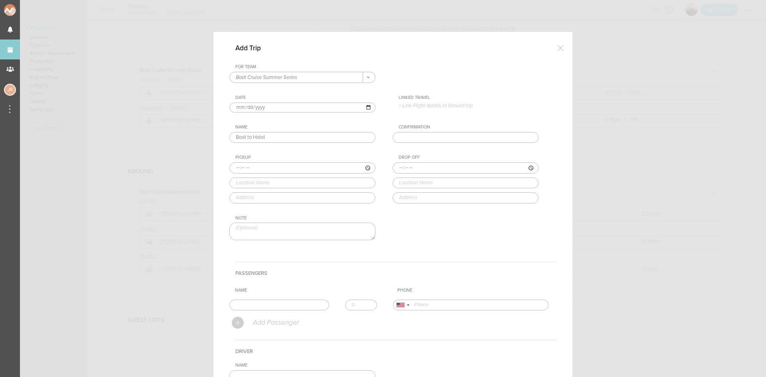
click at [230, 171] on input "time" at bounding box center [302, 167] width 146 height 11
type input "21:45"
type input "Provincetown II"
type input "164 Seaport Blvd Boston, MA"
click at [395, 169] on input "time" at bounding box center [465, 167] width 146 height 11
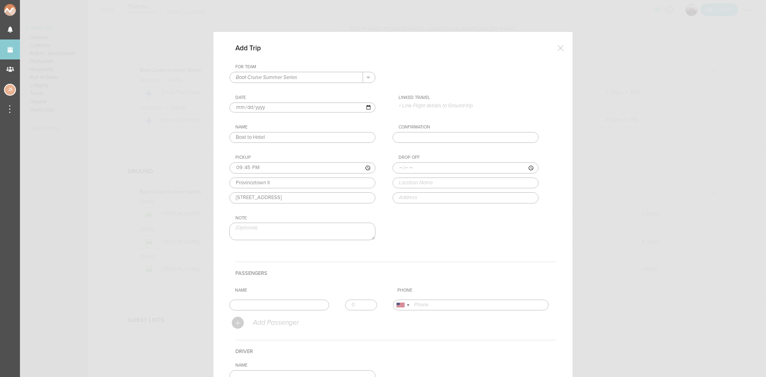
type input "21:55"
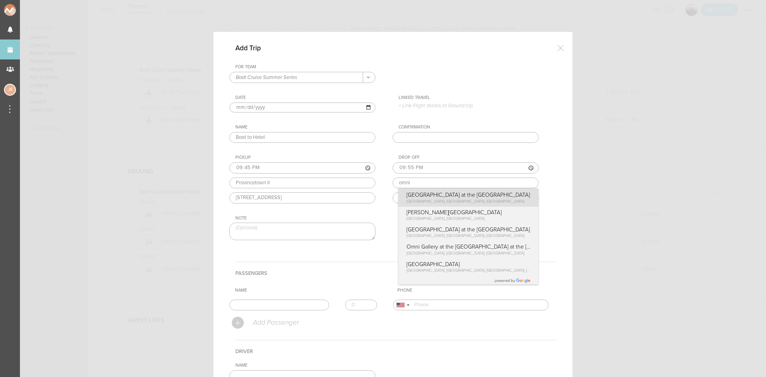
type input "[GEOGRAPHIC_DATA] at the [GEOGRAPHIC_DATA]"
type input "[STREET_ADDRESS]"
click at [431, 194] on div "Drop Off 21:55 Omni Boston Hotel at the Seaport Omni Boston Hotel at the Seapor…" at bounding box center [473, 179] width 162 height 48
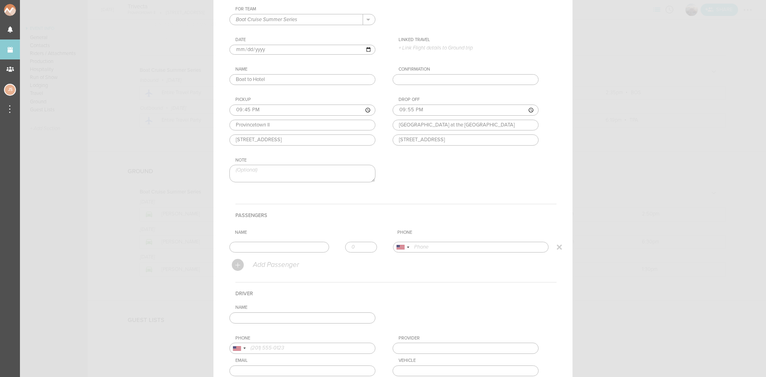
scroll to position [120, 0]
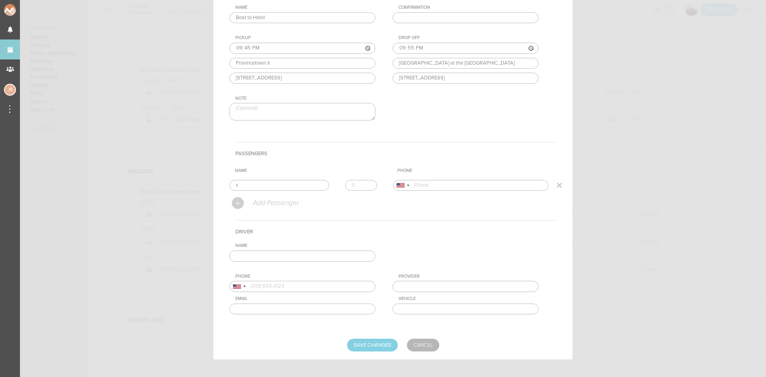
click at [292, 185] on input "s" at bounding box center [279, 185] width 100 height 11
type input "Sam Dobkin"
type input "14079139111"
click at [278, 207] on form "For Team Boat Cruise Summer Series + Add New Team Boat Cruise Summer Series . B…" at bounding box center [392, 148] width 327 height 407
click at [283, 260] on input "text" at bounding box center [302, 255] width 146 height 11
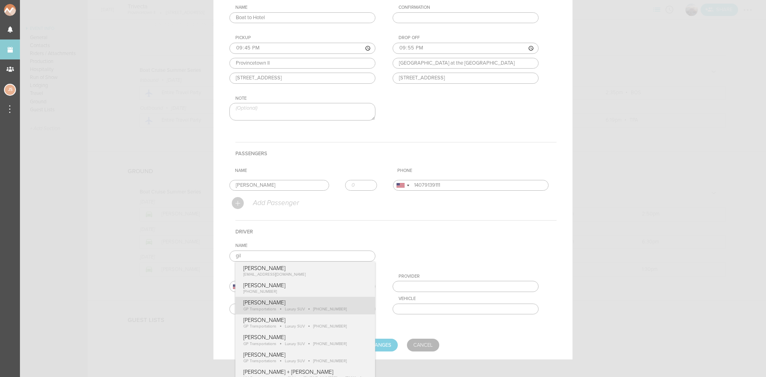
type input "[PERSON_NAME]"
type input "18574170489"
type input "GP Transportations"
type input "Luxury SUV"
click at [303, 300] on div "Name Gilbert Payoute Charlie McGinley cmcginley@bignight.com Gilbert Payoute +1…" at bounding box center [392, 285] width 327 height 84
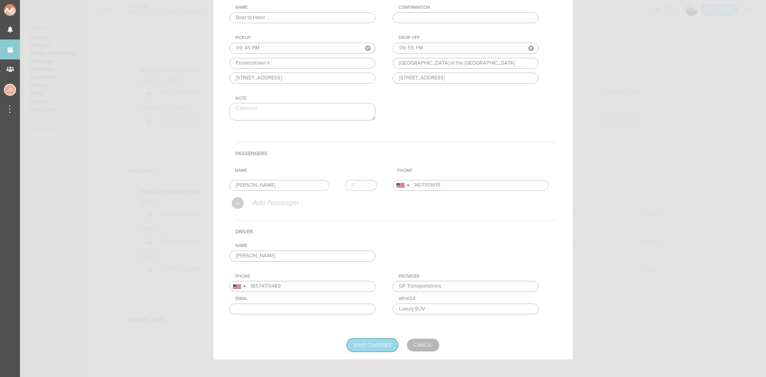
click at [366, 344] on input "Save Changes" at bounding box center [372, 345] width 51 height 13
type input "Saving..."
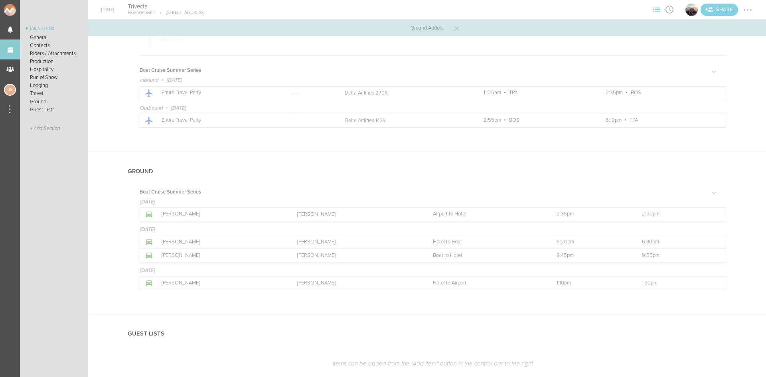
click at [746, 9] on div at bounding box center [747, 10] width 2 height 2
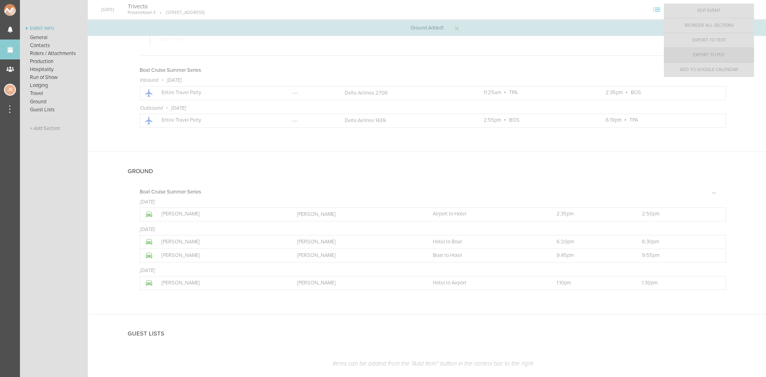
click at [740, 51] on link "Export to PDF" at bounding box center [709, 55] width 90 height 14
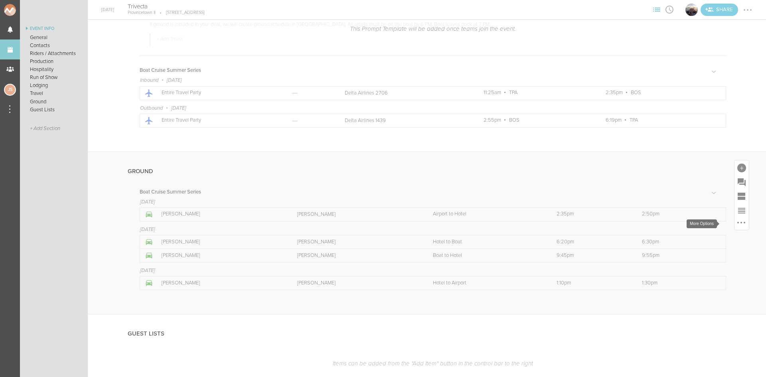
click at [740, 222] on div at bounding box center [741, 223] width 2 height 2
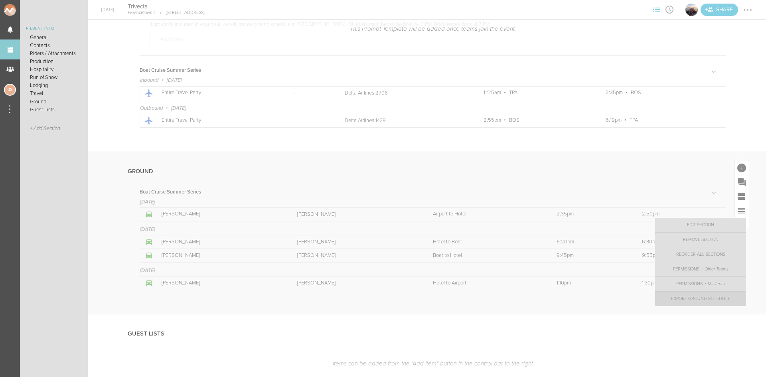
click at [696, 296] on link "Export Ground Schedule" at bounding box center [700, 299] width 91 height 14
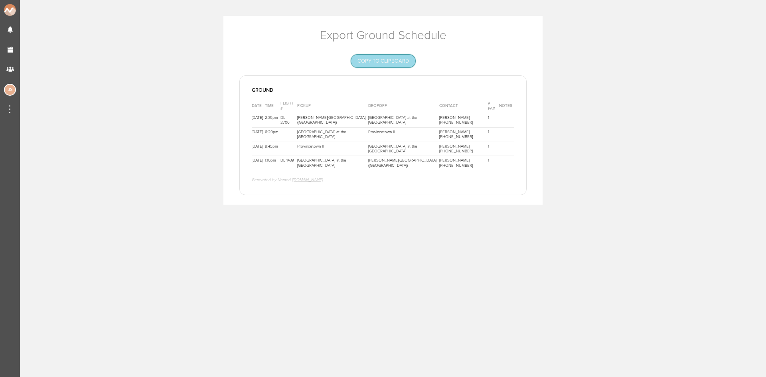
click at [364, 64] on button "Copy to Clipboard" at bounding box center [383, 61] width 64 height 13
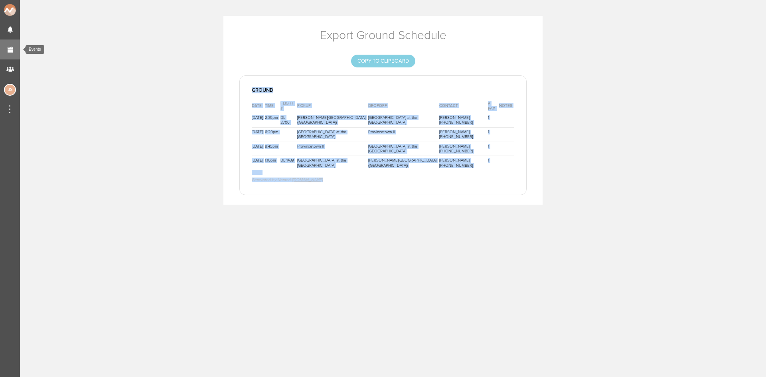
click at [7, 53] on link "Events" at bounding box center [10, 49] width 20 height 20
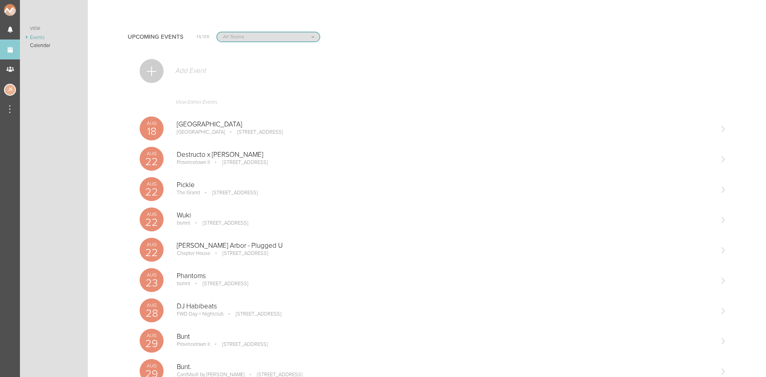
click at [252, 38] on select "All Teams Jakeshore Breakbomb bsmnt [PERSON_NAME] Z3LLA FWD [PERSON_NAME] Fire …" at bounding box center [268, 36] width 102 height 9
select select "1884"
click at [217, 32] on select "All Teams Jakeshore Breakbomb bsmnt [PERSON_NAME] Z3LLA FWD [PERSON_NAME] Fire …" at bounding box center [268, 36] width 102 height 9
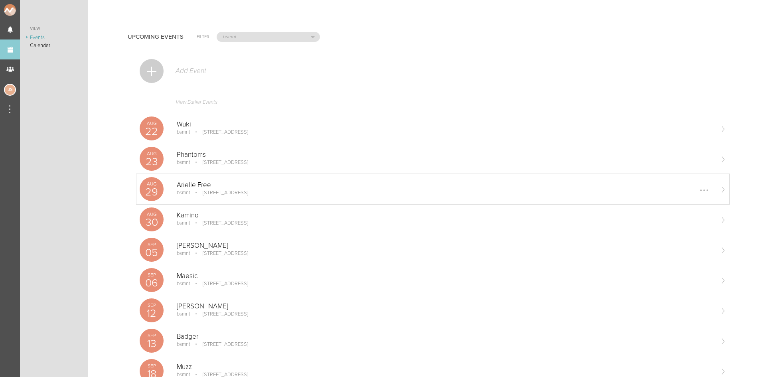
click at [213, 181] on p "Arielle Free" at bounding box center [445, 185] width 536 height 8
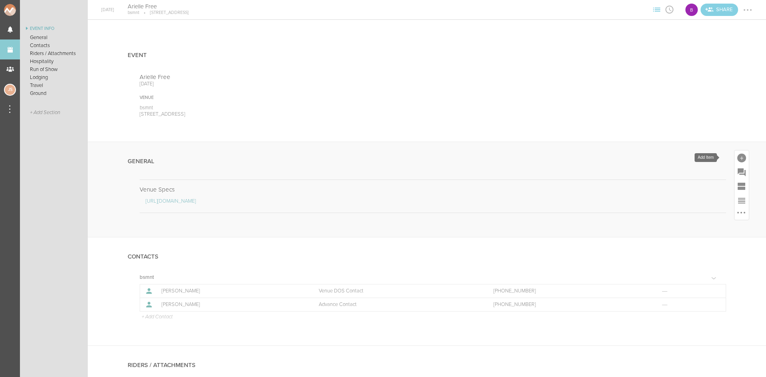
click at [737, 158] on div at bounding box center [741, 158] width 9 height 9
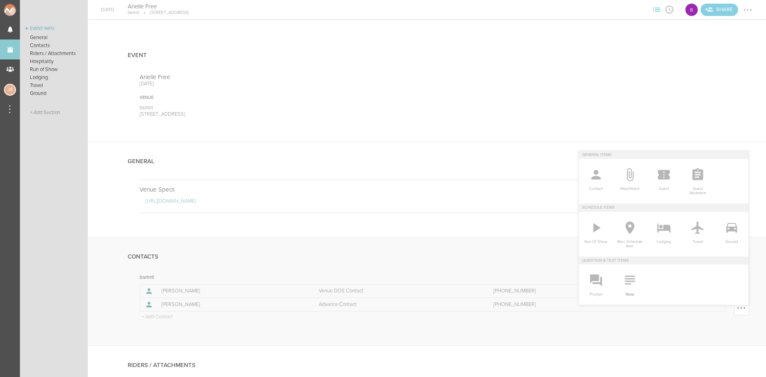
click at [627, 286] on icon at bounding box center [630, 280] width 16 height 16
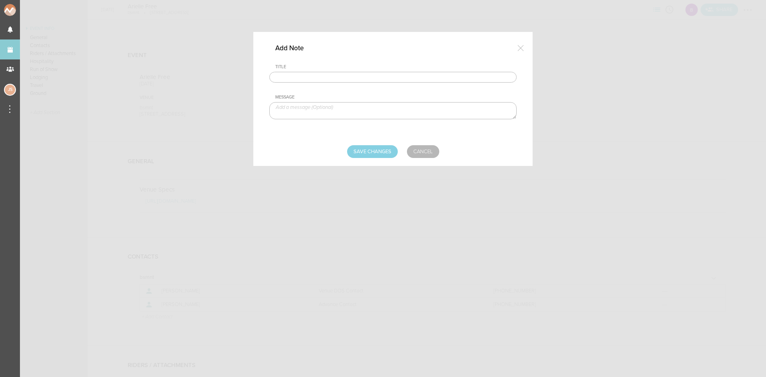
click at [301, 78] on input "text" at bounding box center [392, 77] width 247 height 11
type input "Travel Party"
click at [412, 106] on textarea at bounding box center [392, 110] width 247 height 17
paste textarea "Arielle Free (Artist)"
type textarea "Arielle Free (Artist)"
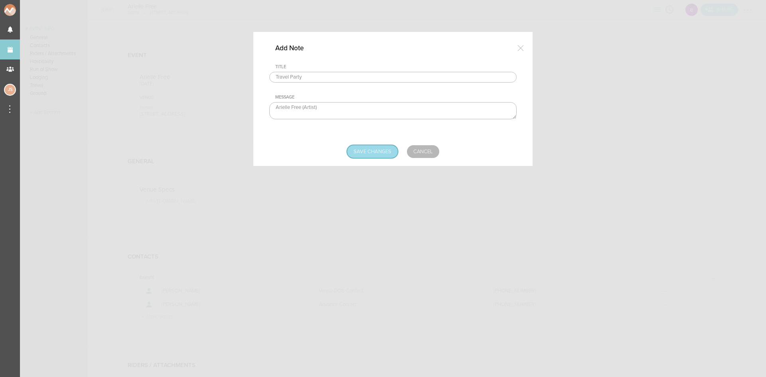
click at [392, 148] on input "Save Changes" at bounding box center [372, 151] width 51 height 13
type input "Saving..."
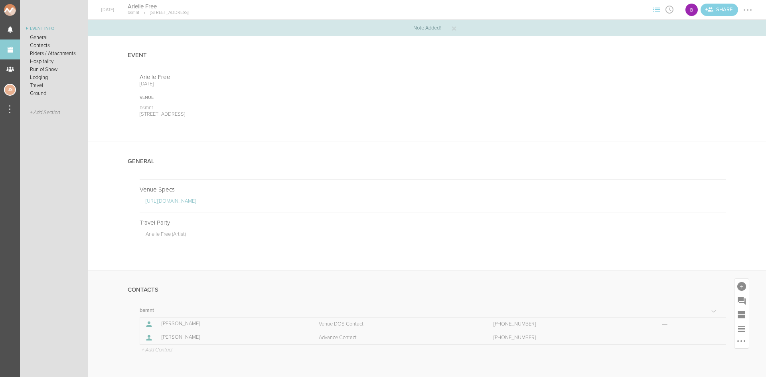
click at [156, 351] on p "+ Add Contact" at bounding box center [157, 350] width 32 height 6
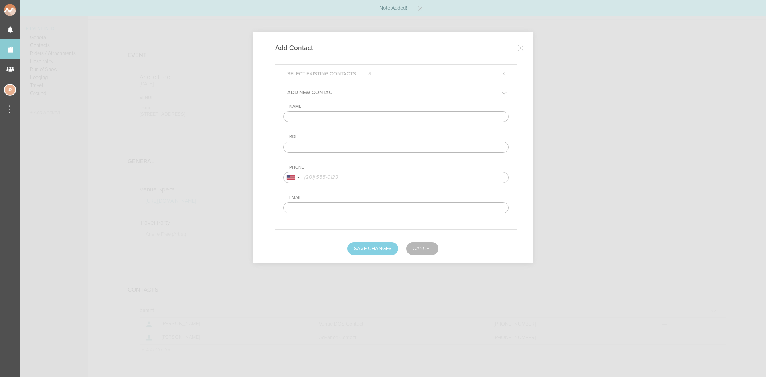
click at [315, 118] on input "text" at bounding box center [395, 116] width 225 height 11
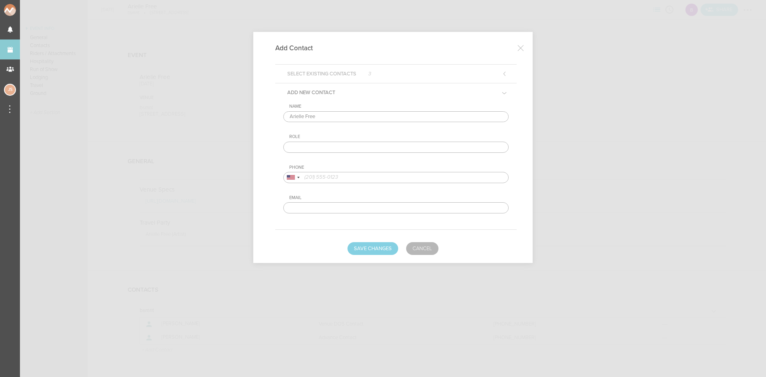
type input "Arielle Free"
type input "Artist DOS Contact"
click at [287, 179] on div at bounding box center [291, 177] width 8 height 4
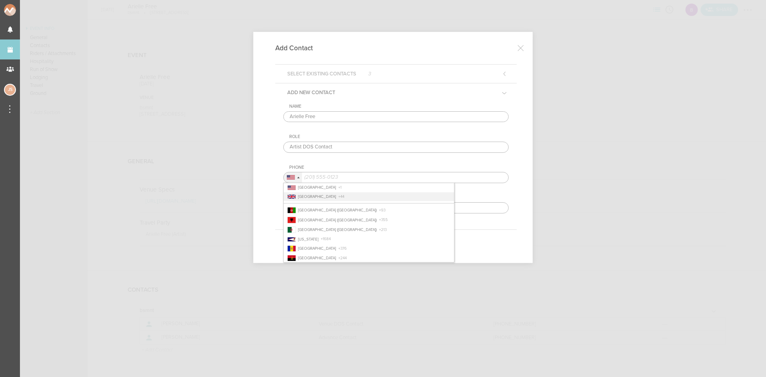
click at [297, 193] on li "[GEOGRAPHIC_DATA] + 44" at bounding box center [369, 196] width 170 height 9
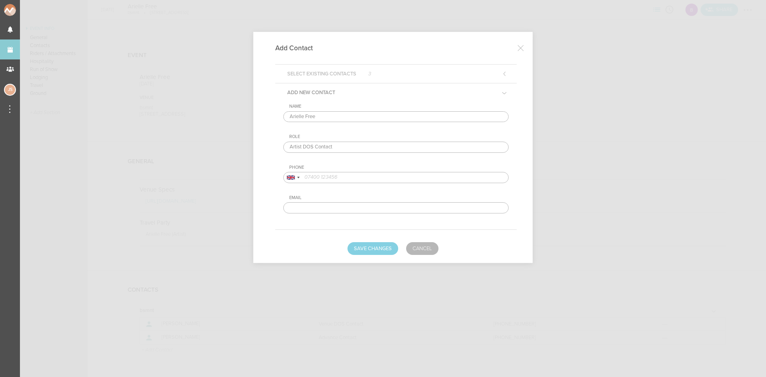
click at [415, 175] on input "tel" at bounding box center [395, 177] width 225 height 11
paste input "7749124980"
type input "7749124980"
click at [384, 248] on button "Save Changes" at bounding box center [372, 248] width 51 height 13
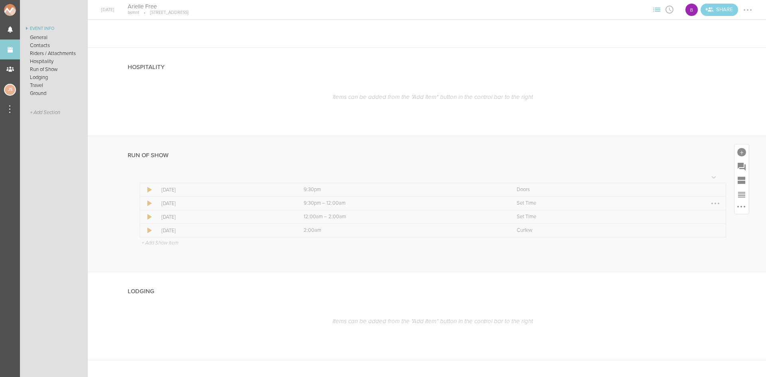
scroll to position [439, 0]
click at [714, 184] on div at bounding box center [715, 184] width 2 height 2
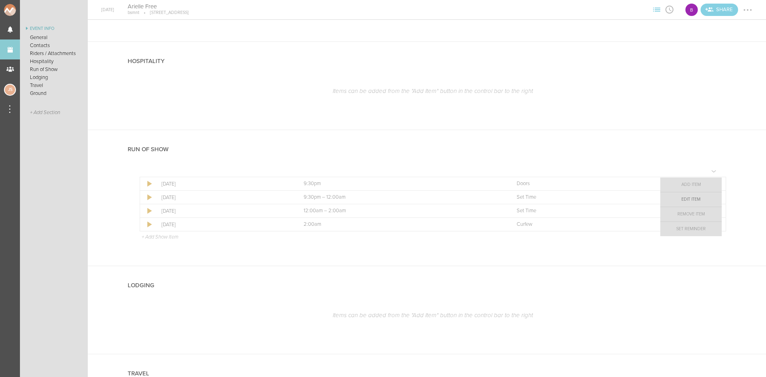
drag, startPoint x: 706, startPoint y: 184, endPoint x: 707, endPoint y: 201, distance: 16.4
click at [707, 201] on link "Edit Item" at bounding box center [690, 199] width 61 height 14
select select "Doors"
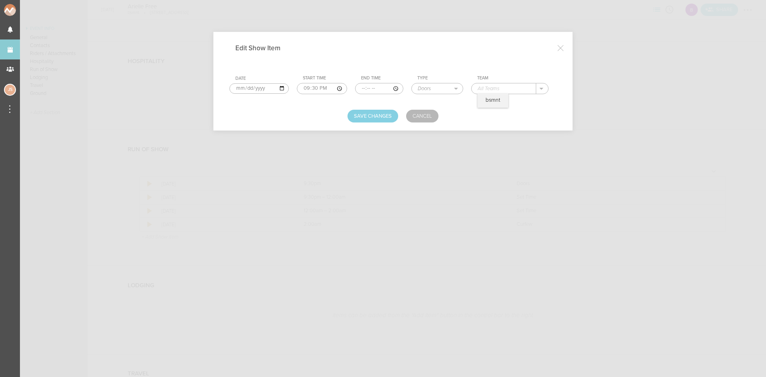
click at [516, 90] on input "text" at bounding box center [503, 88] width 65 height 10
click at [495, 96] on div "bsmnt" at bounding box center [492, 101] width 31 height 14
type input "bsmnt"
click at [365, 112] on button "Save Changes" at bounding box center [372, 116] width 51 height 13
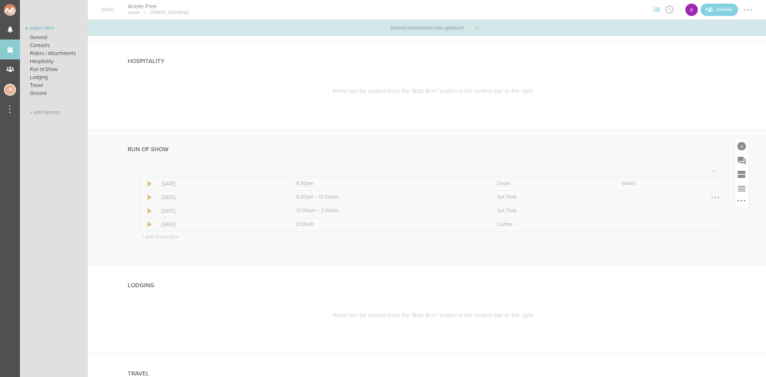
click at [709, 198] on div at bounding box center [715, 197] width 13 height 13
click at [702, 211] on link "Edit Item" at bounding box center [690, 213] width 61 height 14
select select "Set Time"
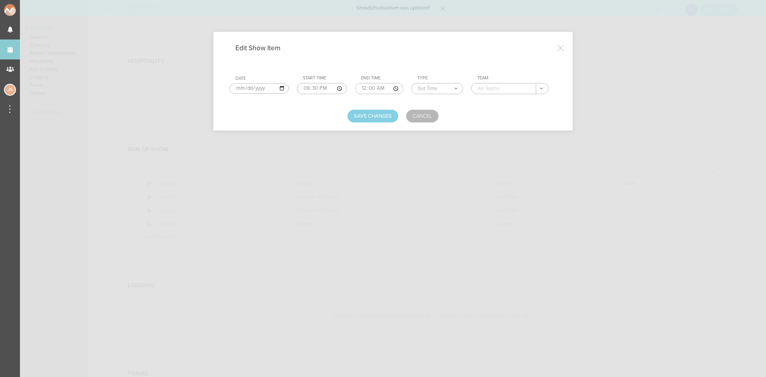
click at [362, 89] on input "00:00" at bounding box center [379, 88] width 48 height 11
type input "22:45"
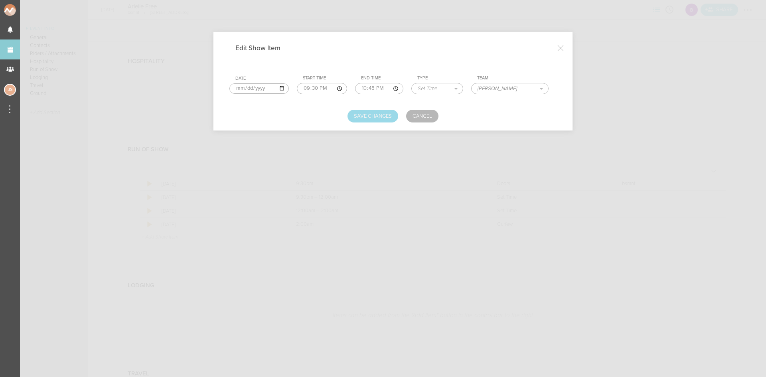
type input "[PERSON_NAME]"
click at [382, 117] on button "Save Changes" at bounding box center [372, 116] width 51 height 13
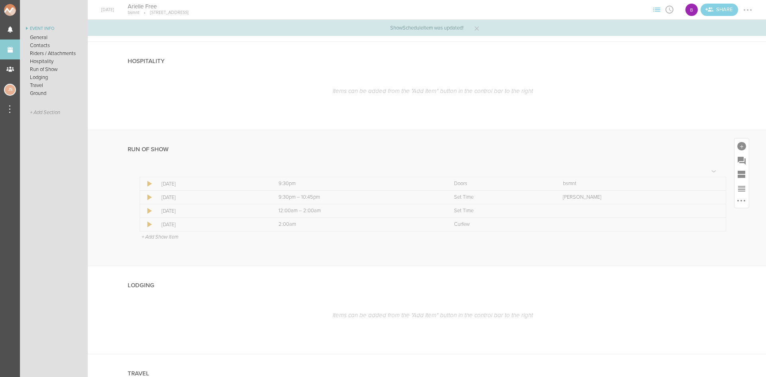
click at [173, 237] on p "+ Add Show Item" at bounding box center [160, 237] width 37 height 6
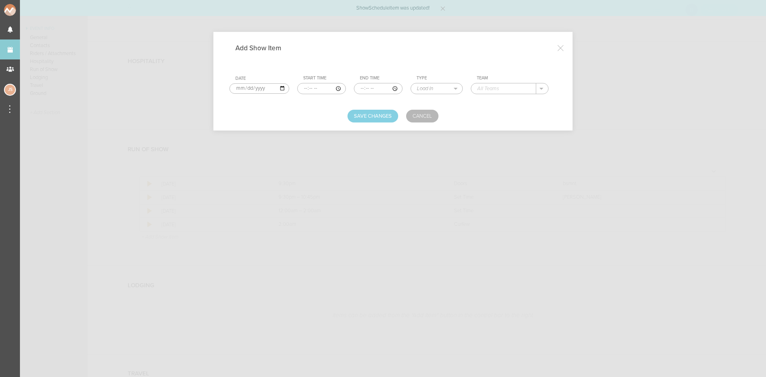
click at [304, 86] on input "time" at bounding box center [321, 88] width 49 height 11
type input "22:45"
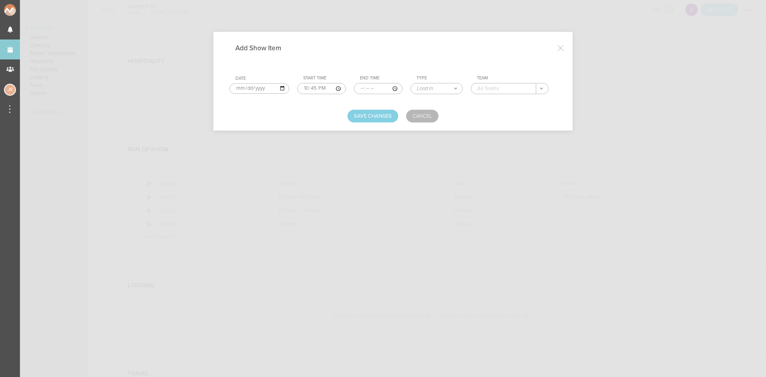
type input "00:00"
select select "Set Time"
type input "[PERSON_NAME]"
click at [361, 114] on button "Save Changes" at bounding box center [372, 116] width 51 height 13
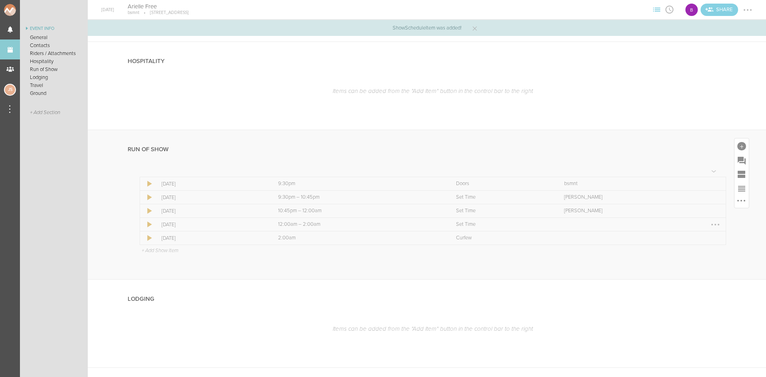
click at [710, 225] on div at bounding box center [715, 224] width 13 height 13
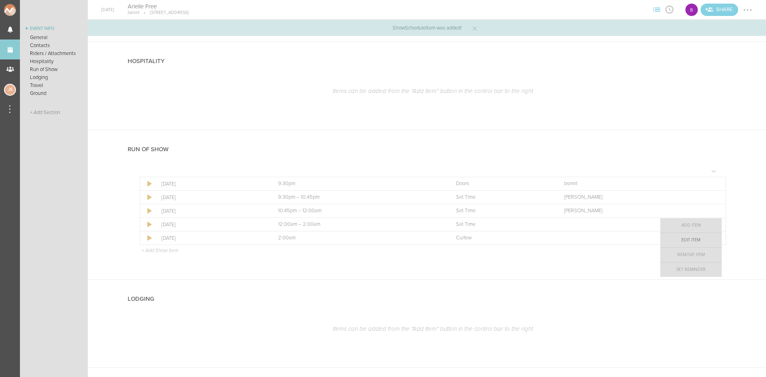
drag, startPoint x: 703, startPoint y: 244, endPoint x: 667, endPoint y: 226, distance: 40.8
click at [703, 244] on link "Edit Item" at bounding box center [690, 240] width 61 height 14
select select "Set Time"
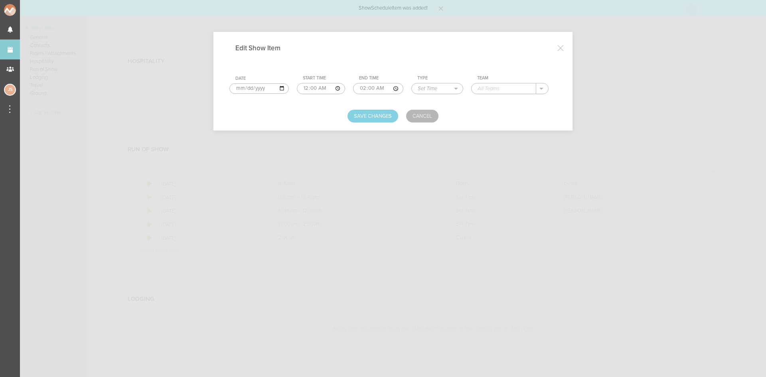
click at [482, 85] on input "text" at bounding box center [503, 88] width 65 height 10
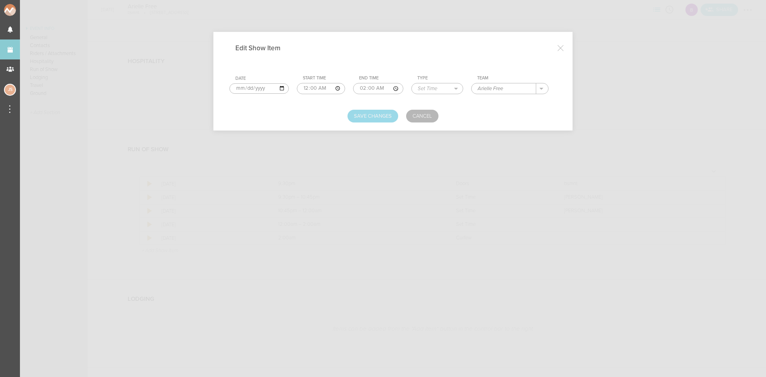
type input "Arielle Free"
click at [388, 116] on button "Save Changes" at bounding box center [372, 116] width 51 height 13
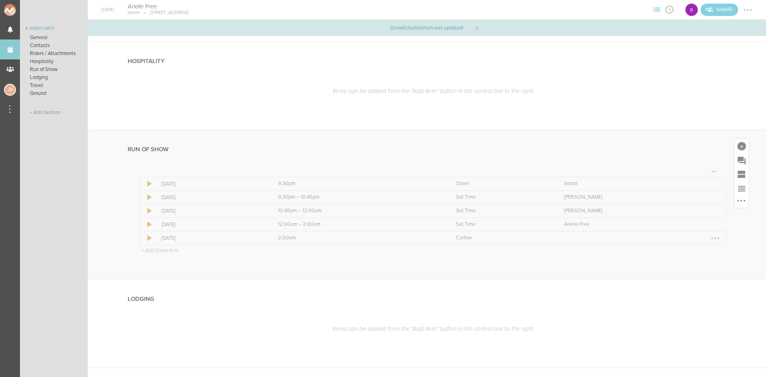
click at [714, 238] on div at bounding box center [715, 238] width 2 height 2
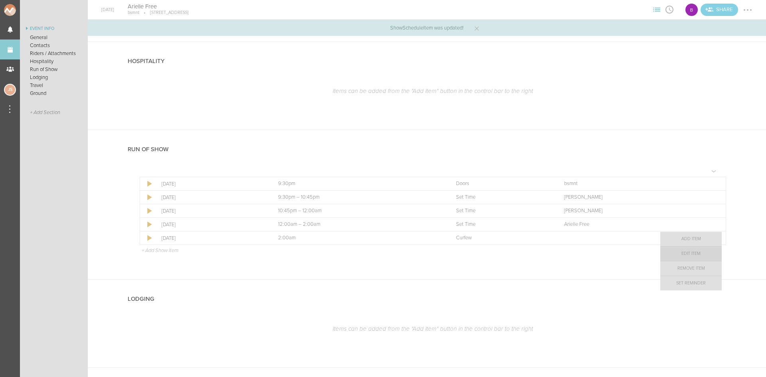
click at [709, 255] on link "Edit Item" at bounding box center [690, 253] width 61 height 14
select select "Curfew"
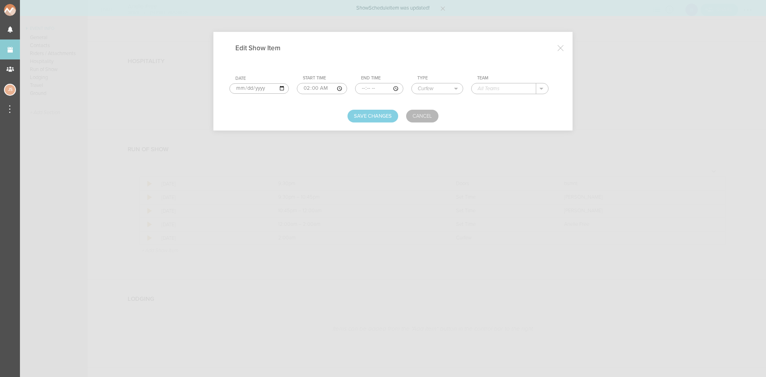
click at [509, 84] on input "text" at bounding box center [503, 88] width 65 height 10
click at [497, 98] on p "bsmnt" at bounding box center [492, 100] width 15 height 6
type input "bsmnt"
click at [348, 112] on div "Save Changes Cancel" at bounding box center [392, 116] width 327 height 13
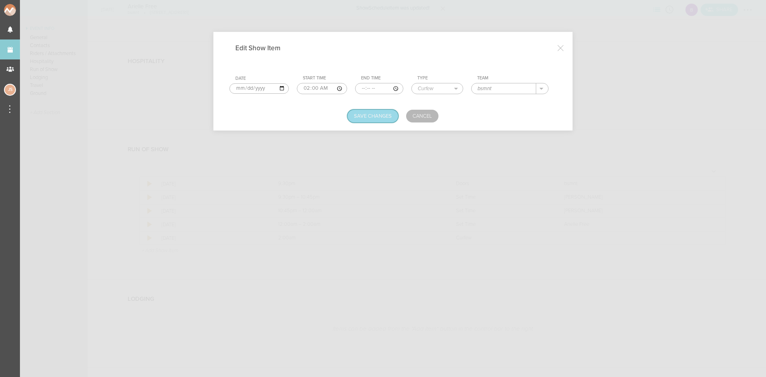
click at [355, 116] on button "Save Changes" at bounding box center [372, 116] width 51 height 13
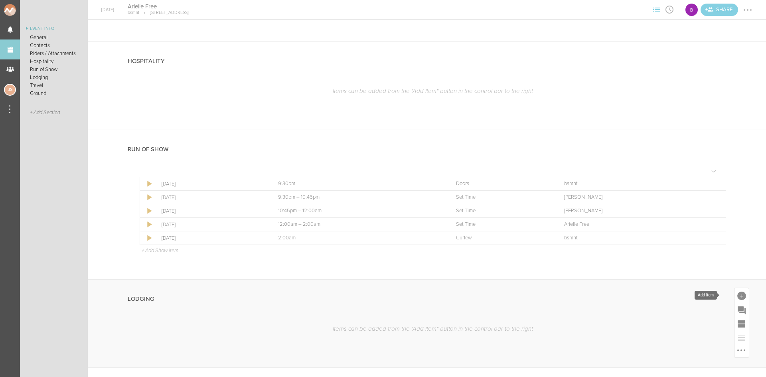
click at [737, 297] on div at bounding box center [741, 296] width 9 height 9
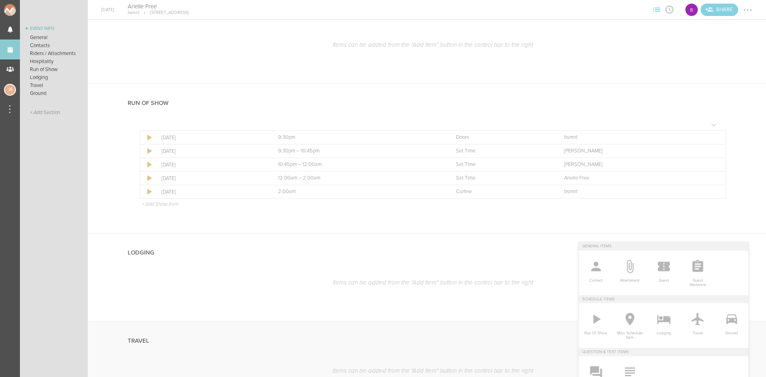
scroll to position [558, 0]
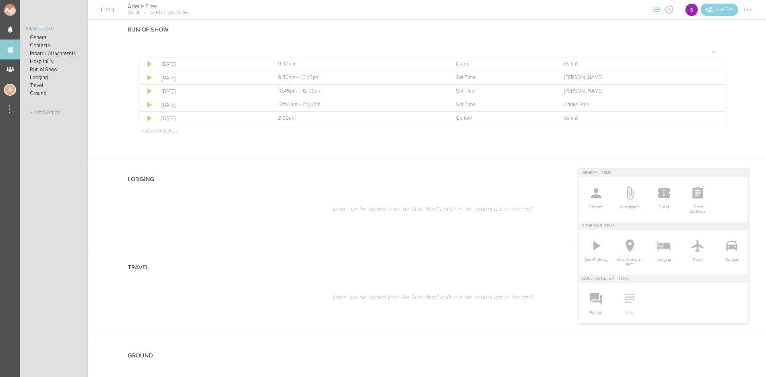
click at [630, 306] on icon at bounding box center [630, 298] width 16 height 16
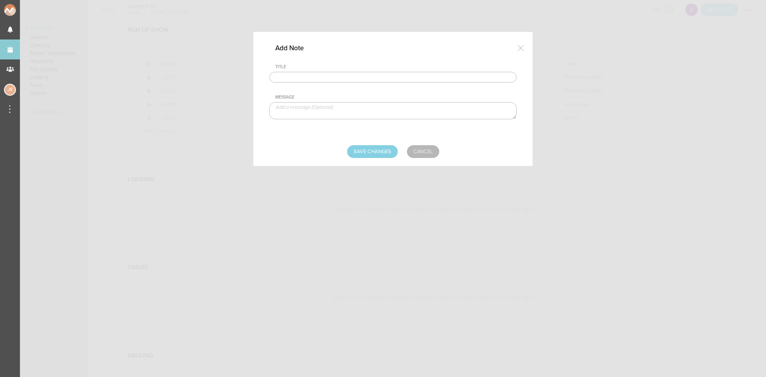
click at [371, 81] on input "text" at bounding box center [392, 77] width 247 height 11
type input "Lodging/GROUND"
click at [337, 112] on textarea at bounding box center [392, 110] width 247 height 17
type textarea "$300 buyout to be sent with final payment"
click at [372, 149] on input "Save Changes" at bounding box center [372, 151] width 51 height 13
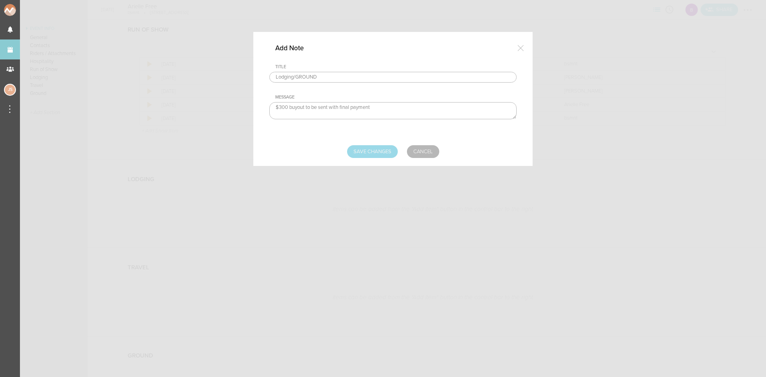
type input "Saving..."
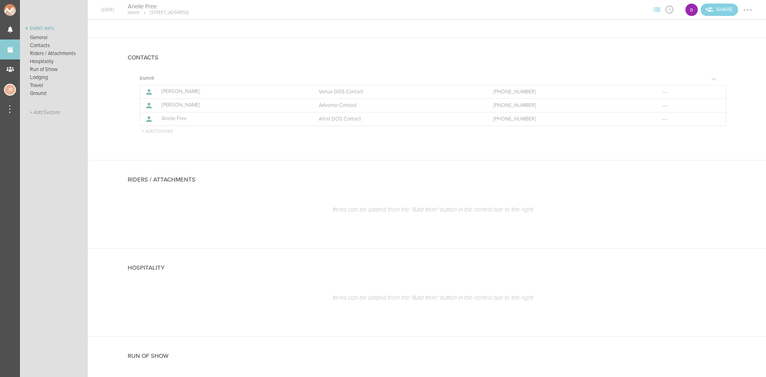
scroll to position [239, 0]
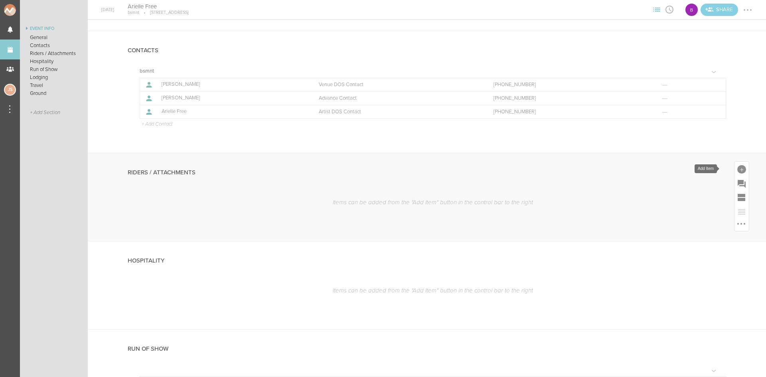
click at [737, 167] on div at bounding box center [741, 169] width 9 height 9
click at [626, 195] on span "Attachment" at bounding box center [629, 198] width 26 height 8
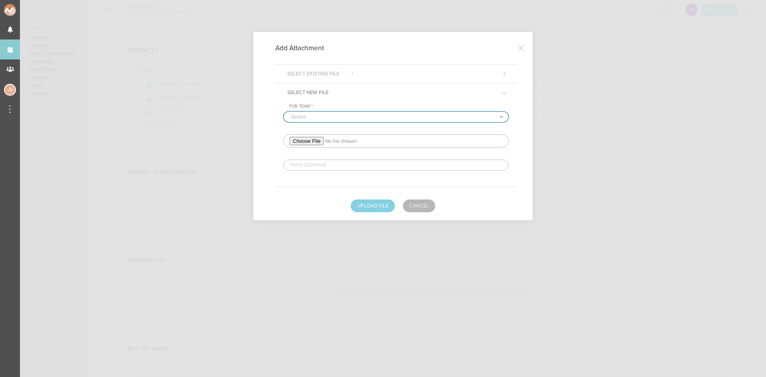
click at [312, 116] on select "-Select- bsmnt" at bounding box center [396, 117] width 225 height 10
select select "1884"
click at [284, 112] on select "-Select- bsmnt" at bounding box center [396, 117] width 225 height 10
click at [309, 141] on input "file" at bounding box center [395, 140] width 225 height 13
type input "C:\fakepath\Arielle Free Club Boozy Rider 2025-redlined.pdf"
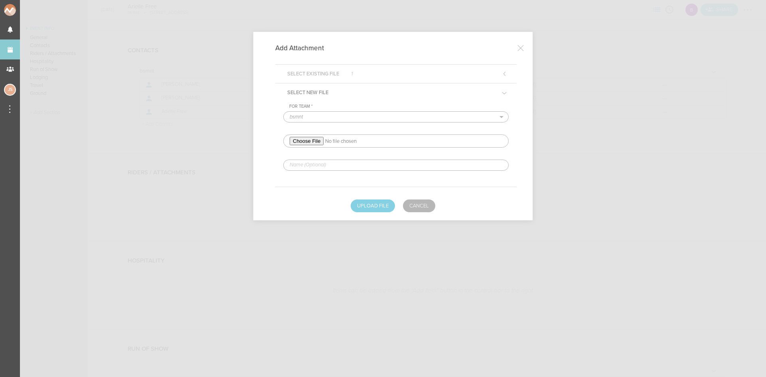
click at [374, 163] on input "text" at bounding box center [395, 165] width 225 height 11
type input "REDLINED HERE - hospo"
click at [379, 207] on button "Upload File" at bounding box center [373, 205] width 44 height 13
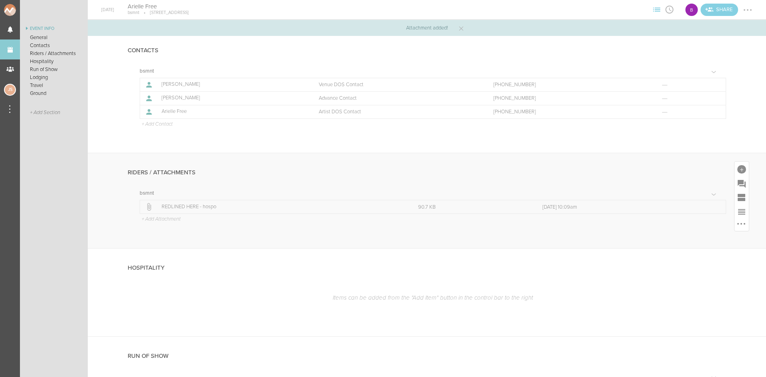
click at [158, 221] on p "+ Add Attachment" at bounding box center [161, 219] width 40 height 6
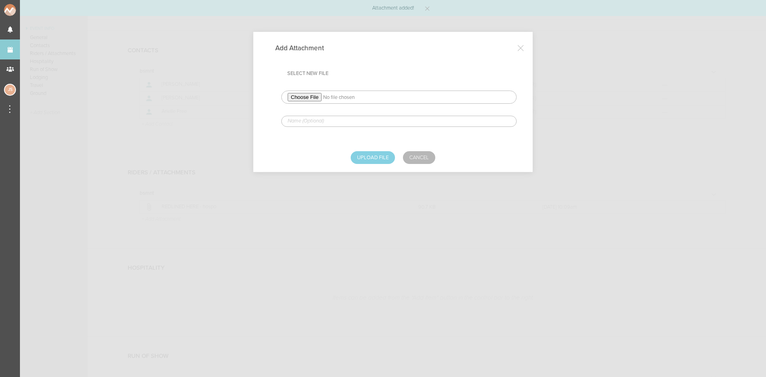
click at [305, 99] on input "file" at bounding box center [398, 97] width 235 height 13
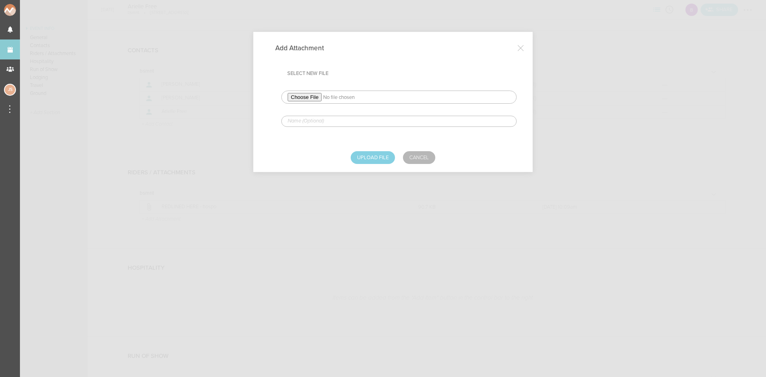
type input "C:\fakepath\Technical Visuals Arielle Free 2025.pdf"
click at [311, 124] on input "text" at bounding box center [398, 121] width 235 height 11
type input "TECH"
click at [382, 154] on button "Upload File" at bounding box center [373, 157] width 44 height 13
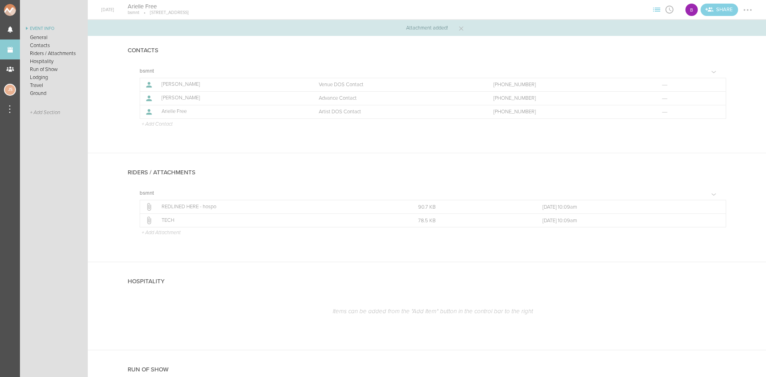
click at [748, 11] on div at bounding box center [747, 10] width 13 height 13
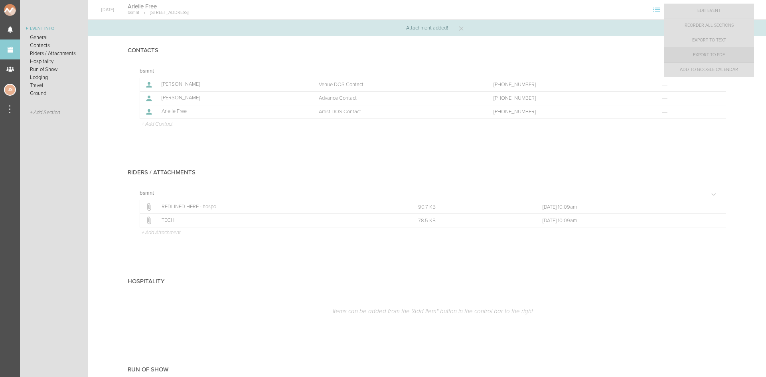
click at [734, 55] on link "Export to PDF" at bounding box center [709, 55] width 90 height 14
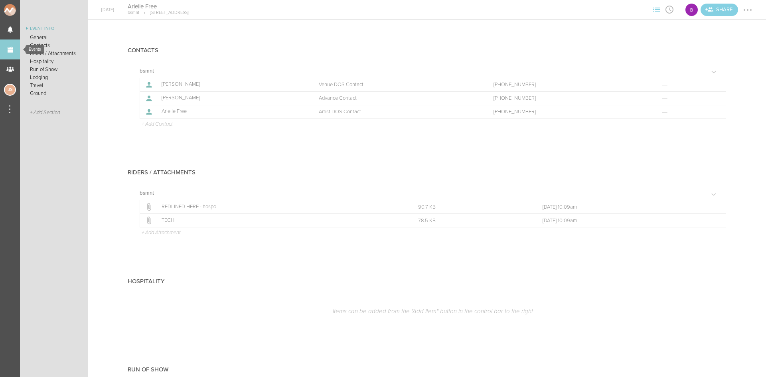
click at [8, 54] on link "Events" at bounding box center [10, 49] width 20 height 20
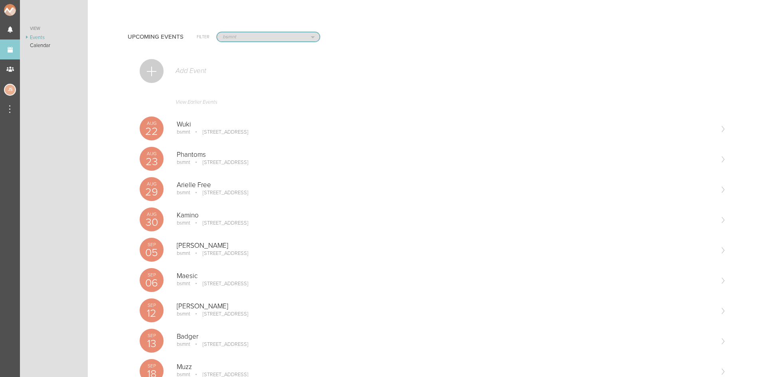
click at [280, 38] on select "All Teams Jakeshore Breakbomb bsmnt [PERSON_NAME] Z3LLA FWD [PERSON_NAME] Fire …" at bounding box center [268, 36] width 102 height 9
select select "0"
click at [217, 32] on select "All Teams Jakeshore Breakbomb bsmnt [PERSON_NAME] Z3LLA FWD [PERSON_NAME] Fire …" at bounding box center [268, 36] width 102 height 9
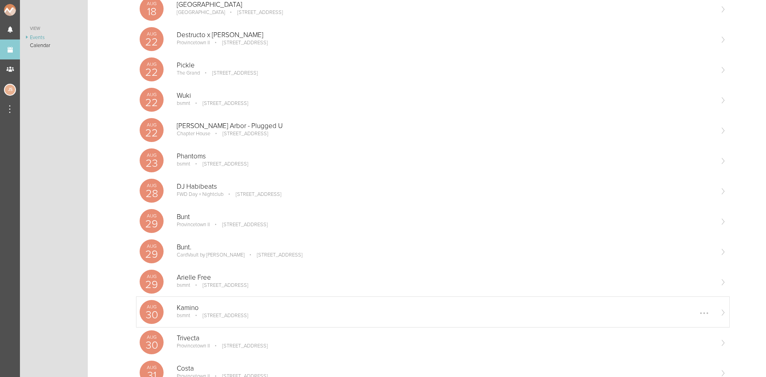
scroll to position [160, 0]
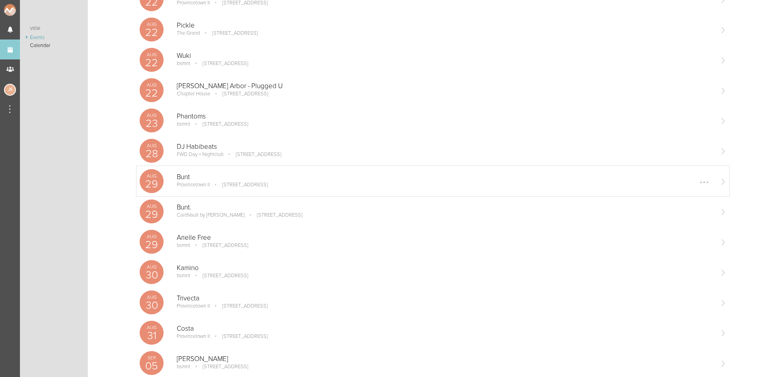
click at [207, 188] on div "[GEOGRAPHIC_DATA] II [STREET_ADDRESS] Edit Remove" at bounding box center [445, 181] width 536 height 16
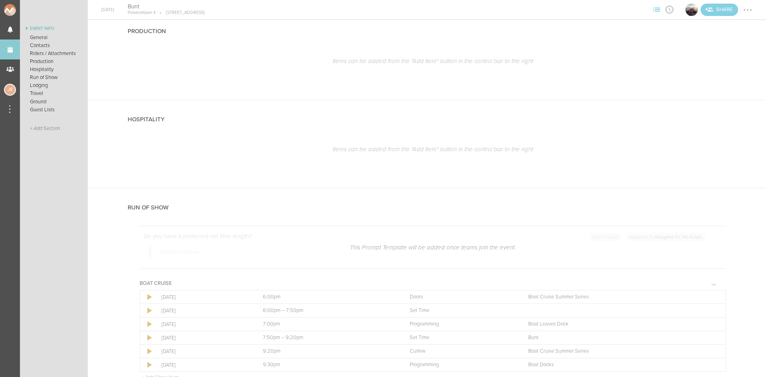
scroll to position [1196, 0]
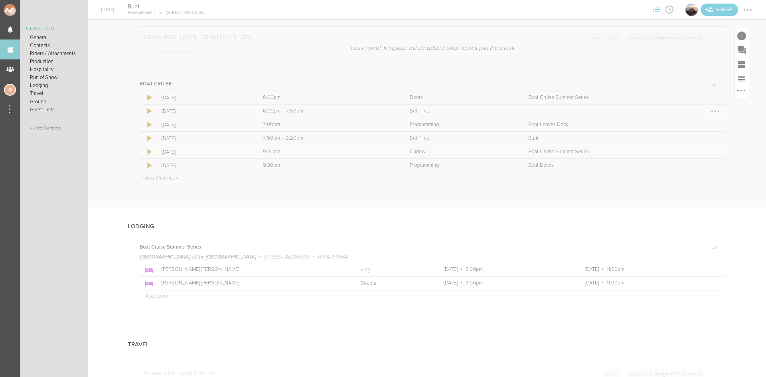
click at [709, 112] on div at bounding box center [715, 111] width 13 height 13
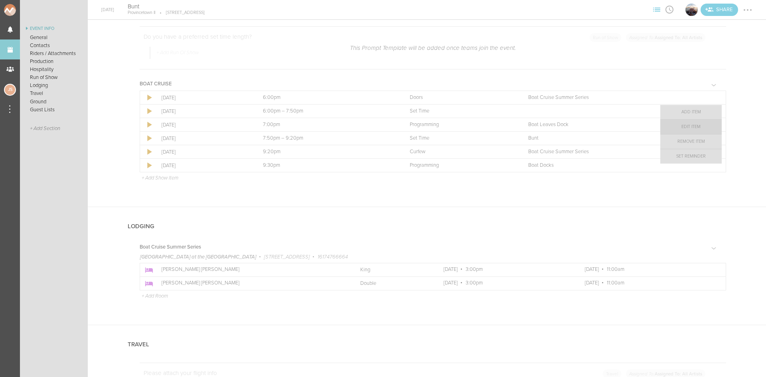
click at [698, 129] on link "Edit Item" at bounding box center [690, 127] width 61 height 14
select select "Set Time"
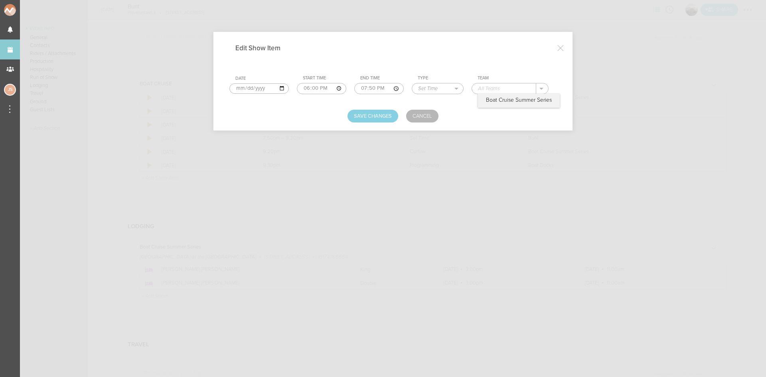
click at [507, 85] on input "text" at bounding box center [504, 88] width 64 height 10
type input "[PERSON_NAME]"
click at [376, 113] on button "Save Changes" at bounding box center [372, 116] width 51 height 13
